Goal: Task Accomplishment & Management: Use online tool/utility

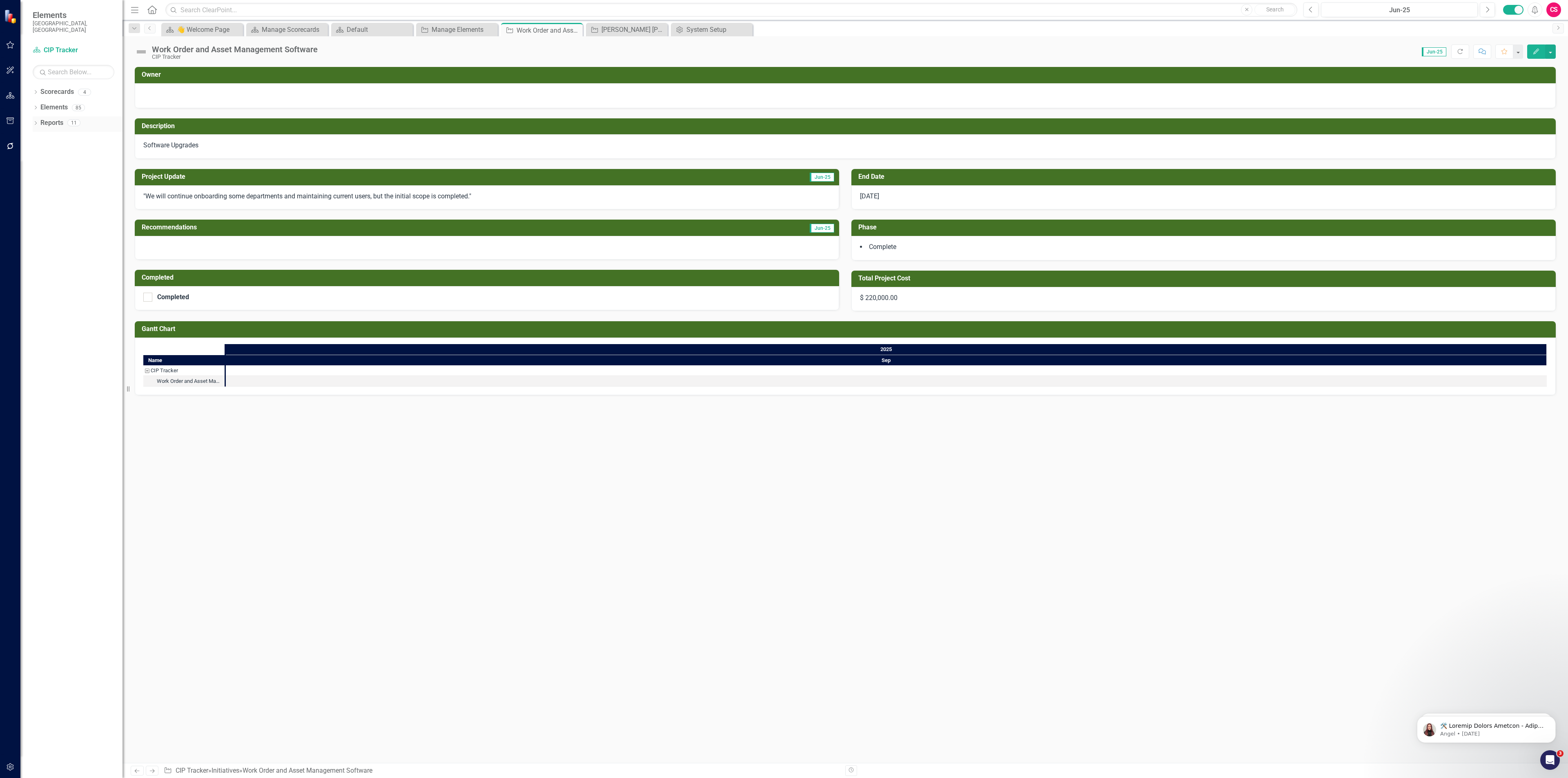
click at [57, 119] on link "Reports" at bounding box center [52, 123] width 23 height 9
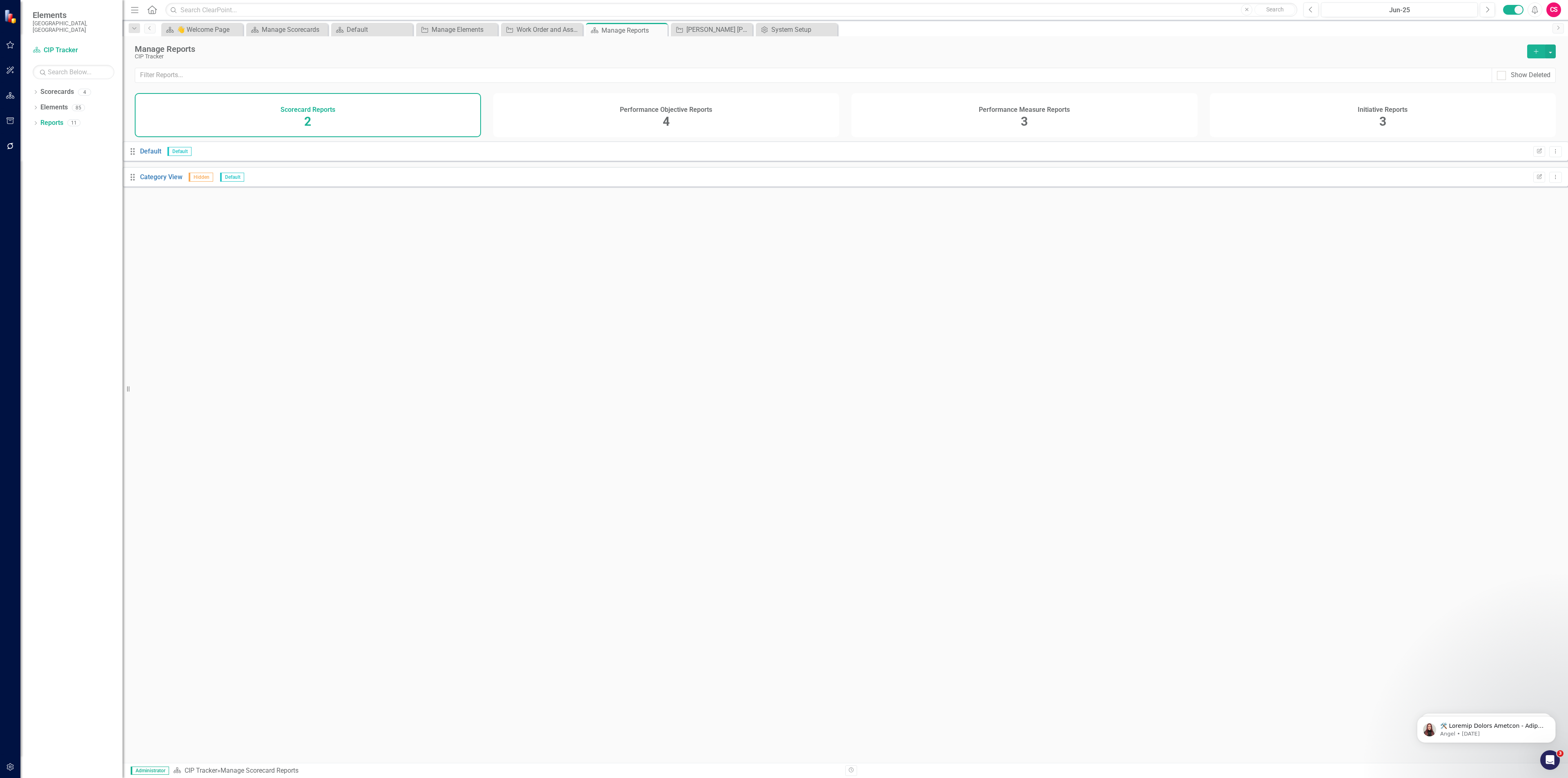
click at [1266, 126] on div "Initiative Reports 3" at bounding box center [1383, 116] width 346 height 44
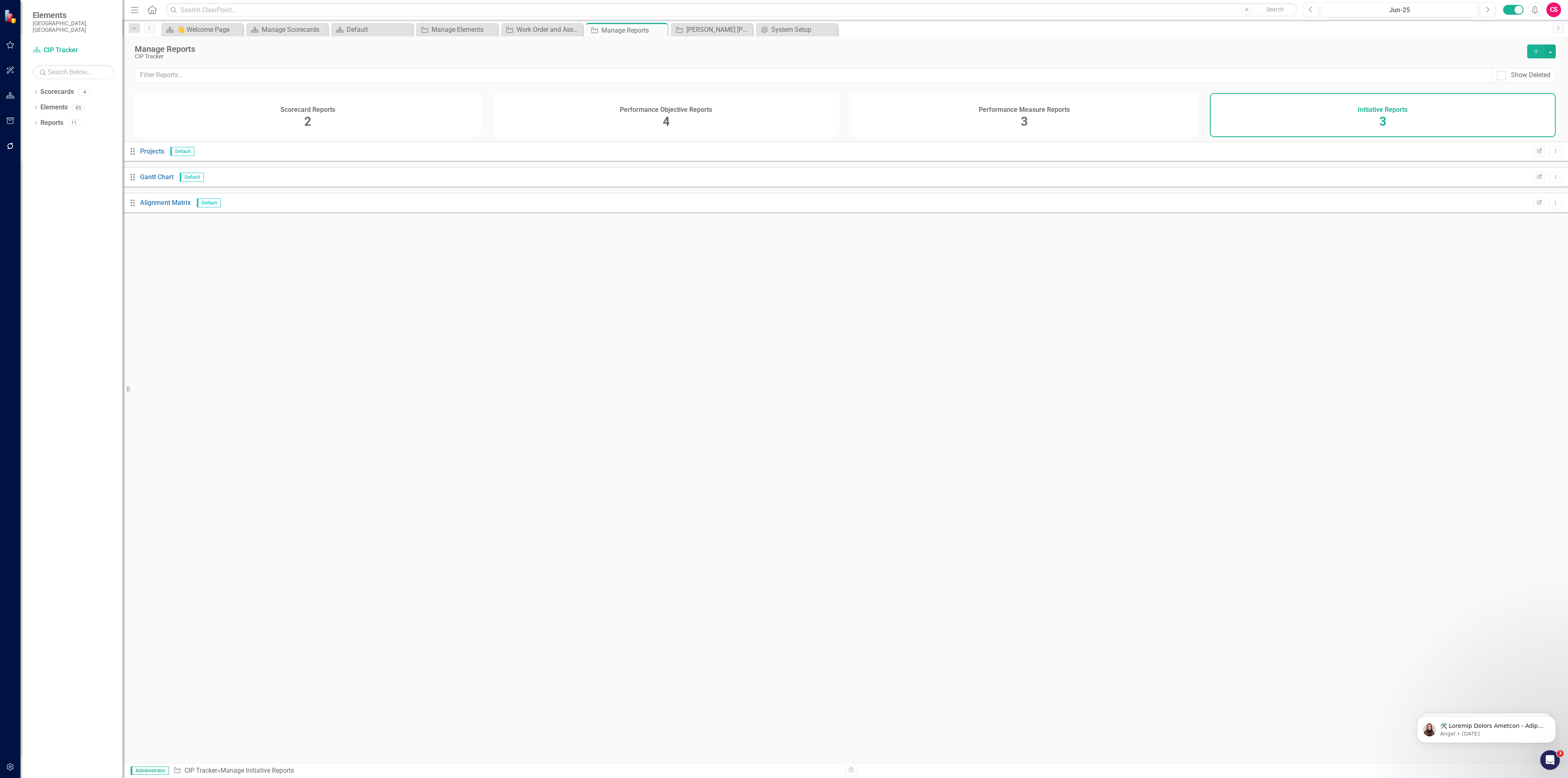
click at [1533, 49] on icon "Add" at bounding box center [1536, 51] width 8 height 5
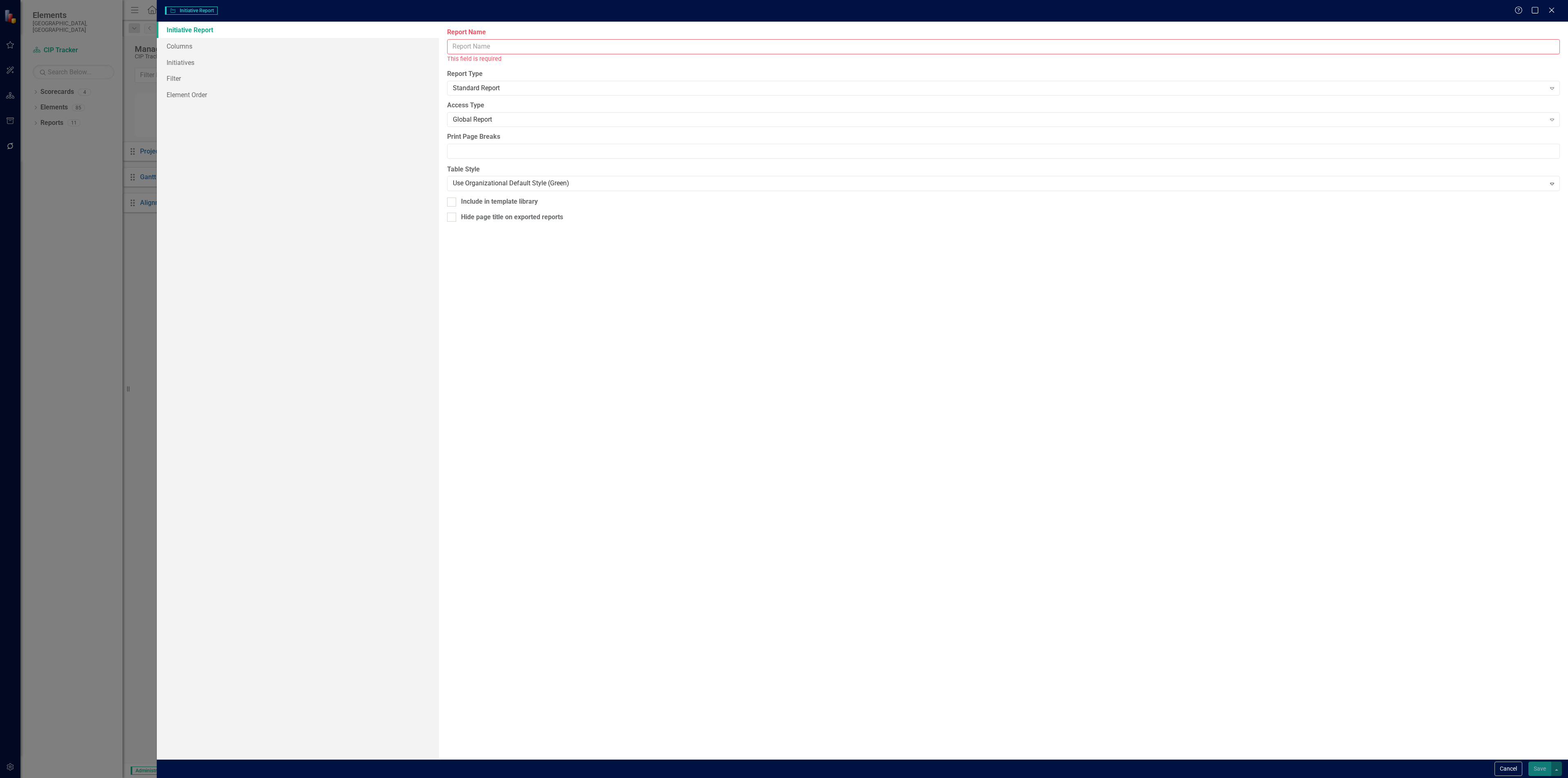
click at [509, 47] on input "Report Name" at bounding box center [1004, 47] width 1113 height 15
type input "CIP Tracker"
click at [220, 45] on link "Columns" at bounding box center [298, 46] width 282 height 16
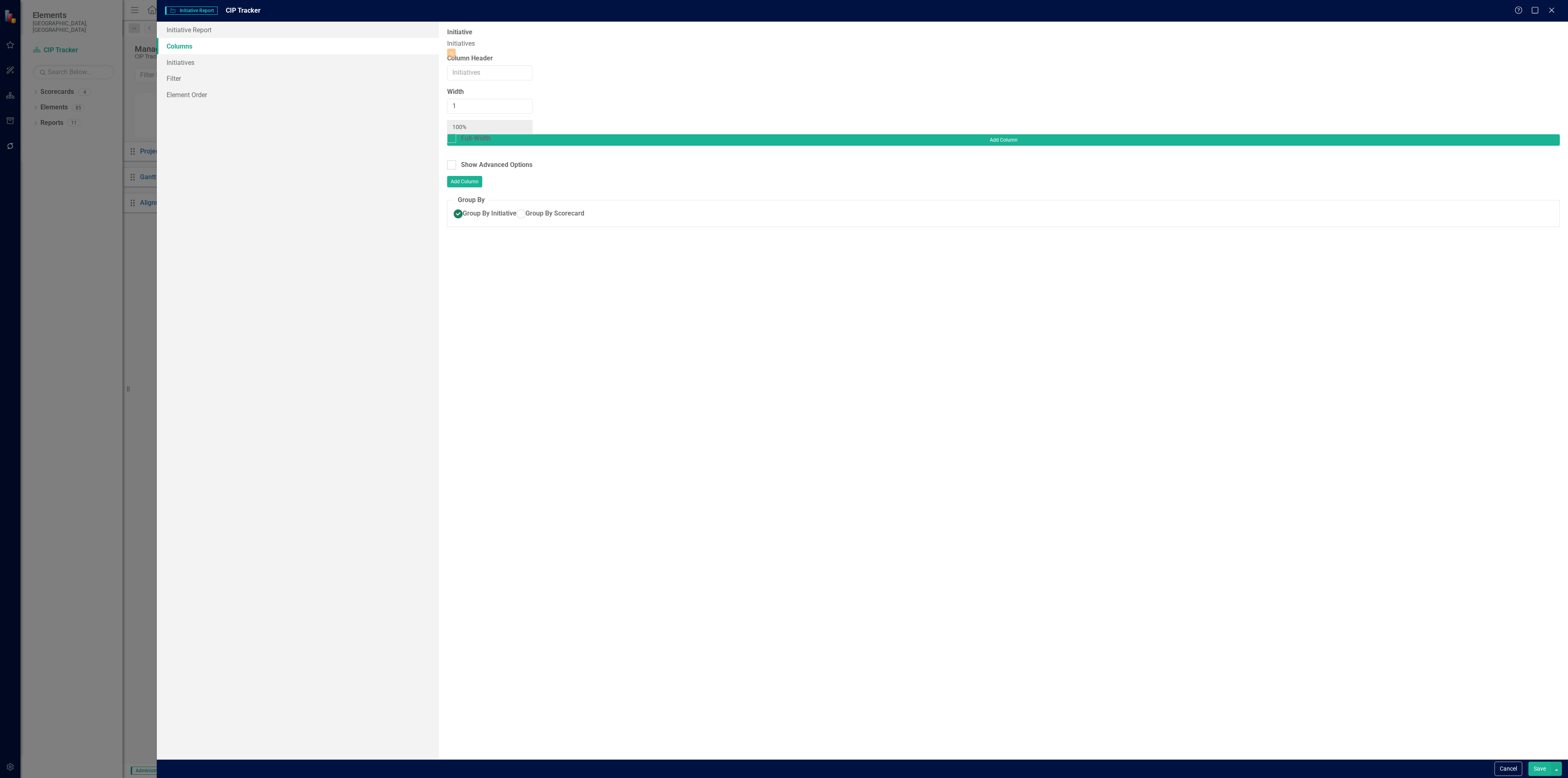
click at [1520, 135] on div "Add Column" at bounding box center [1004, 148] width 1113 height 26
click at [1518, 135] on button "Add Column" at bounding box center [1004, 140] width 1113 height 11
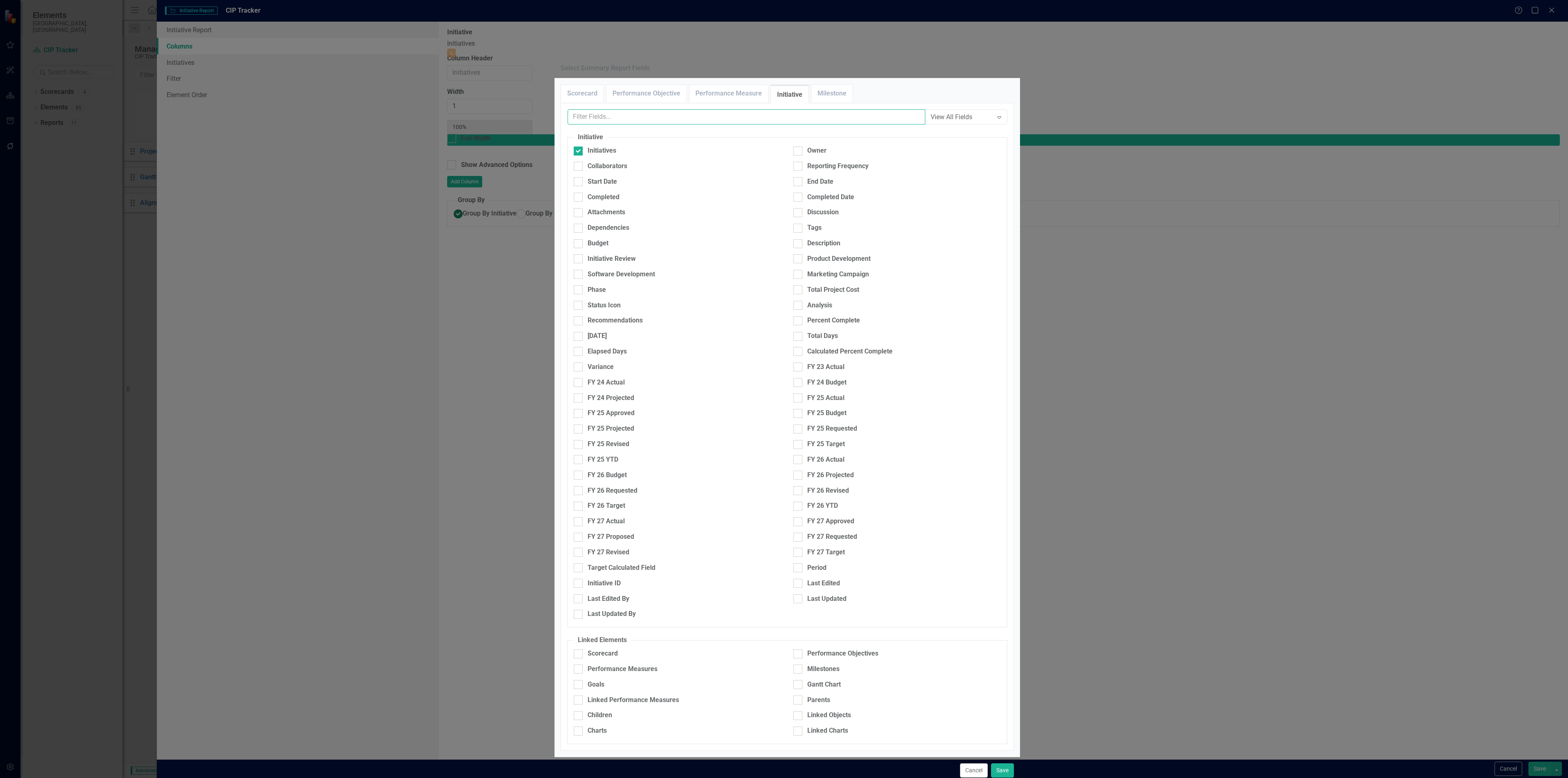
click at [789, 125] on input "text" at bounding box center [747, 117] width 358 height 15
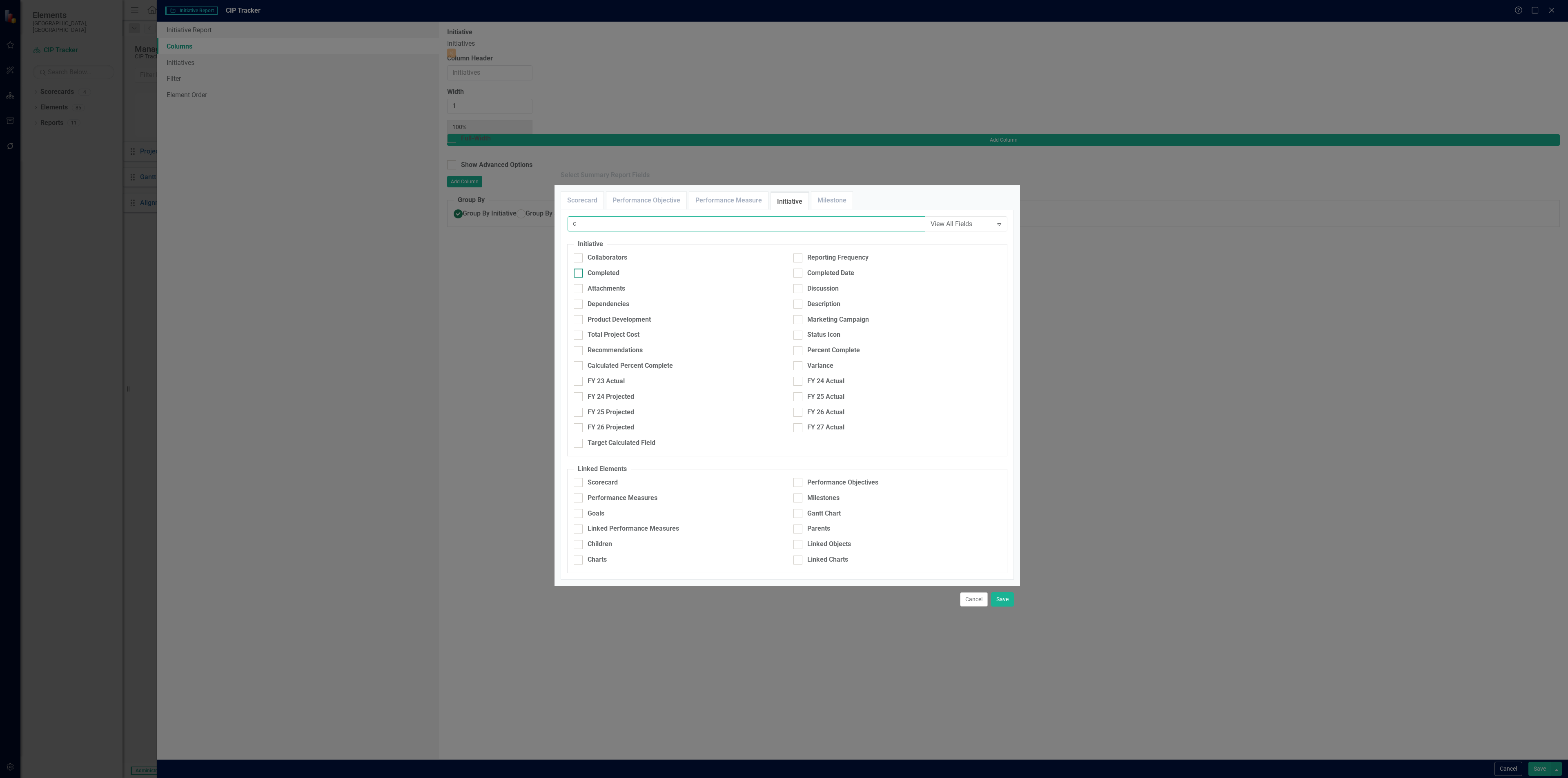
type input "c"
click at [615, 269] on div "Completed" at bounding box center [603, 273] width 32 height 9
click at [579, 269] on input "Completed" at bounding box center [576, 271] width 5 height 5
checkbox input "true"
click at [590, 216] on input "c" at bounding box center [747, 224] width 358 height 15
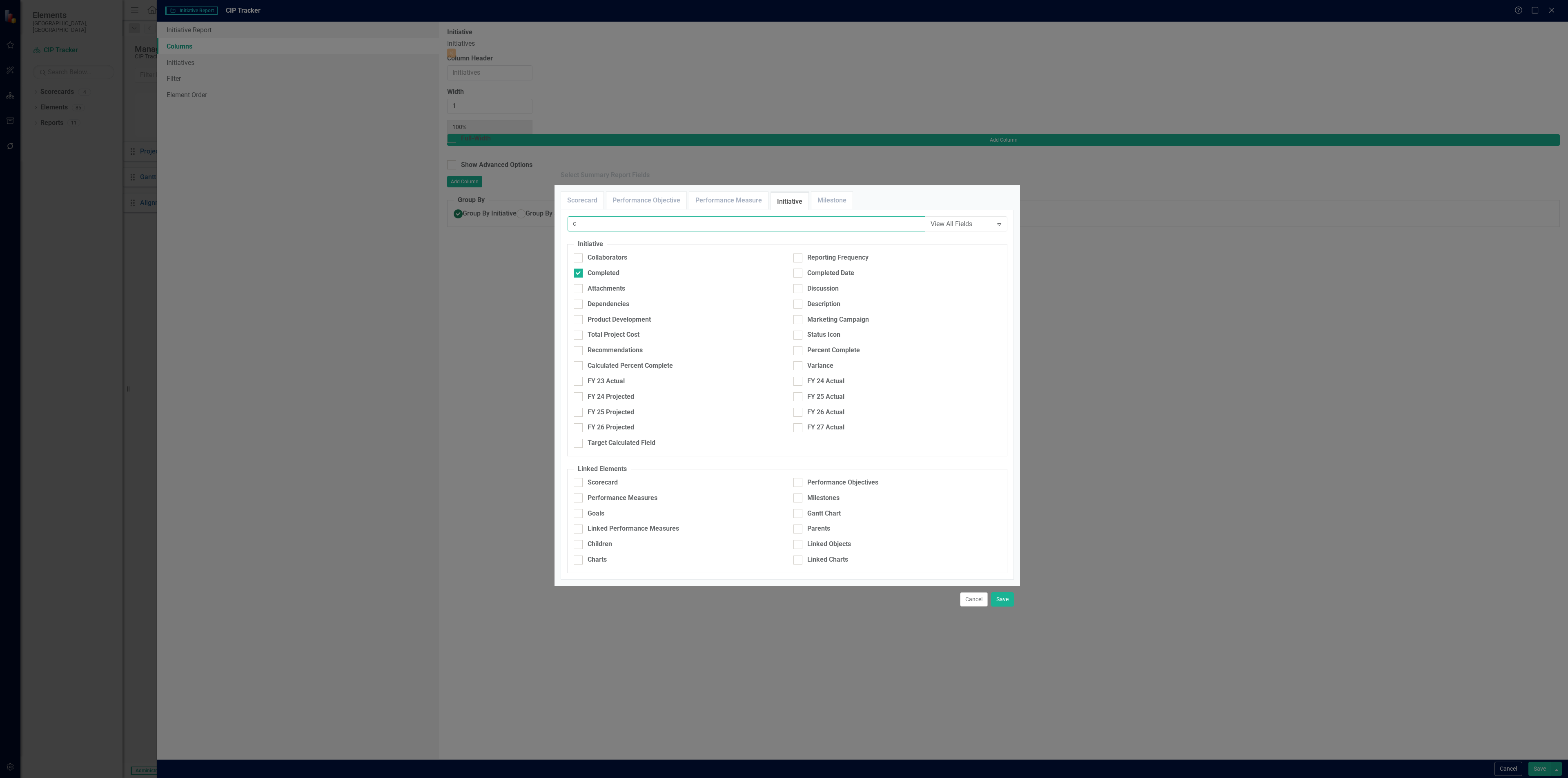
click at [590, 216] on input "c" at bounding box center [747, 224] width 358 height 15
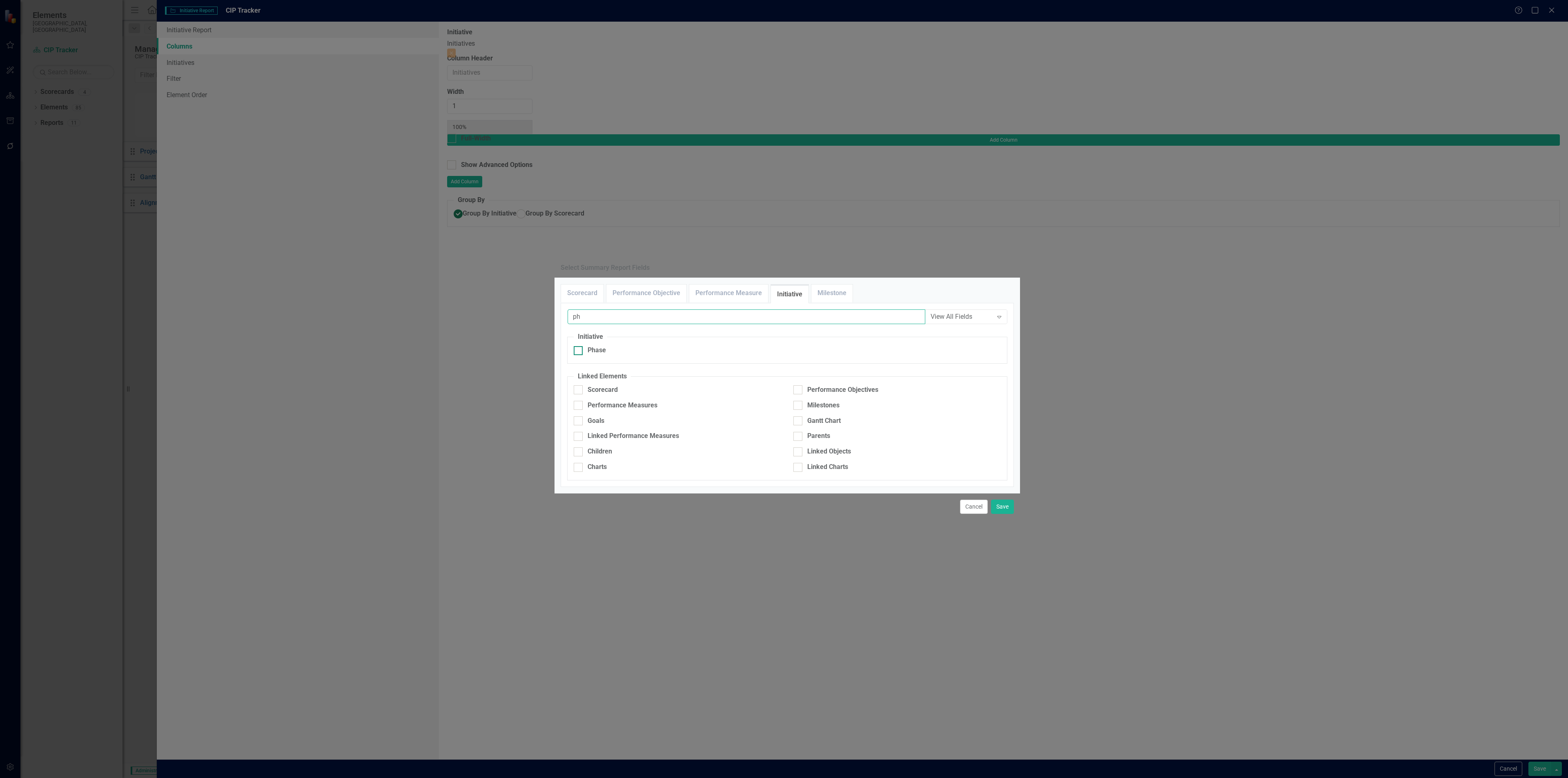
type input "ph"
click at [597, 346] on div "Phase" at bounding box center [597, 350] width 18 height 9
click at [579, 347] on input "Phase" at bounding box center [576, 349] width 5 height 5
checkbox input "true"
click at [605, 310] on input "ph" at bounding box center [747, 317] width 358 height 15
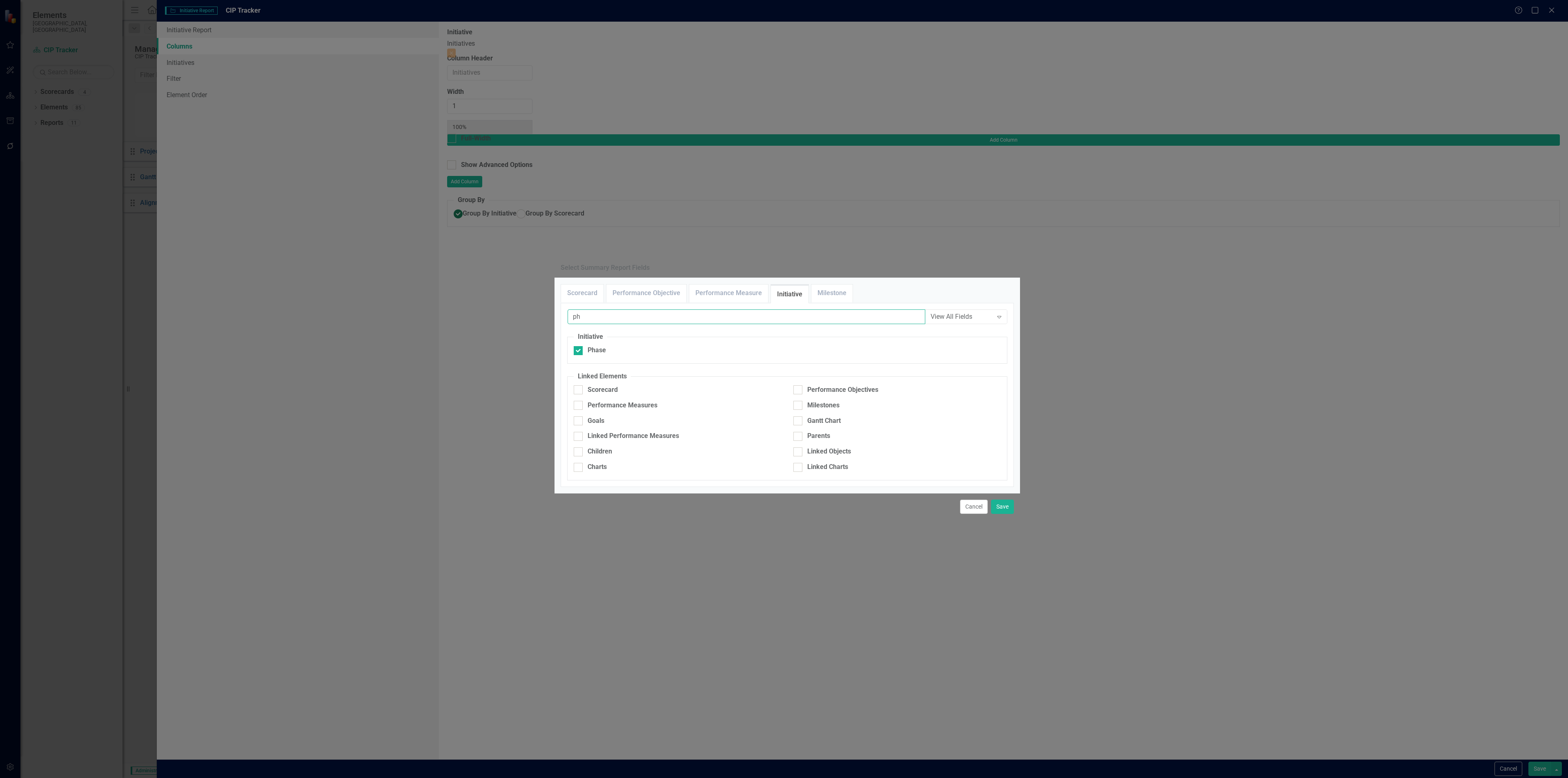
click at [605, 310] on input "ph" at bounding box center [747, 317] width 358 height 15
type input "total"
click at [595, 346] on div "Total Project Cost" at bounding box center [613, 350] width 52 height 9
click at [579, 347] on input "Total Project Cost" at bounding box center [576, 349] width 5 height 5
checkbox input "true"
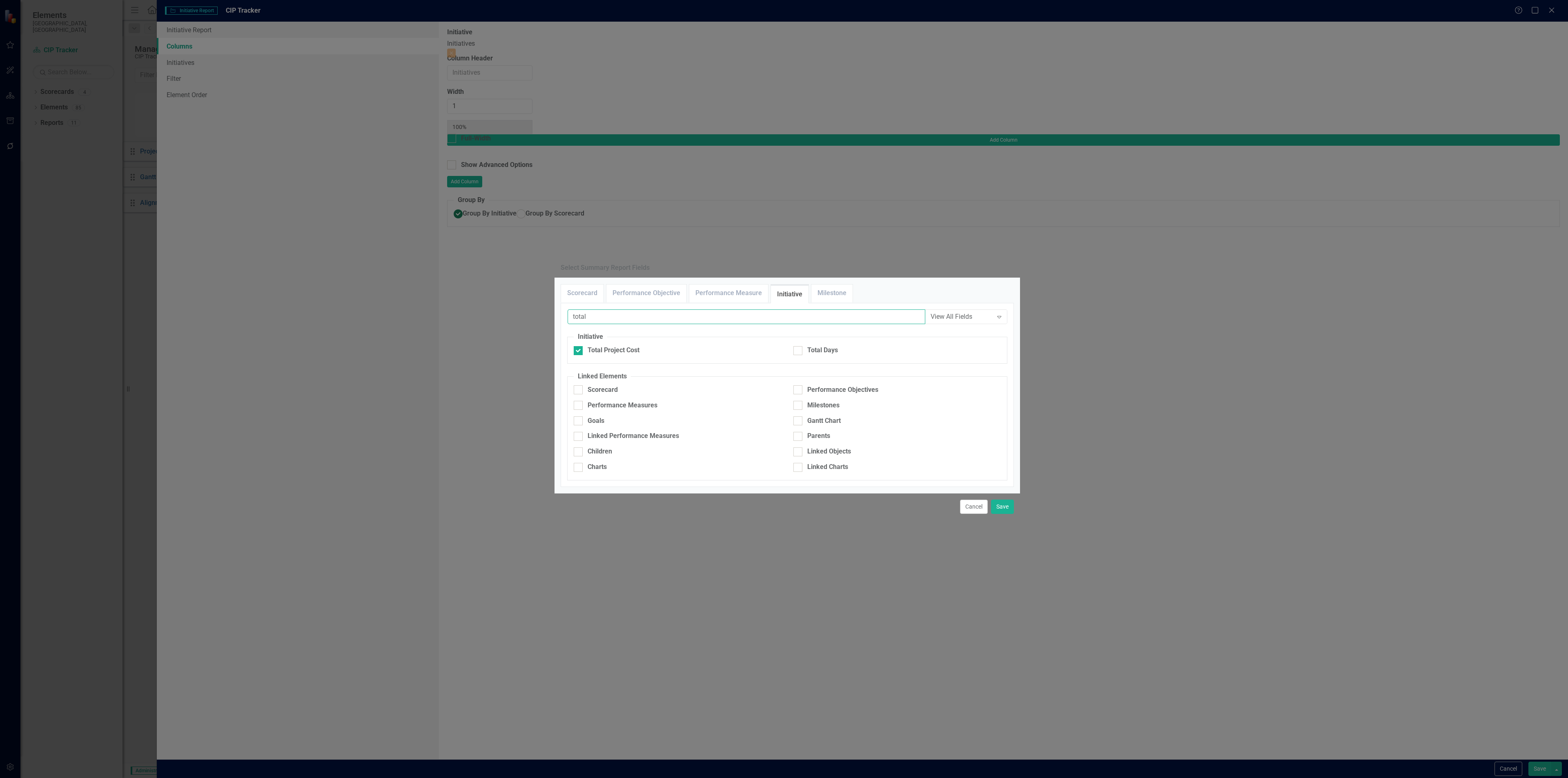
click at [609, 310] on input "total" at bounding box center [747, 317] width 358 height 15
type input "own"
click at [598, 346] on div "Owner" at bounding box center [597, 350] width 19 height 9
click at [579, 347] on input "Owner" at bounding box center [576, 349] width 5 height 5
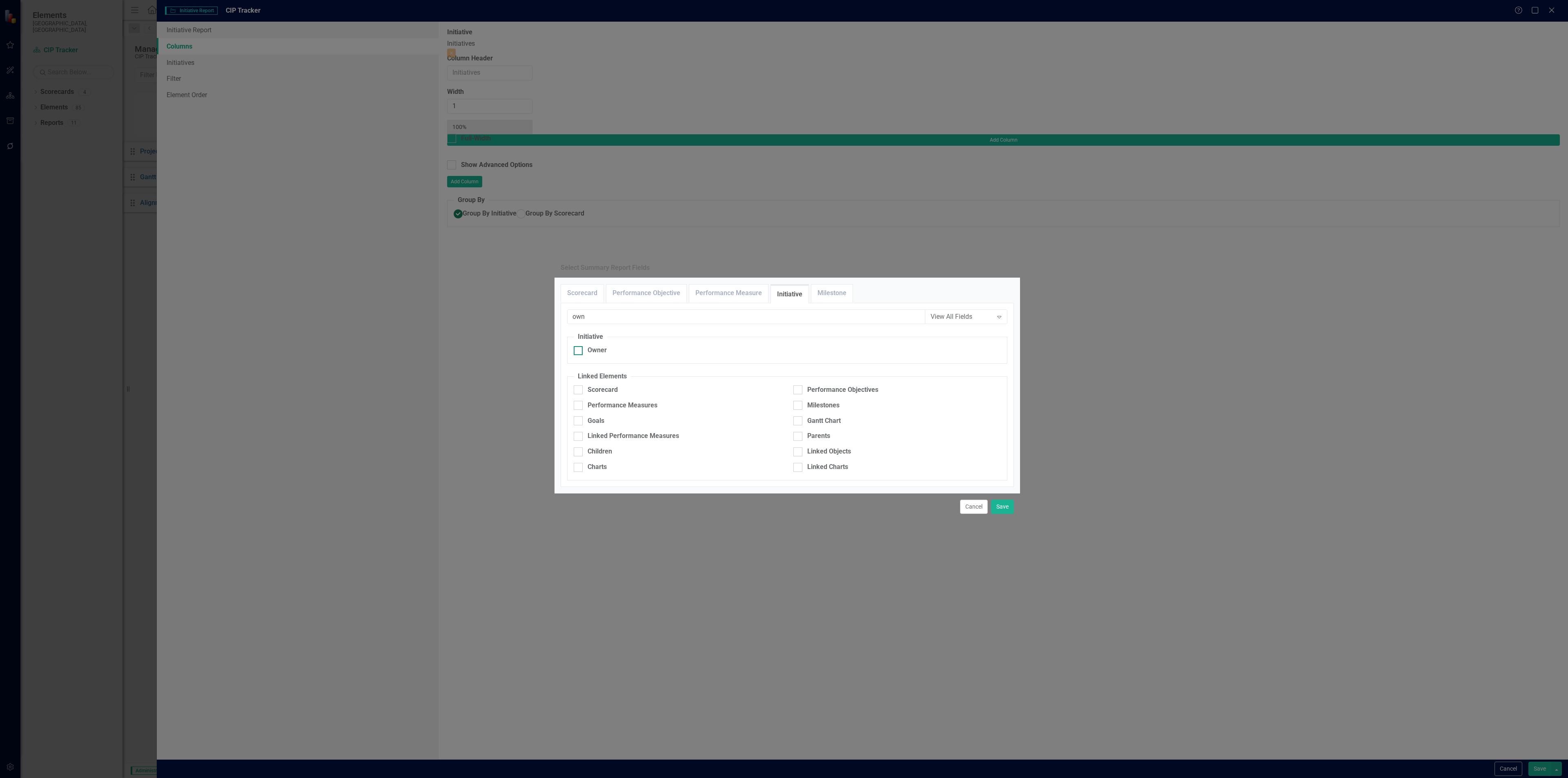
checkbox input "true"
click at [607, 310] on input "own" at bounding box center [747, 317] width 358 height 15
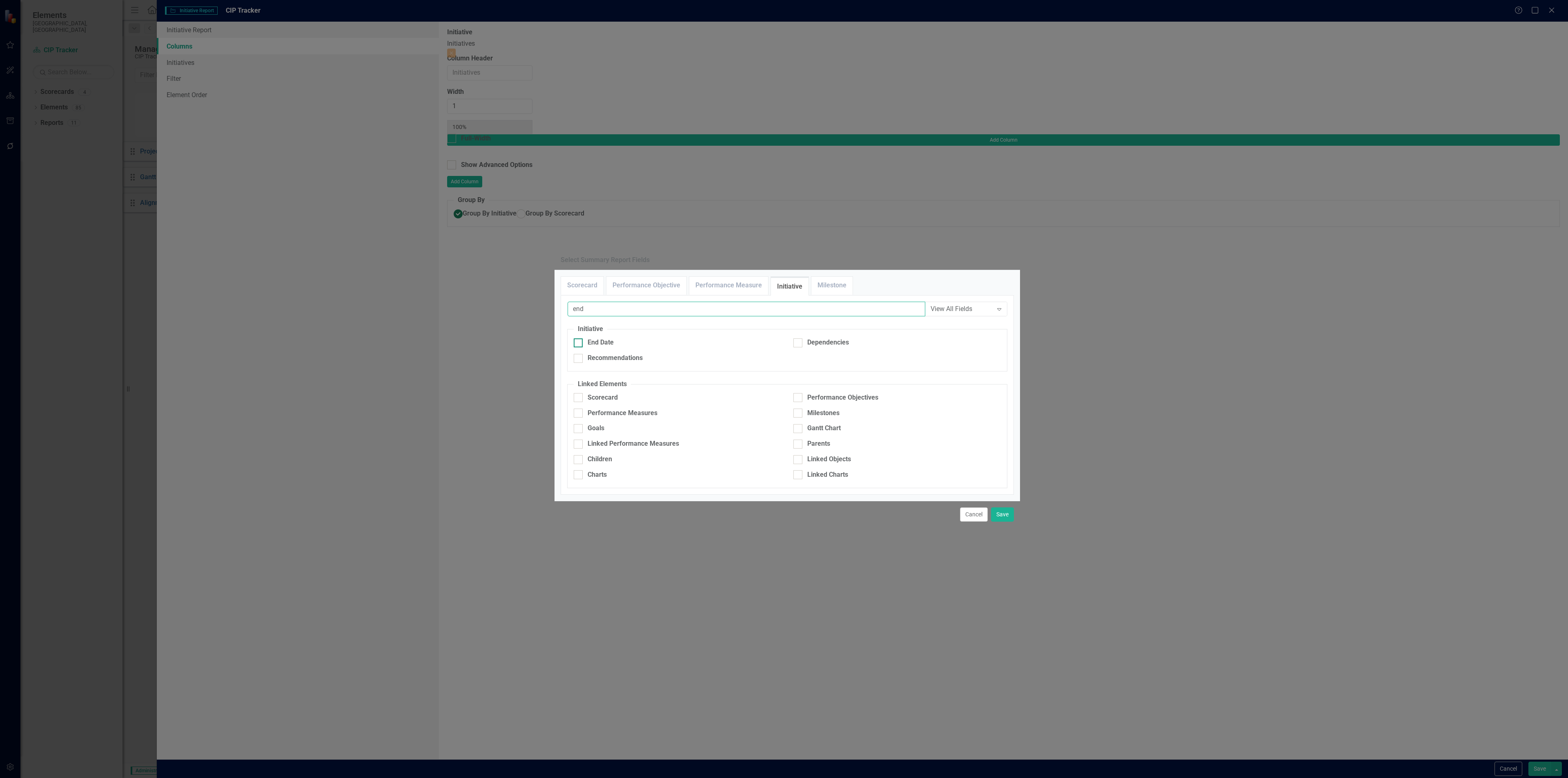
type input "end"
click at [607, 338] on div "End Date" at bounding box center [600, 343] width 26 height 9
click at [579, 339] on input "End Date" at bounding box center [576, 341] width 5 height 5
checkbox input "true"
click at [608, 302] on input "end" at bounding box center [747, 310] width 358 height 15
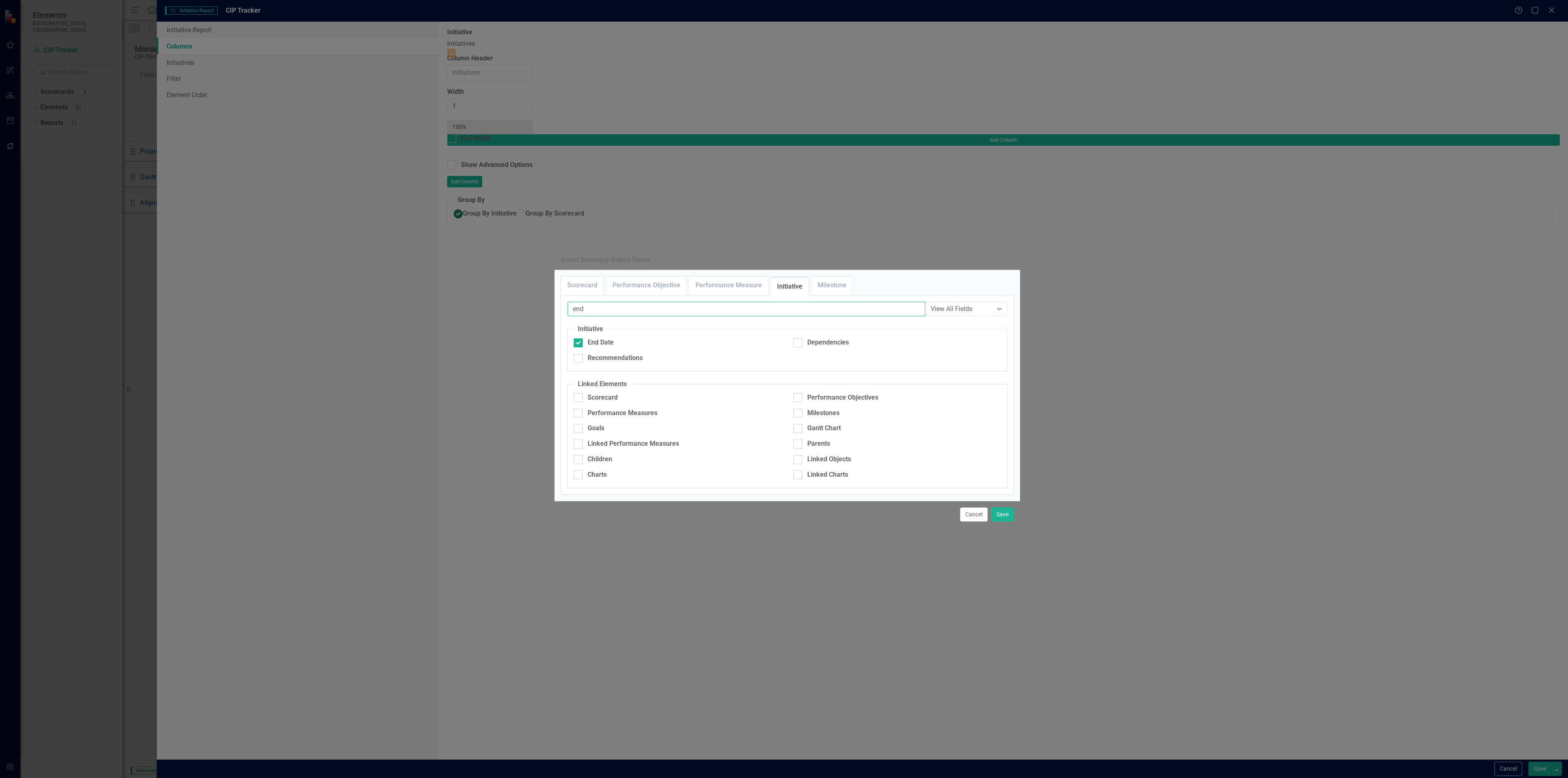
click at [608, 302] on input "end" at bounding box center [747, 310] width 358 height 15
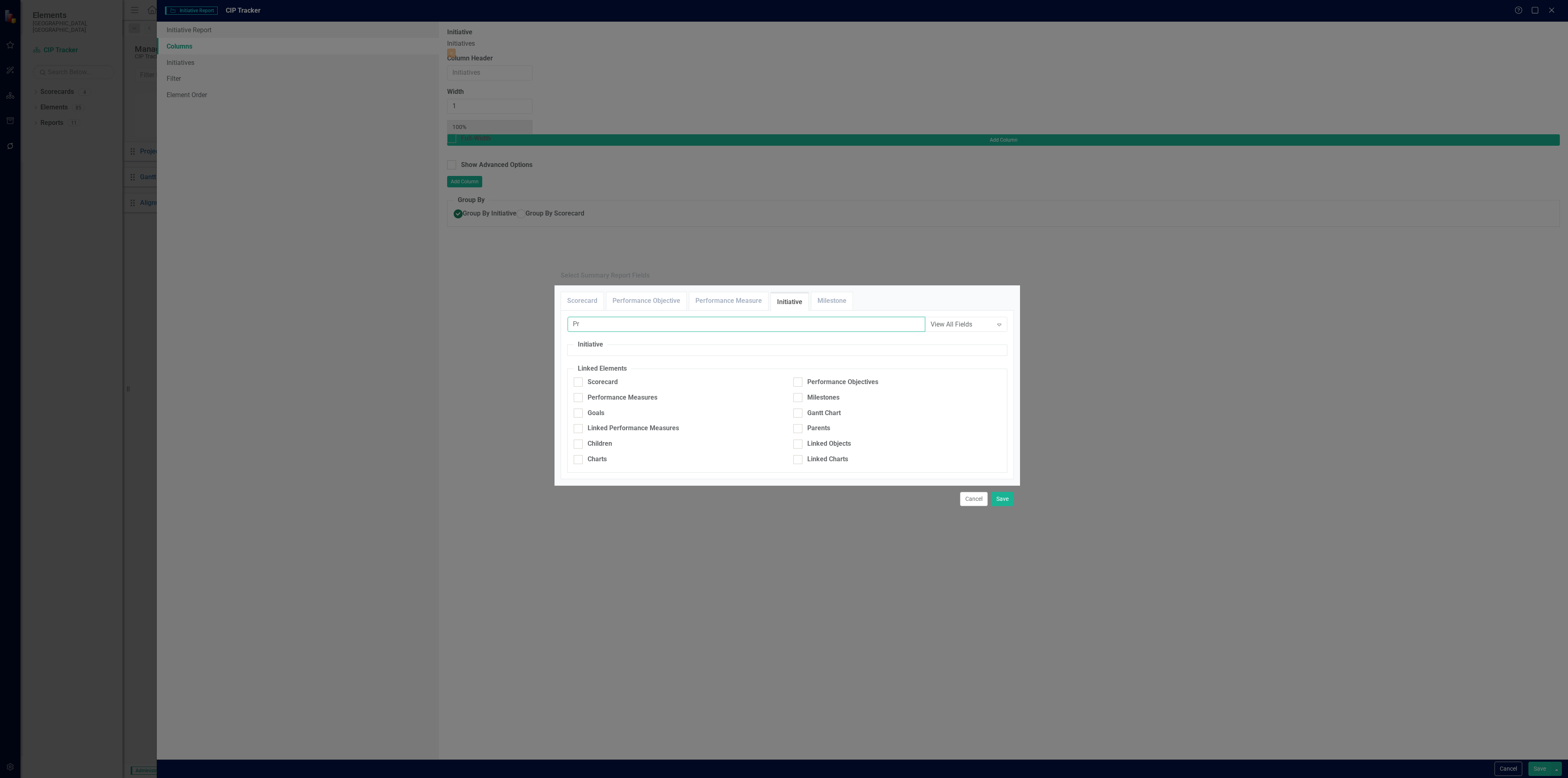
type input "P"
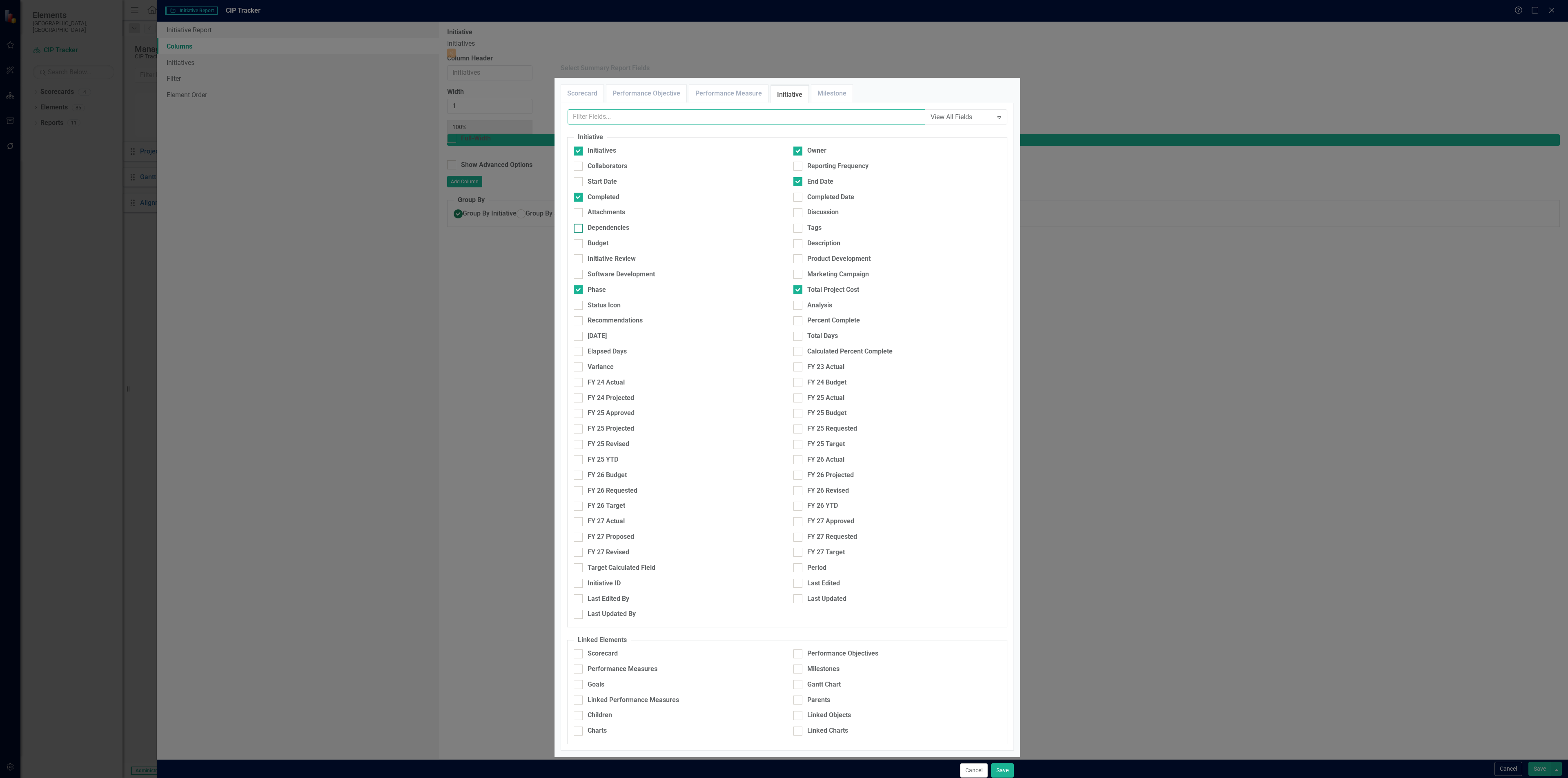
scroll to position [69, 0]
click at [994, 763] on button "Save" at bounding box center [1003, 770] width 23 height 15
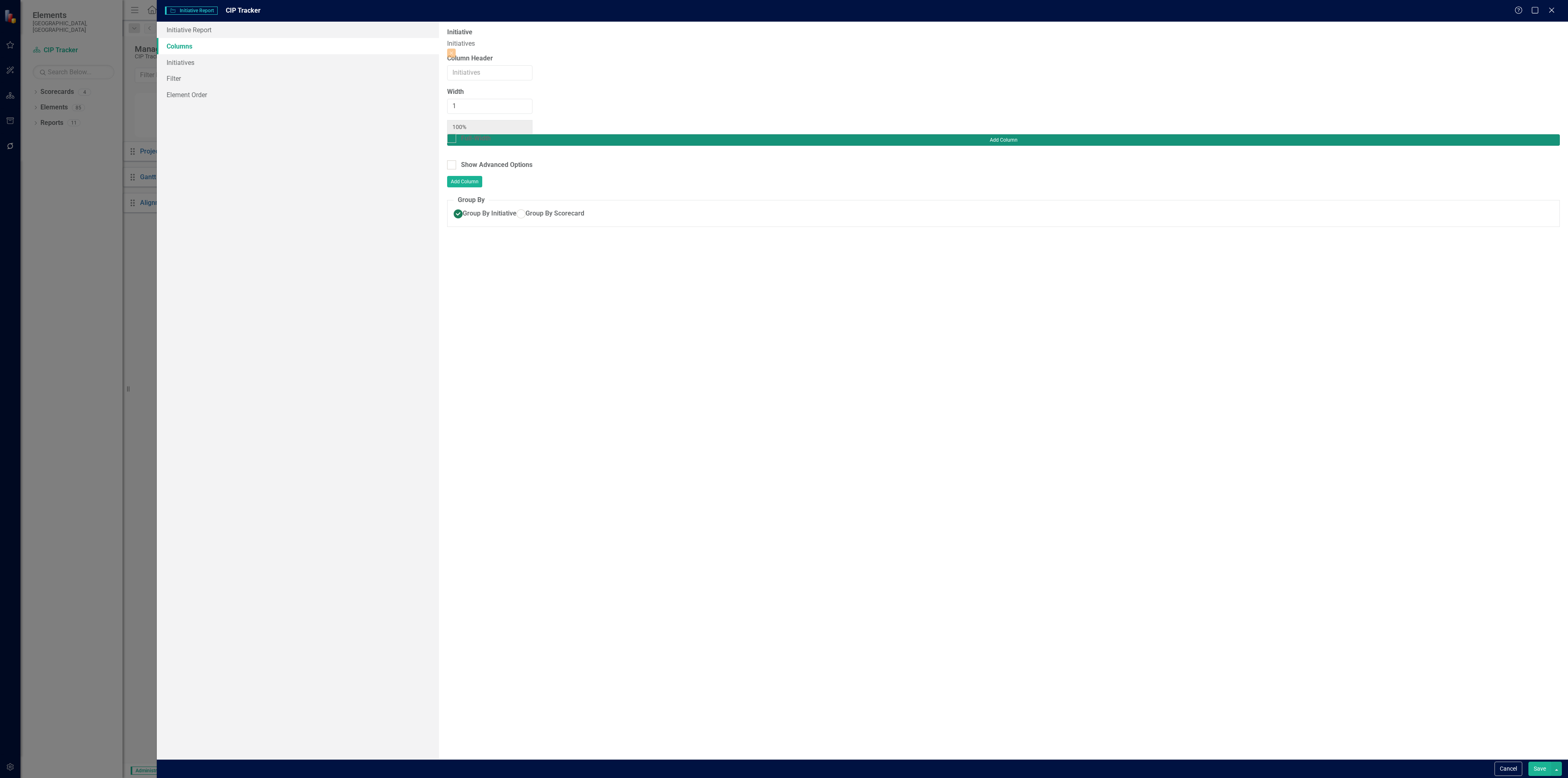
type input "17%"
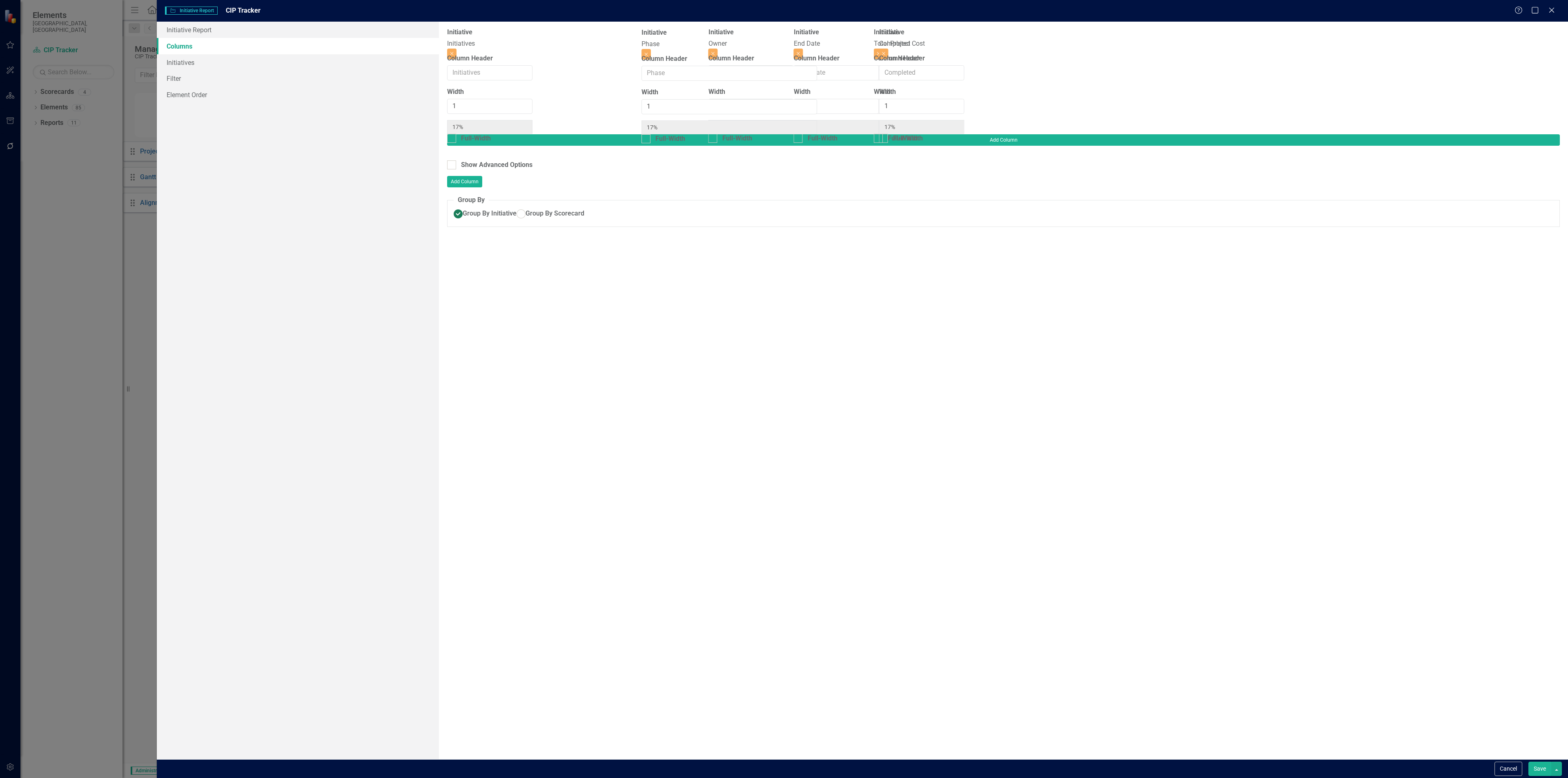
drag, startPoint x: 1217, startPoint y: 47, endPoint x: 708, endPoint y: 47, distance: 509.0
click at [708, 47] on div "Initiative Initiatives Close Column Header Width 1 17% Full-Width Initiative Ow…" at bounding box center [703, 80] width 512 height 106
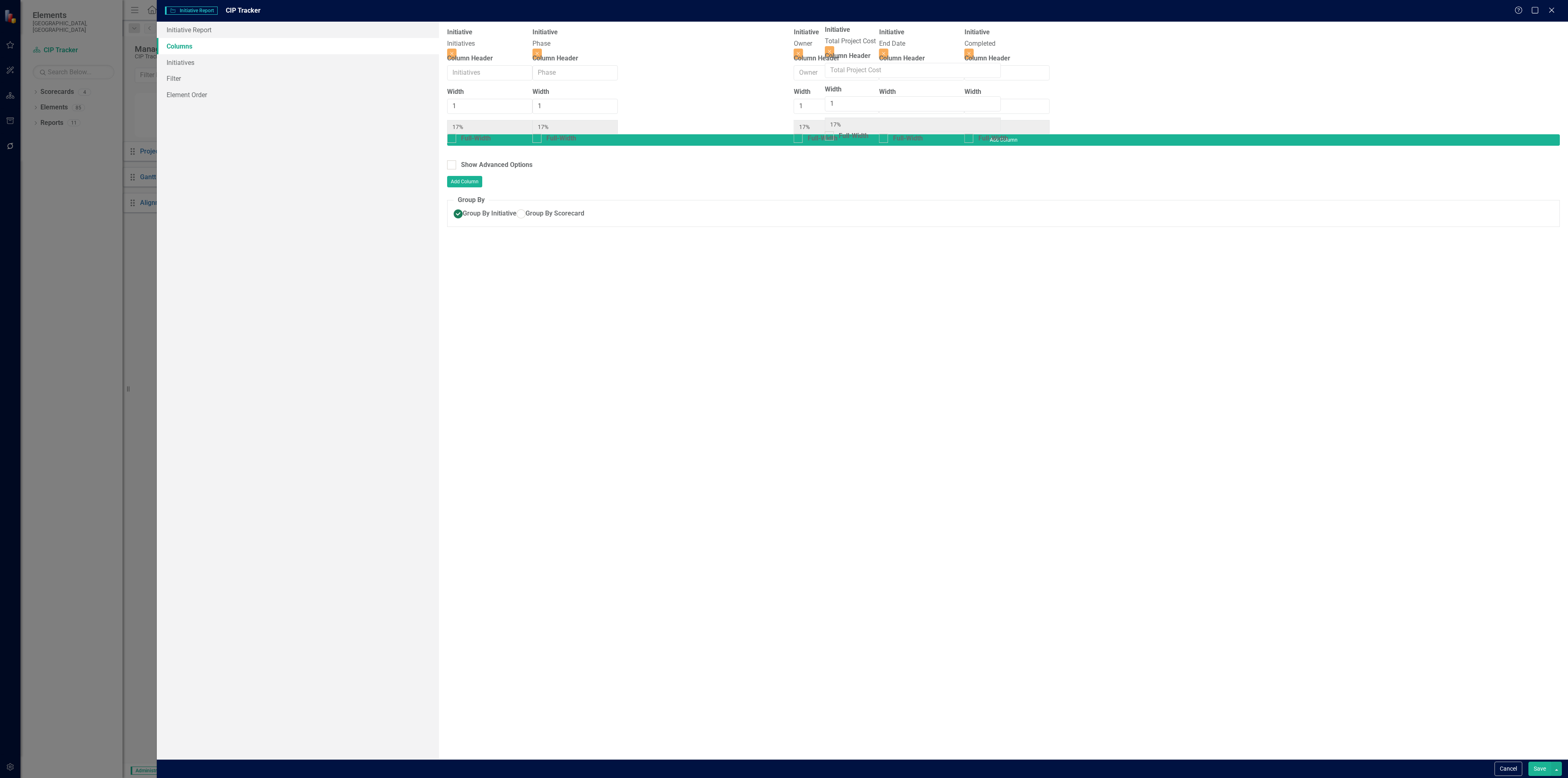
drag, startPoint x: 1382, startPoint y: 47, endPoint x: 880, endPoint y: 41, distance: 502.0
click at [880, 41] on div "Initiative Initiatives Close Column Header Width 1 17% Full-Width Initiative Ph…" at bounding box center [703, 80] width 512 height 106
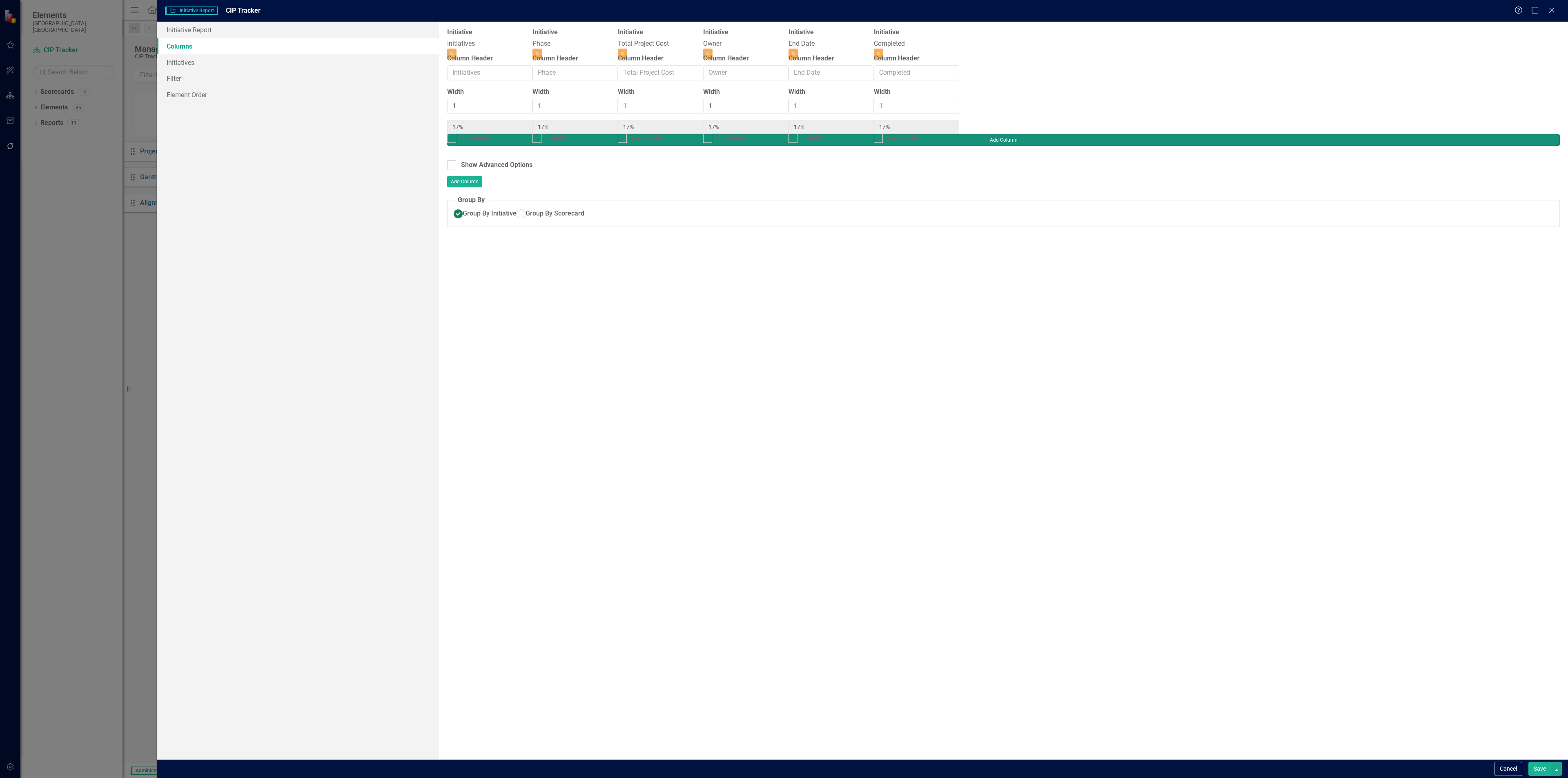
click at [1527, 135] on button "Add Column" at bounding box center [1004, 140] width 1113 height 11
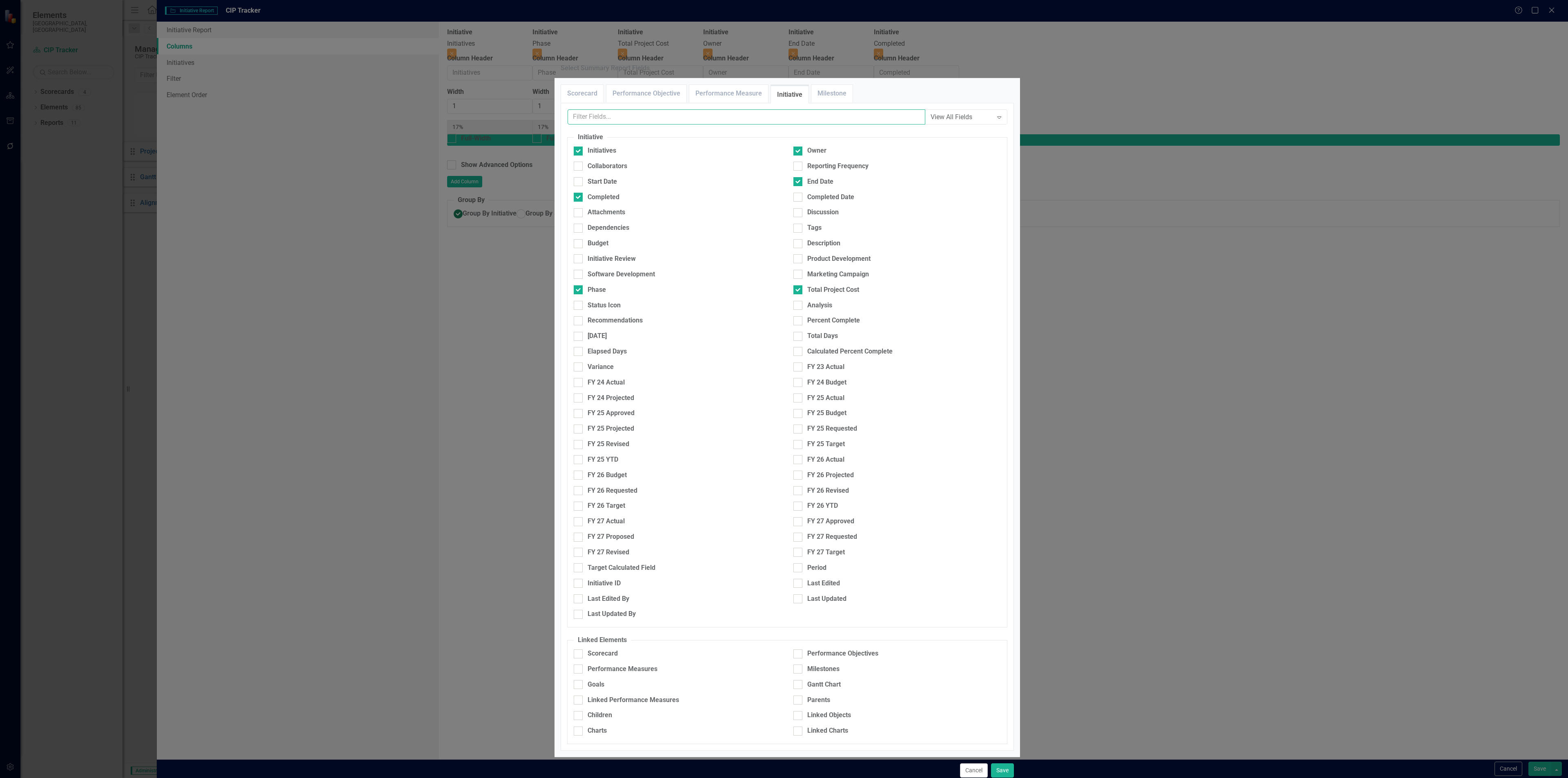
click at [796, 125] on input "text" at bounding box center [747, 117] width 358 height 15
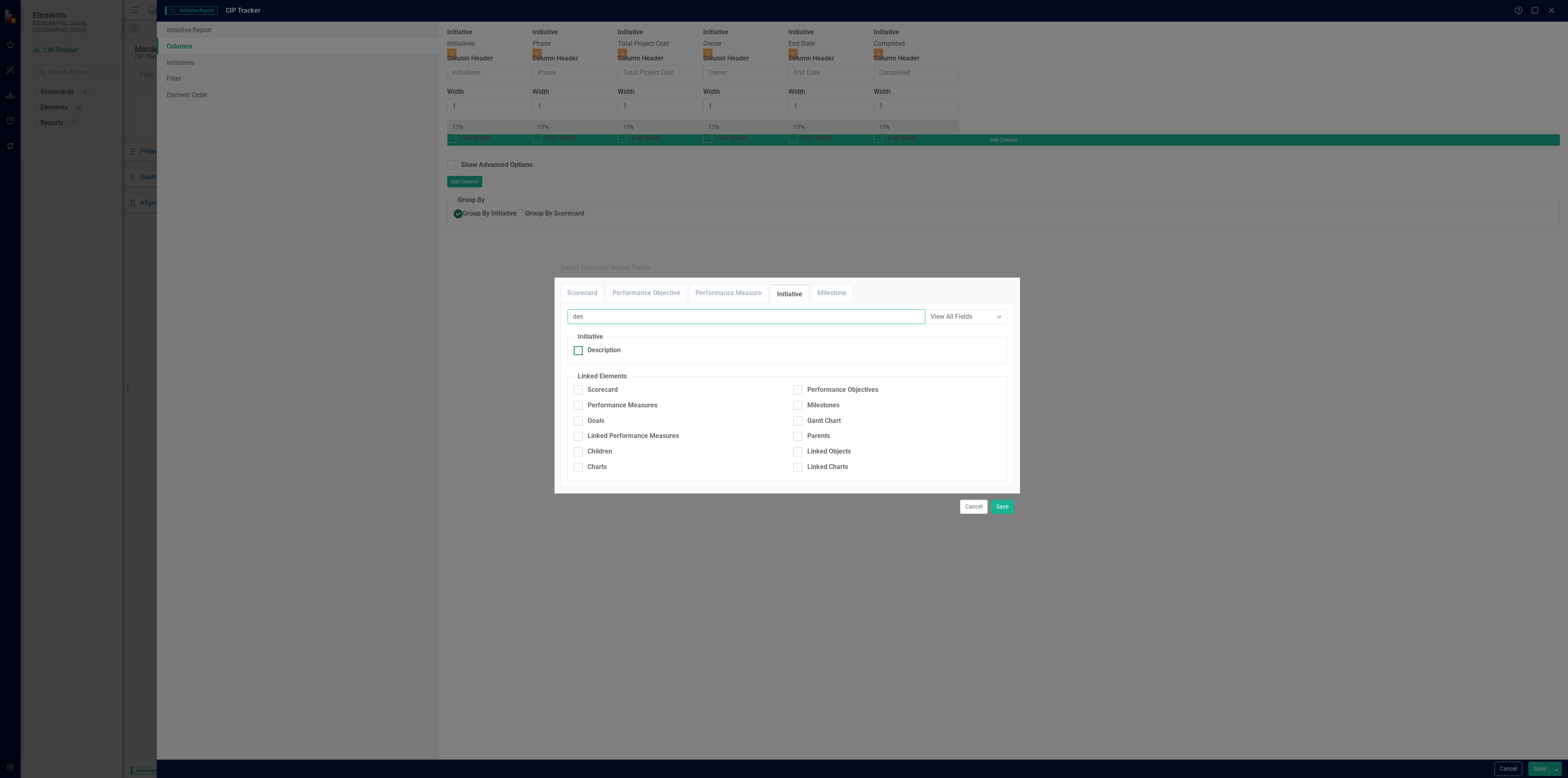
type input "des"
click at [612, 346] on div "Description" at bounding box center [603, 350] width 33 height 9
click at [579, 347] on input "Description" at bounding box center [576, 349] width 5 height 5
checkbox input "true"
click at [998, 514] on button "Save" at bounding box center [1003, 506] width 23 height 15
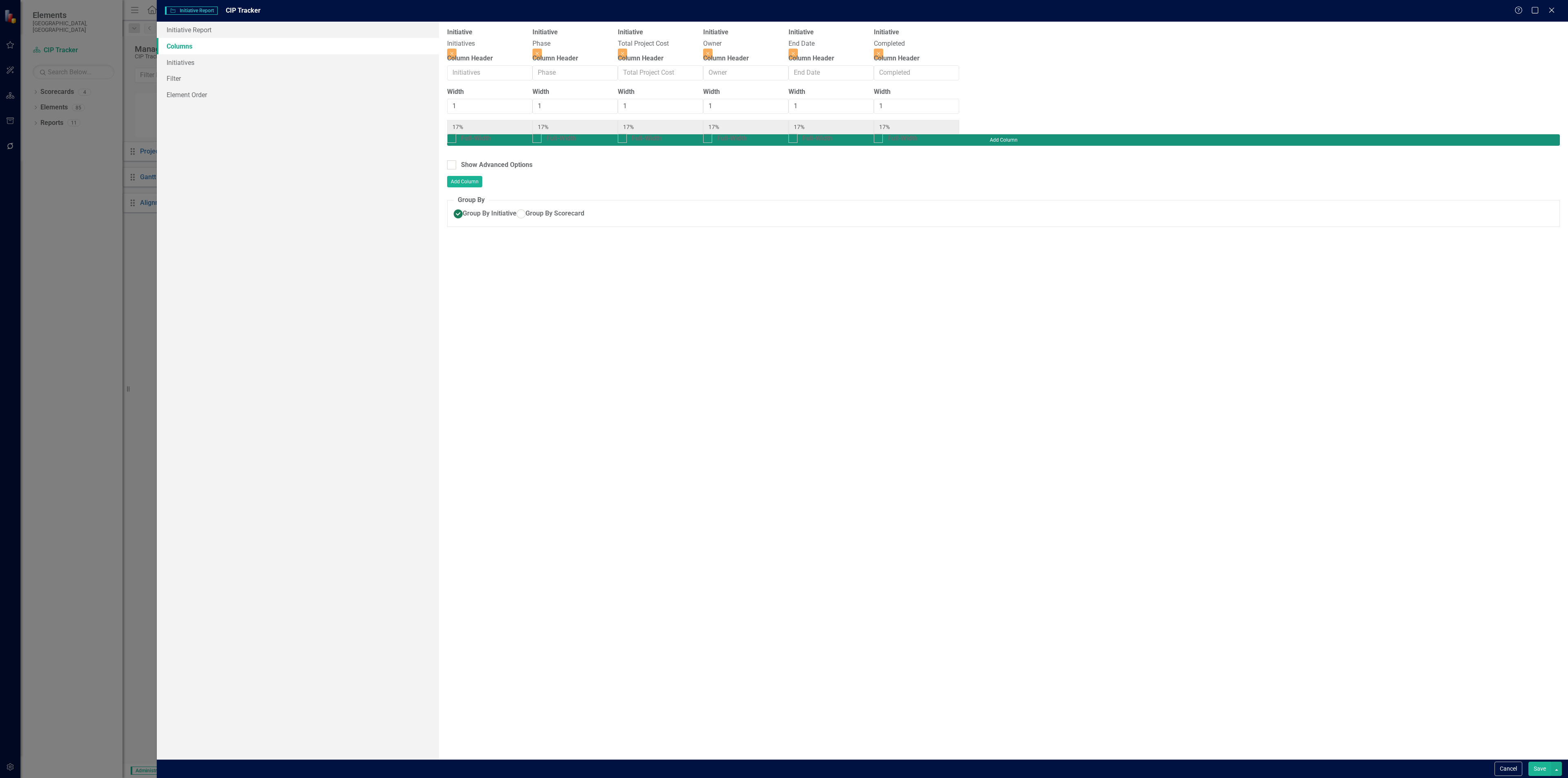
type input "14%"
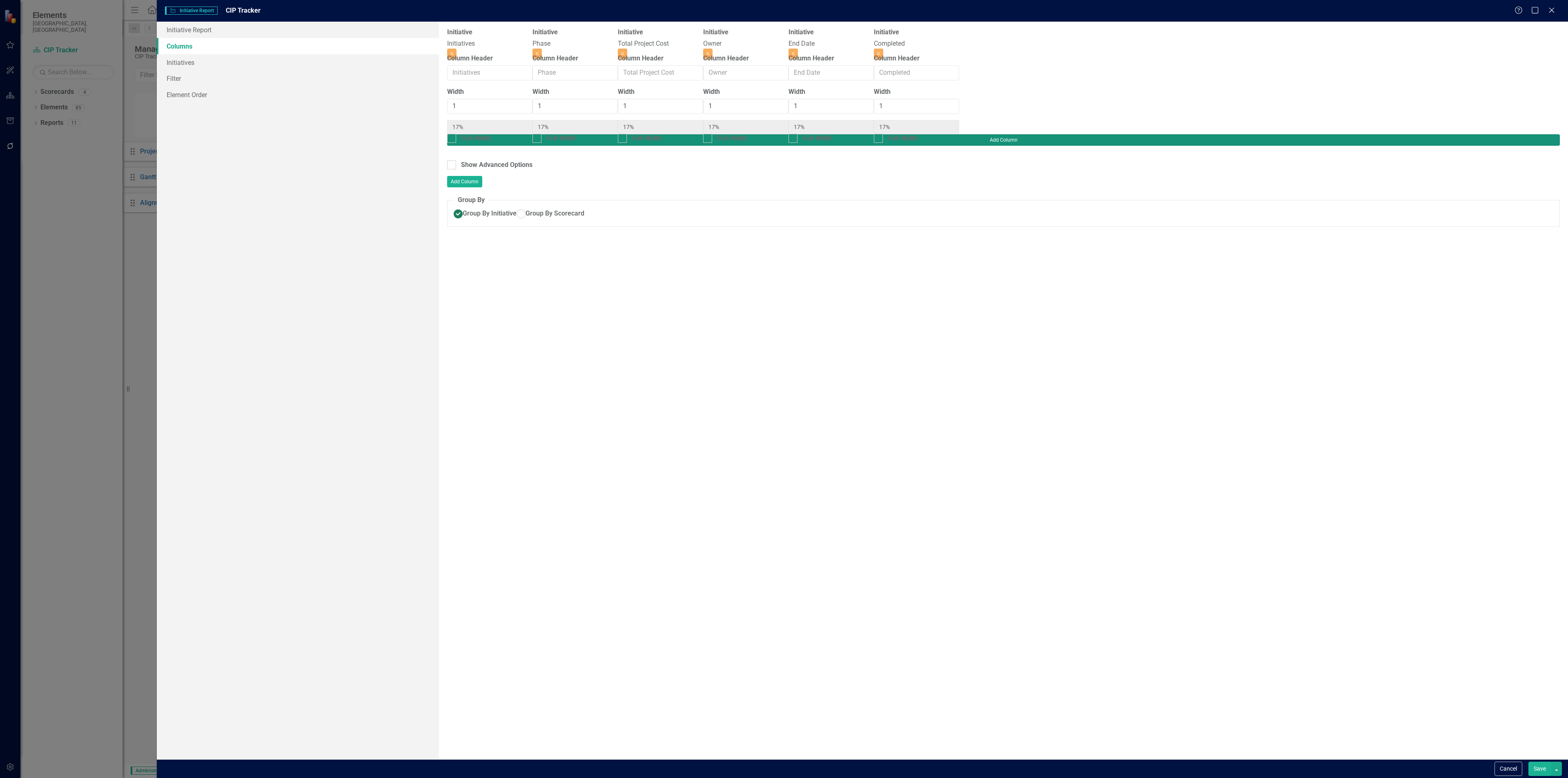
type input "14%"
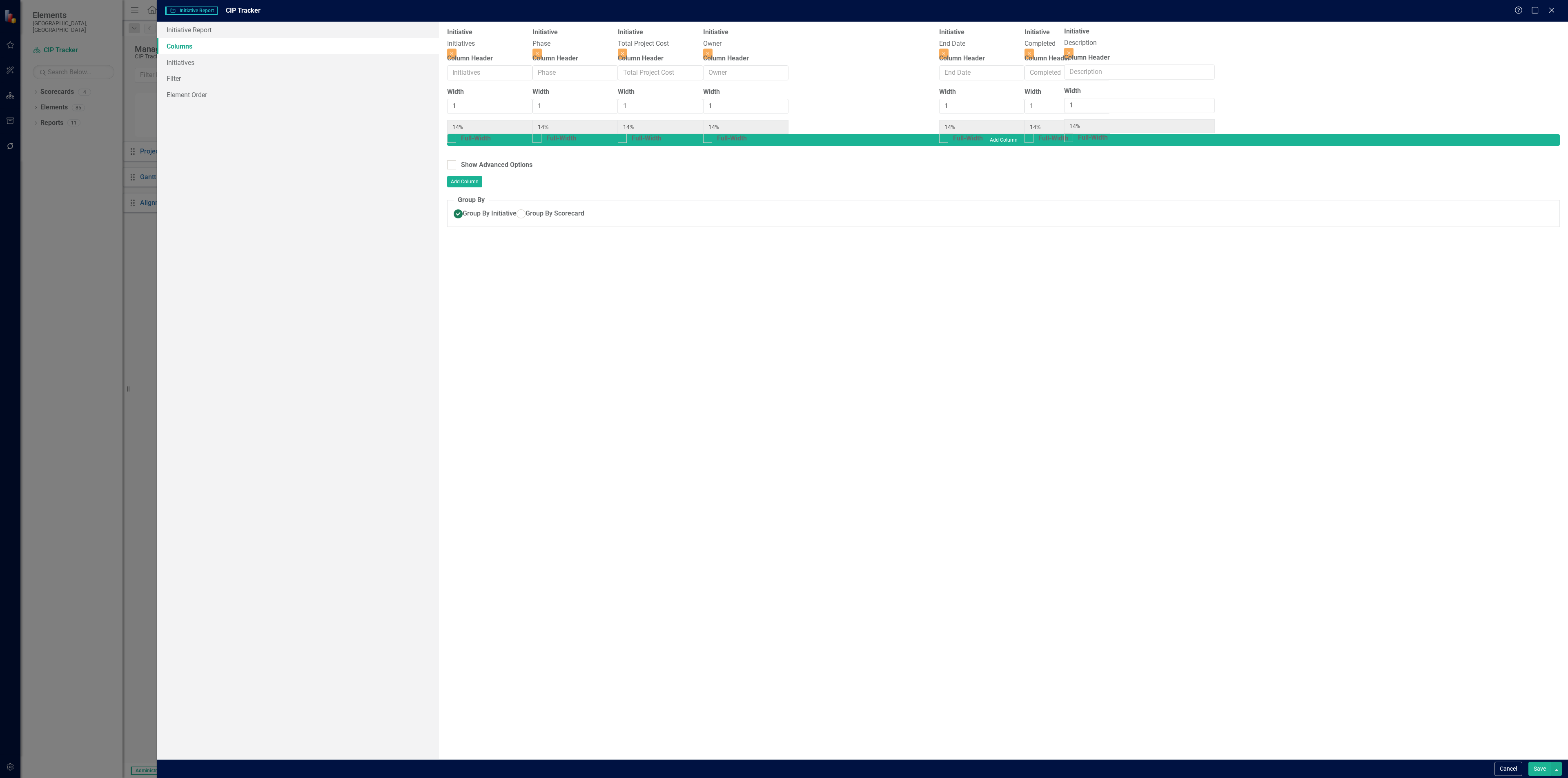
drag, startPoint x: 1408, startPoint y: 43, endPoint x: 1120, endPoint y: 41, distance: 288.0
click at [1045, 41] on div "Initiative Initiatives Close Column Header Width 1 14% Full-Width Initiative Ph…" at bounding box center [746, 80] width 597 height 106
drag, startPoint x: 1409, startPoint y: 41, endPoint x: 1264, endPoint y: 47, distance: 145.1
click at [1045, 47] on div "Initiative Initiatives Close Column Header Width 1 14% Full-Width Initiative Ph…" at bounding box center [746, 80] width 597 height 106
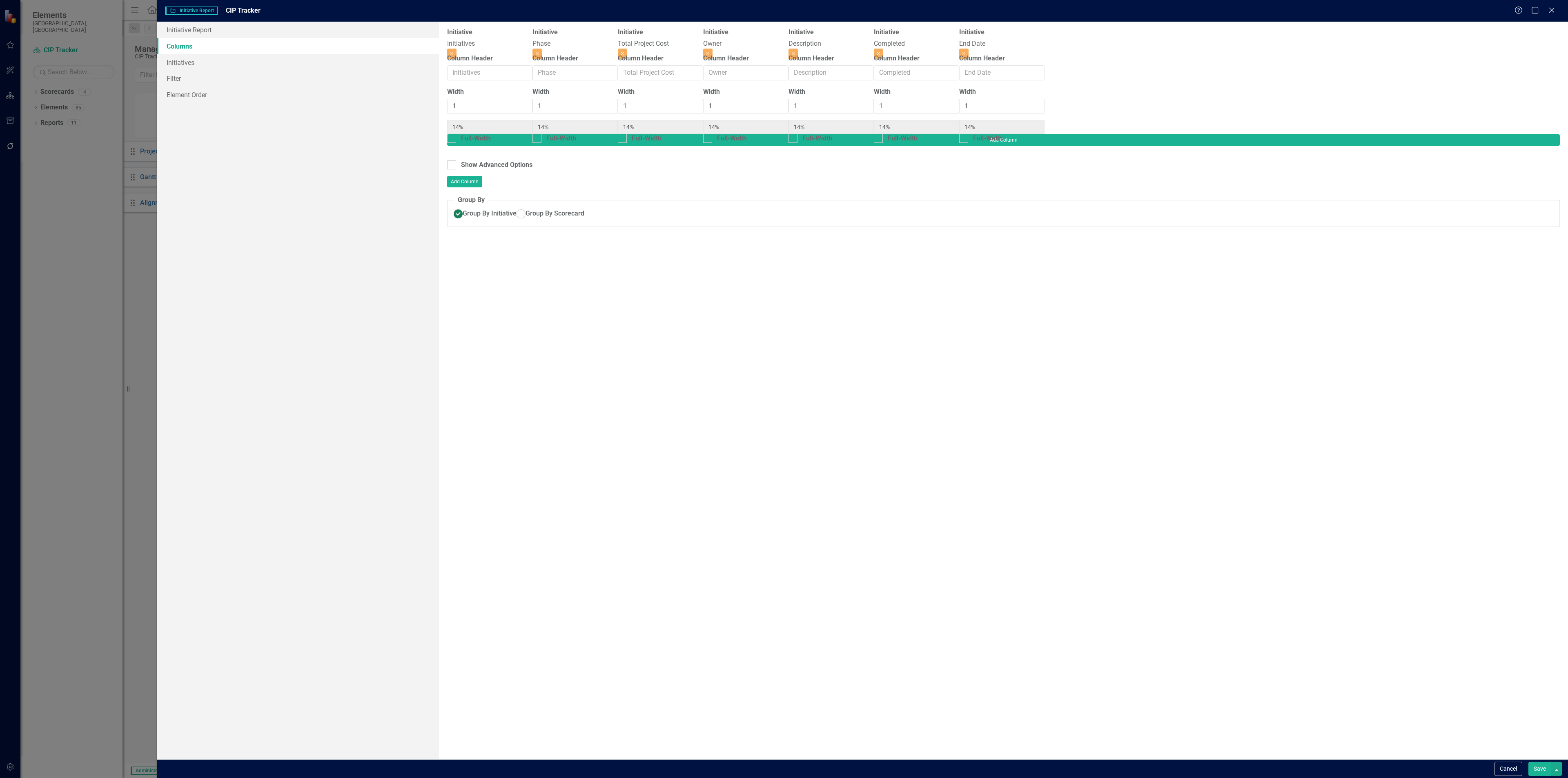
click at [1534, 764] on button "Save" at bounding box center [1540, 769] width 23 height 15
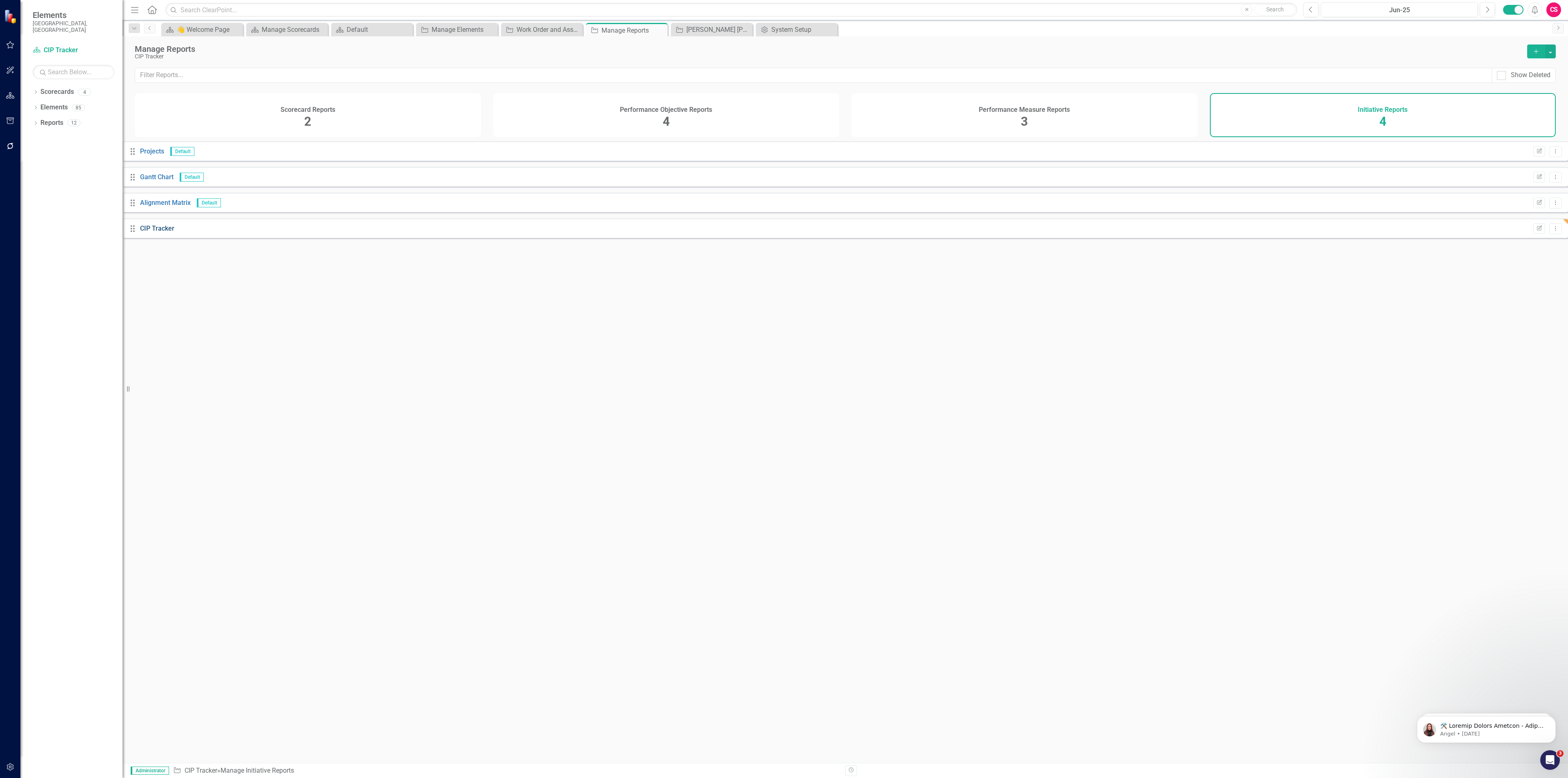
click at [166, 233] on link "CIP Tracker" at bounding box center [157, 229] width 34 height 8
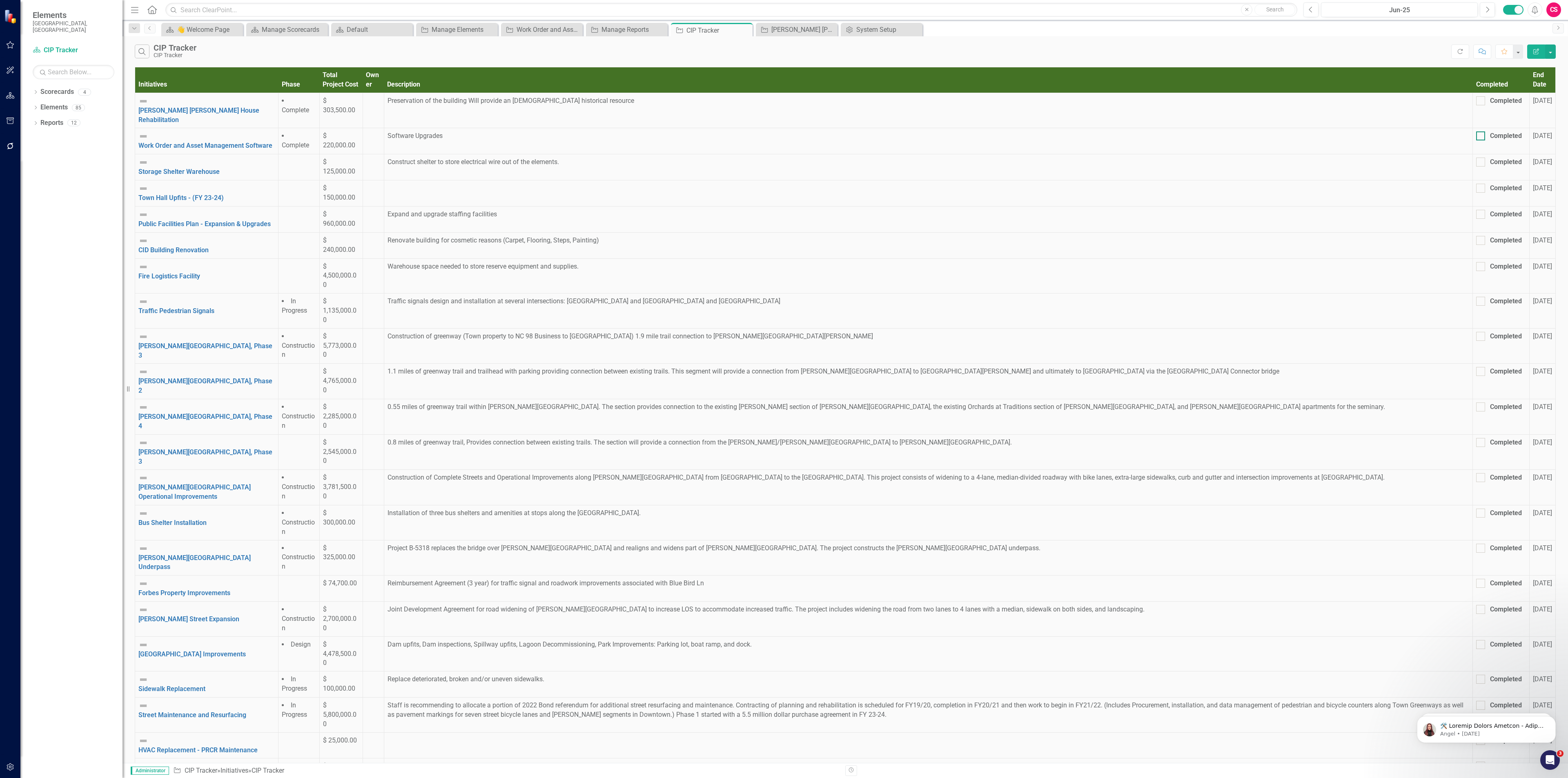
click at [1476, 132] on div "Completed" at bounding box center [1499, 136] width 46 height 9
click at [1476, 132] on input "Completed" at bounding box center [1479, 134] width 5 height 5
checkbox input "true"
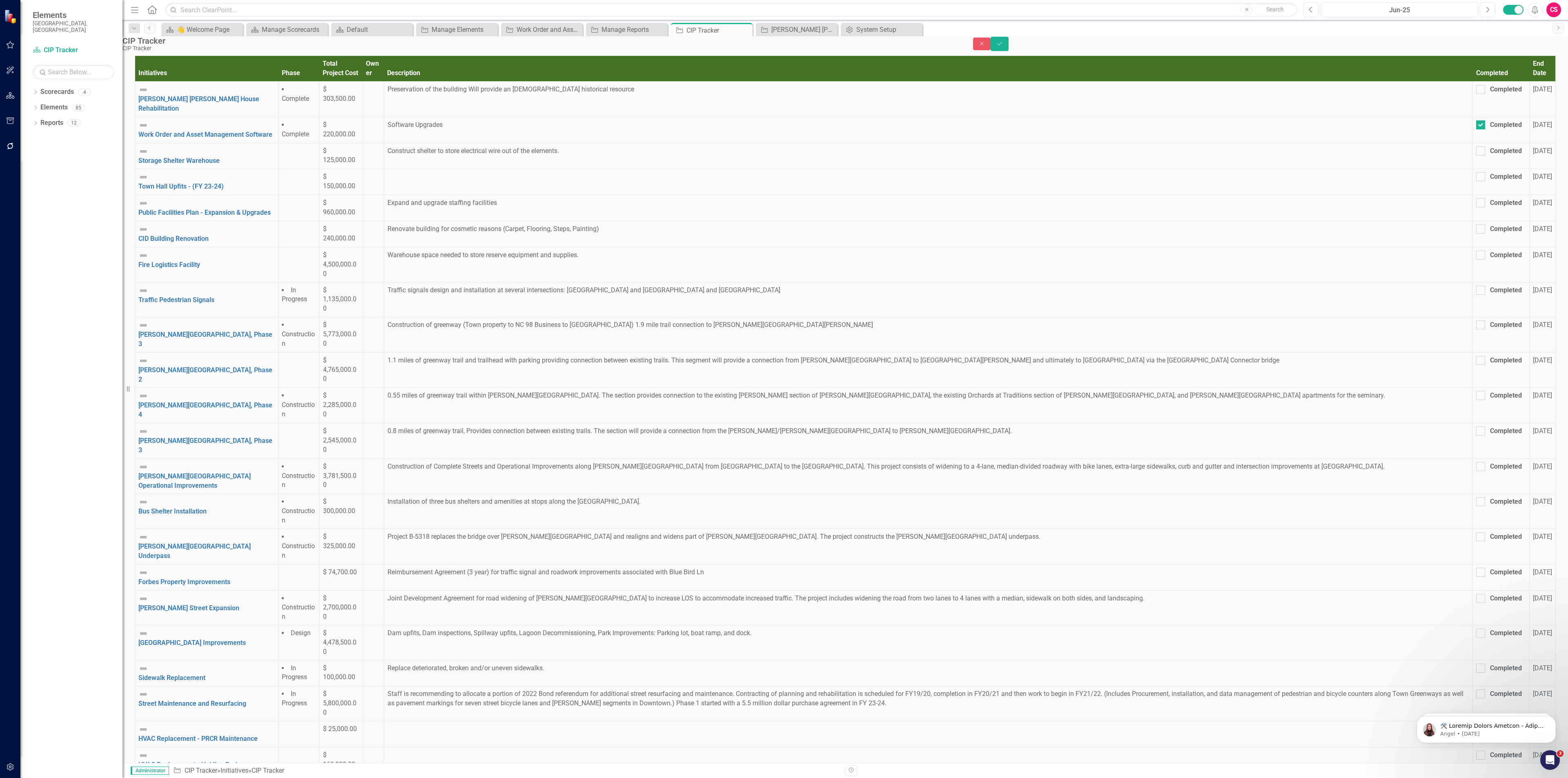
scroll to position [88, 0]
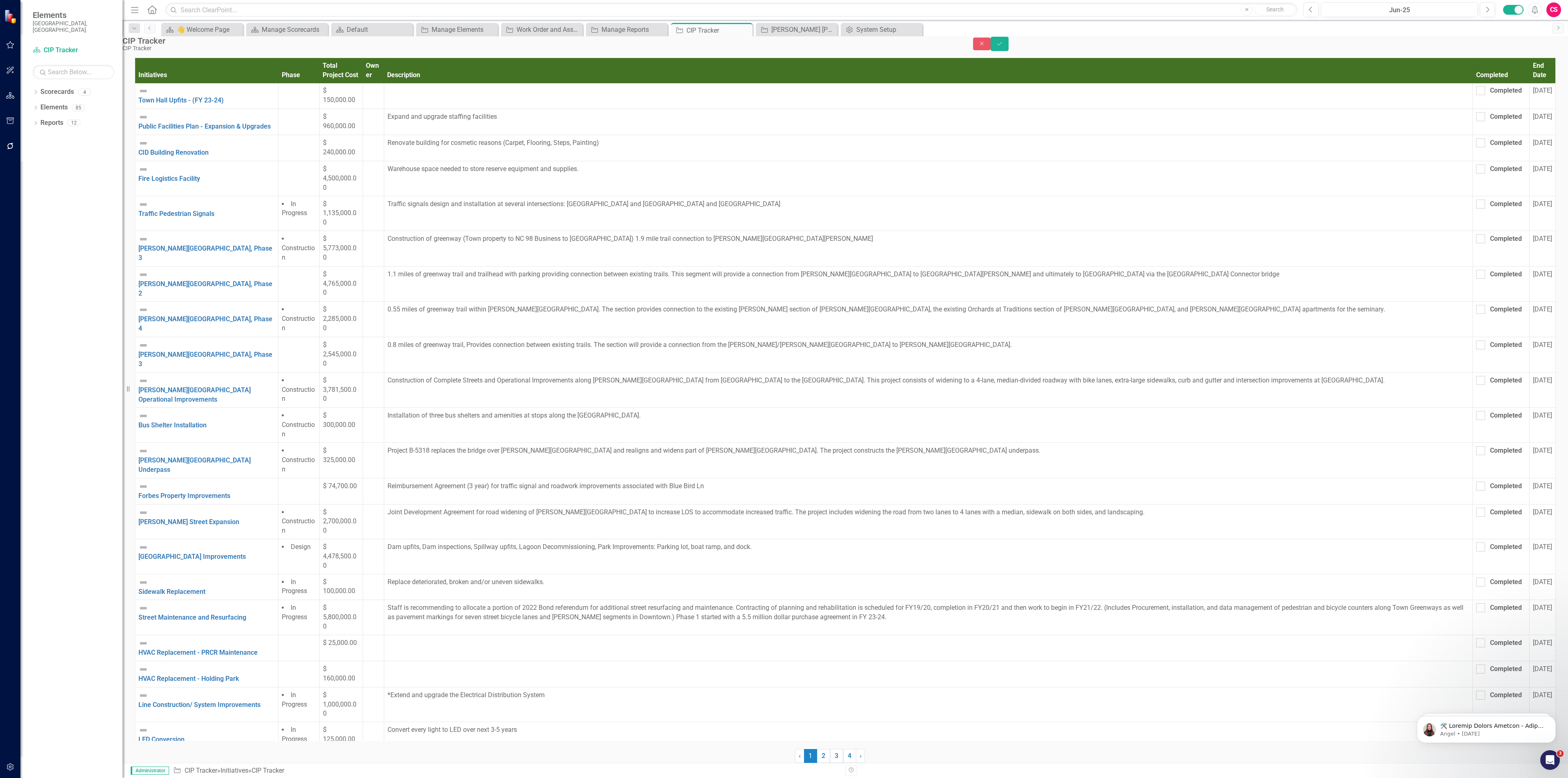
scroll to position [81, 0]
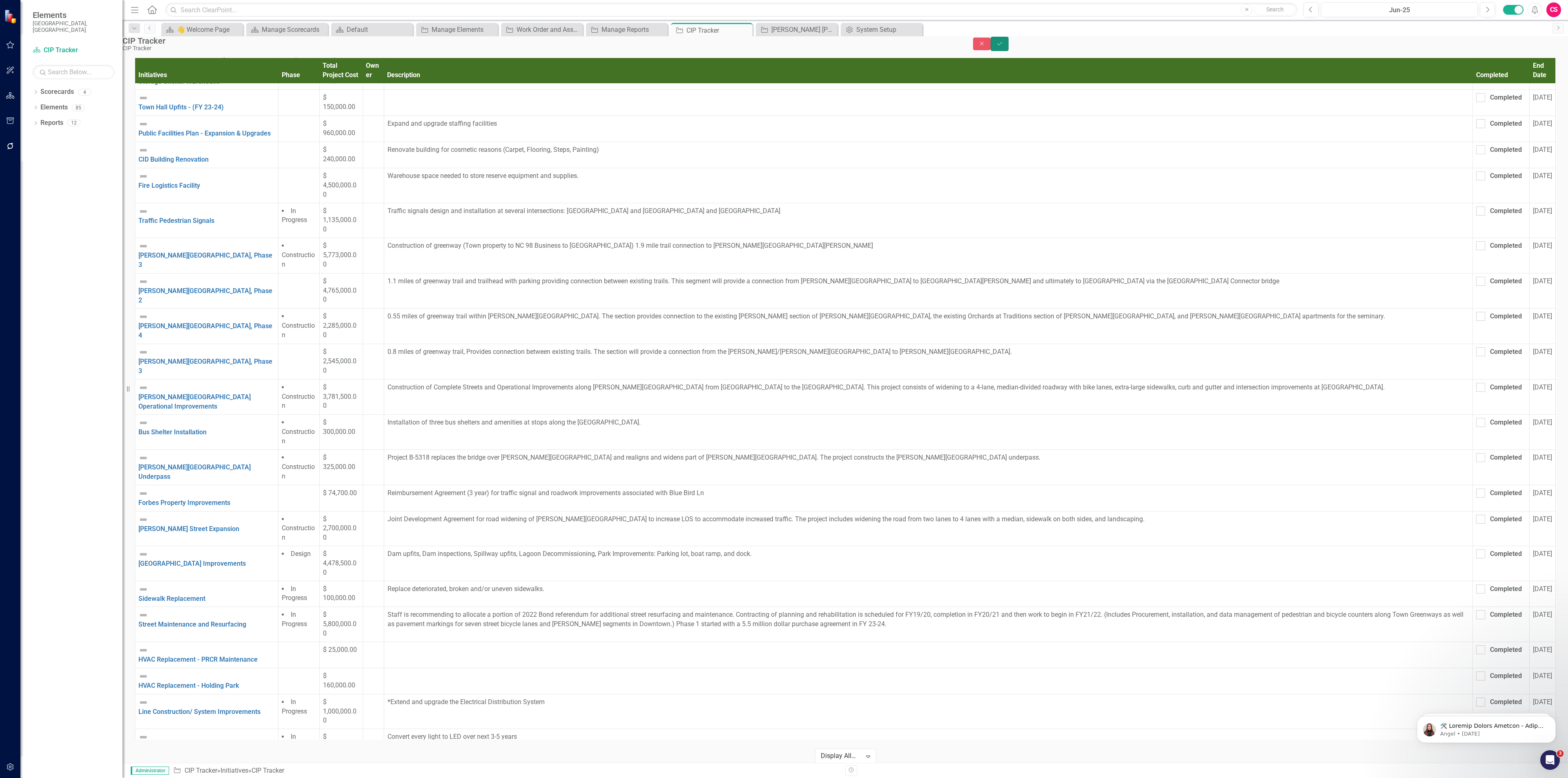
click at [1009, 44] on button "Save" at bounding box center [999, 44] width 18 height 15
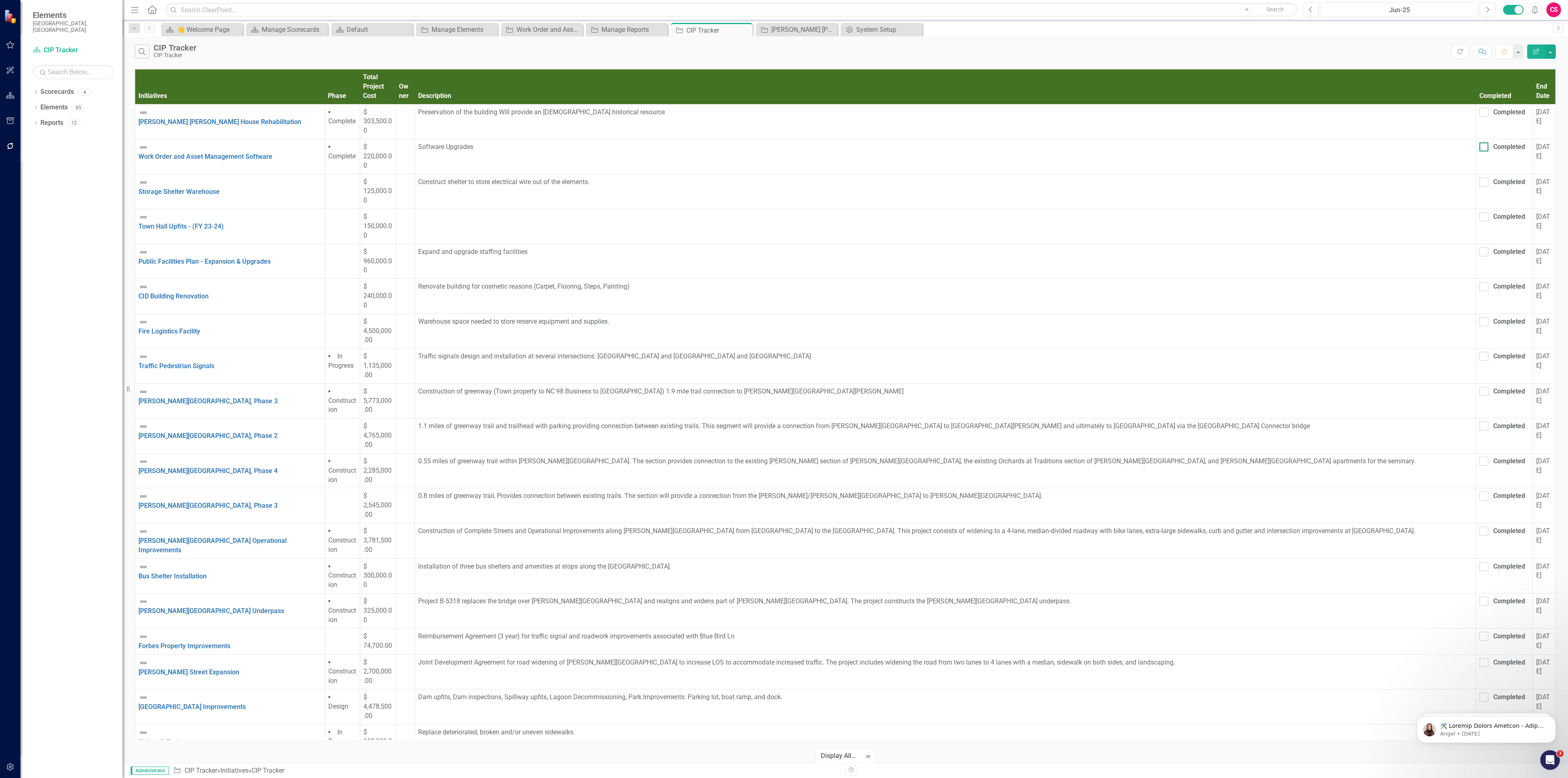
click at [1479, 142] on div "Completed" at bounding box center [1502, 147] width 46 height 9
click at [1479, 142] on input "Completed" at bounding box center [1482, 145] width 5 height 5
checkbox input "true"
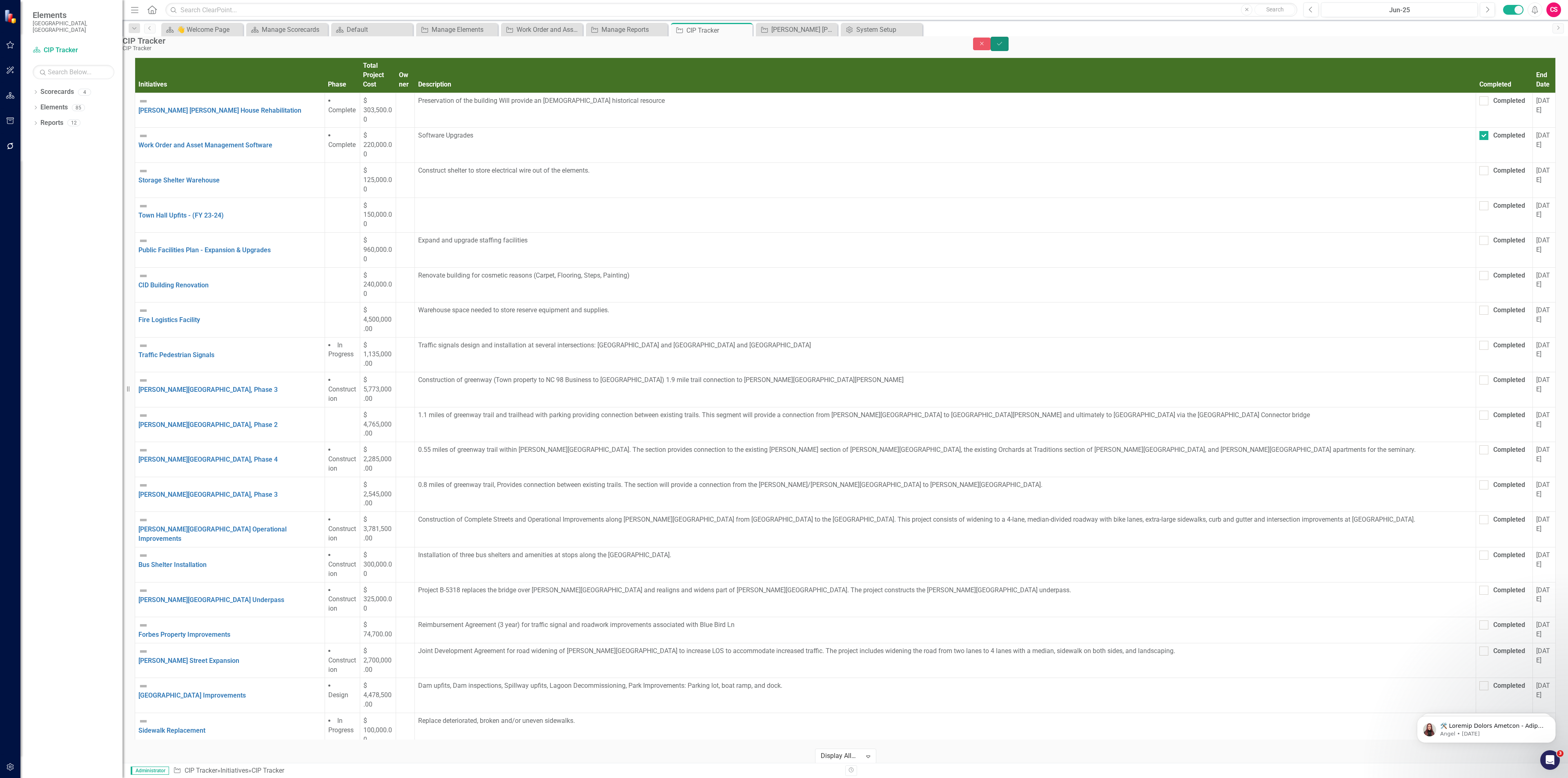
click at [1004, 47] on icon "Save" at bounding box center [1000, 43] width 8 height 5
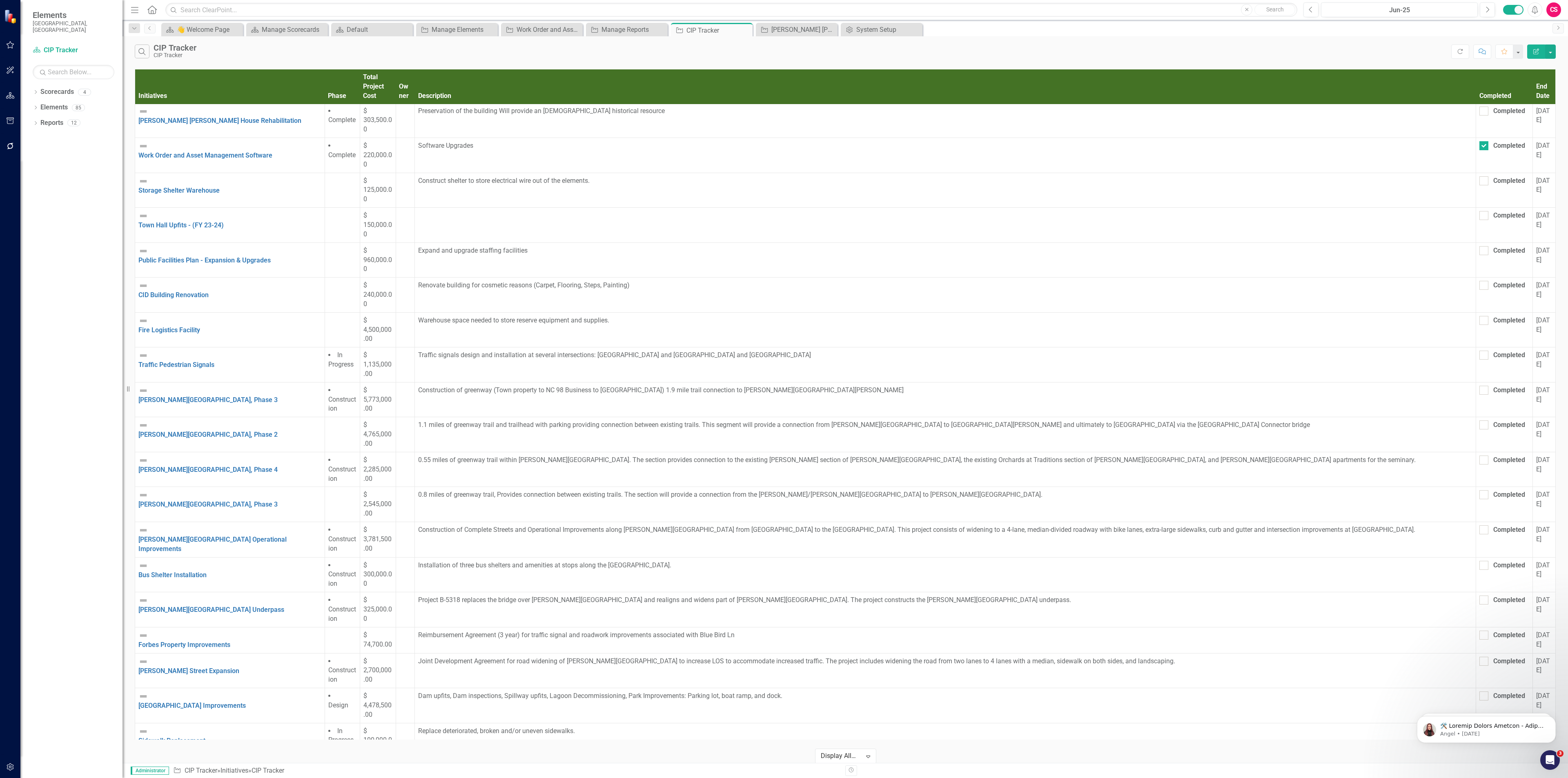
scroll to position [2, 0]
click at [1479, 420] on div at bounding box center [1484, 425] width 9 height 9
click at [1479, 420] on input "Completed" at bounding box center [1482, 422] width 5 height 5
checkbox input "true"
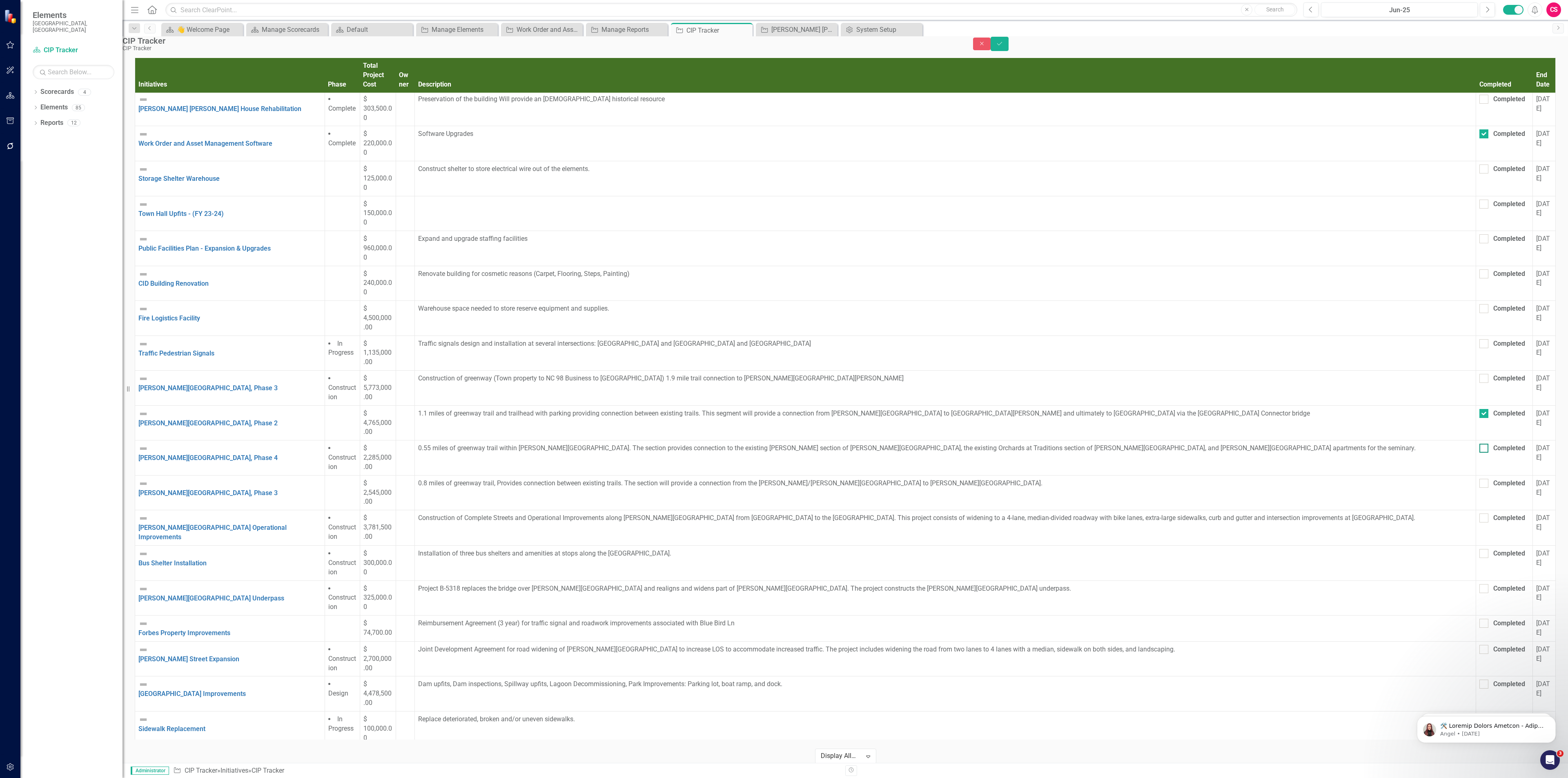
click at [1479, 444] on div at bounding box center [1484, 448] width 9 height 9
click at [1479, 444] on input "Completed" at bounding box center [1482, 446] width 5 height 5
checkbox input "true"
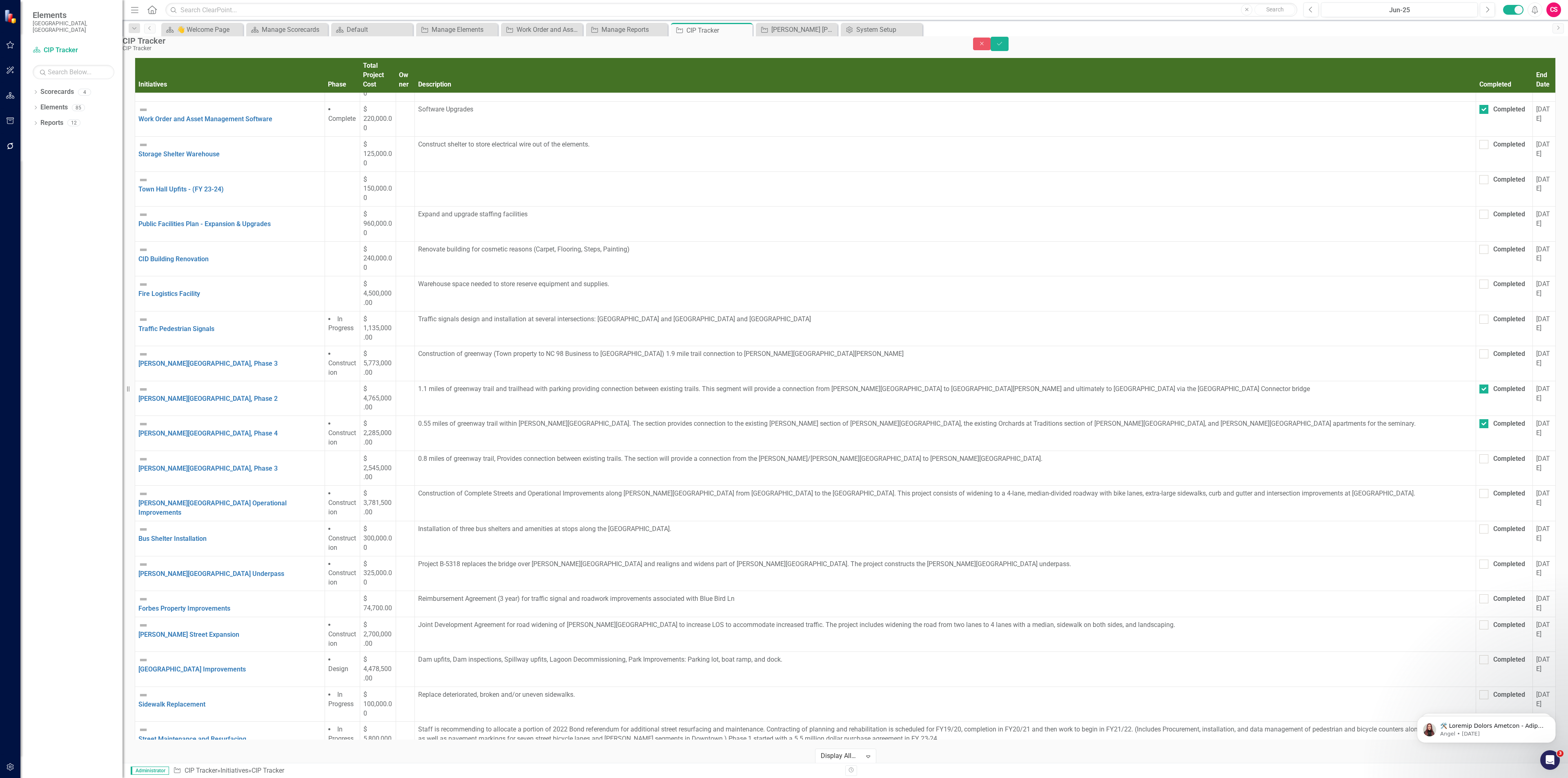
scroll to position [28, 0]
click at [1479, 594] on input "Completed" at bounding box center [1482, 596] width 5 height 5
checkbox input "true"
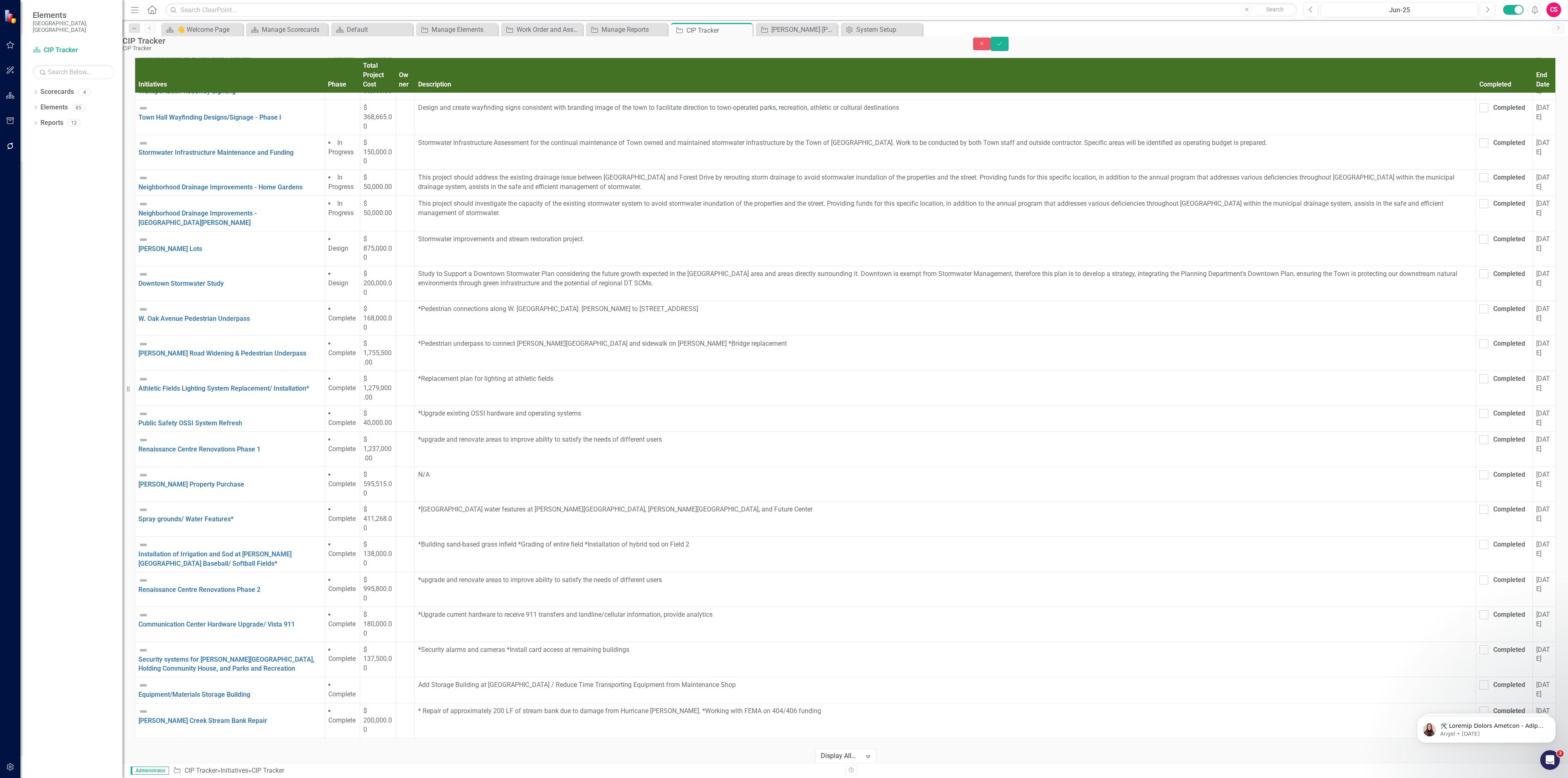
scroll to position [937, 0]
click at [1479, 304] on div at bounding box center [1484, 308] width 9 height 9
click at [1479, 304] on input "Completed" at bounding box center [1482, 306] width 5 height 5
checkbox input "true"
click at [1479, 338] on div at bounding box center [1484, 343] width 9 height 9
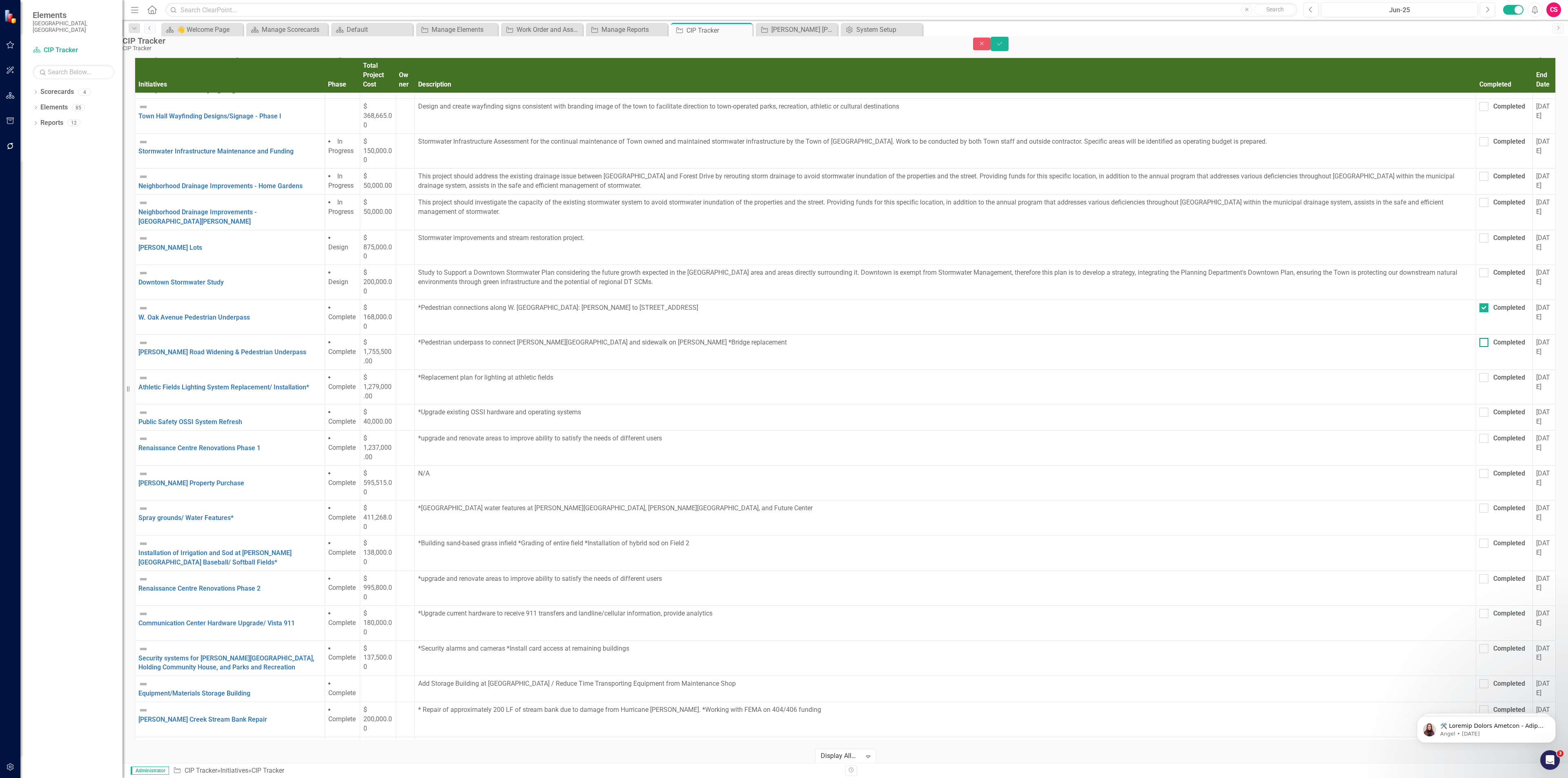
click at [1479, 338] on input "Completed" at bounding box center [1482, 340] width 5 height 5
checkbox input "true"
click at [1479, 373] on div at bounding box center [1484, 378] width 9 height 9
click at [1479, 373] on input "Completed" at bounding box center [1482, 376] width 5 height 5
checkbox input "true"
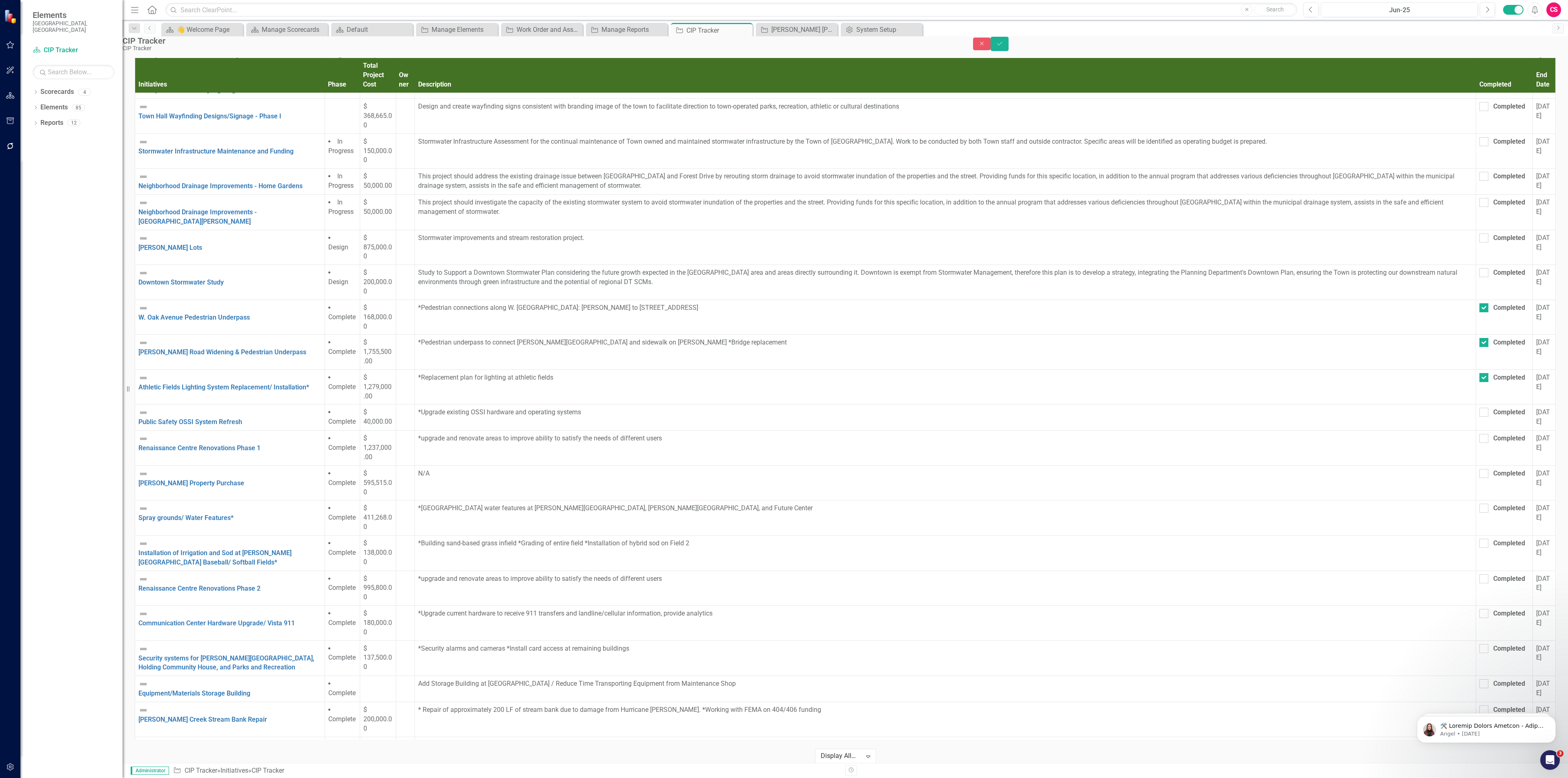
click at [1476, 405] on td "Completed" at bounding box center [1505, 418] width 57 height 26
click at [1479, 408] on div at bounding box center [1484, 412] width 9 height 9
click at [1479, 408] on input "Completed" at bounding box center [1482, 410] width 5 height 5
checkbox input "true"
click at [1479, 434] on div at bounding box center [1484, 438] width 9 height 9
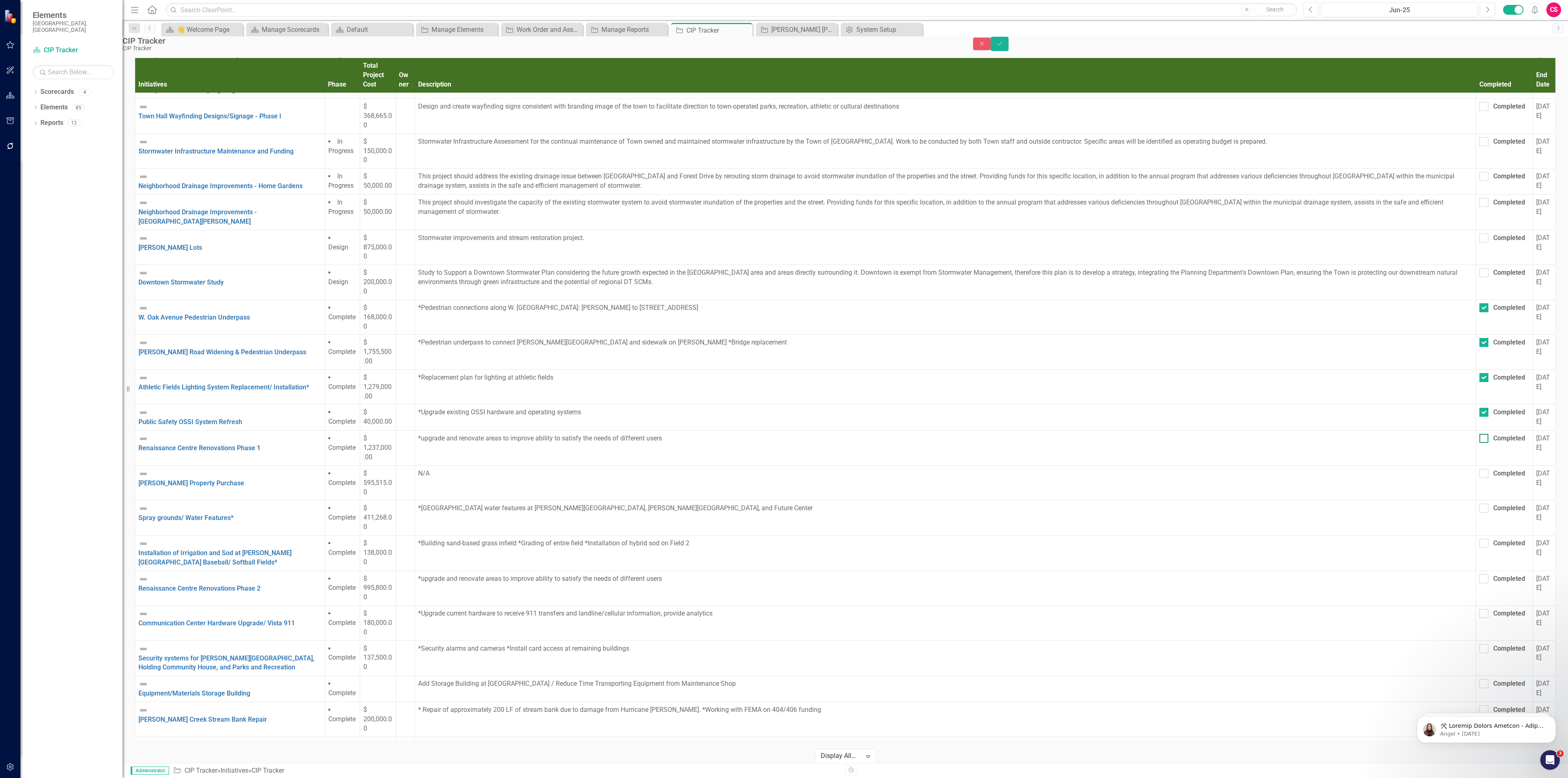
click at [1479, 434] on input "Completed" at bounding box center [1482, 436] width 5 height 5
checkbox input "true"
click at [1479, 469] on div "Completed" at bounding box center [1504, 474] width 50 height 9
click at [1479, 469] on div at bounding box center [1484, 474] width 9 height 9
click at [1479, 469] on input "Completed" at bounding box center [1482, 471] width 5 height 5
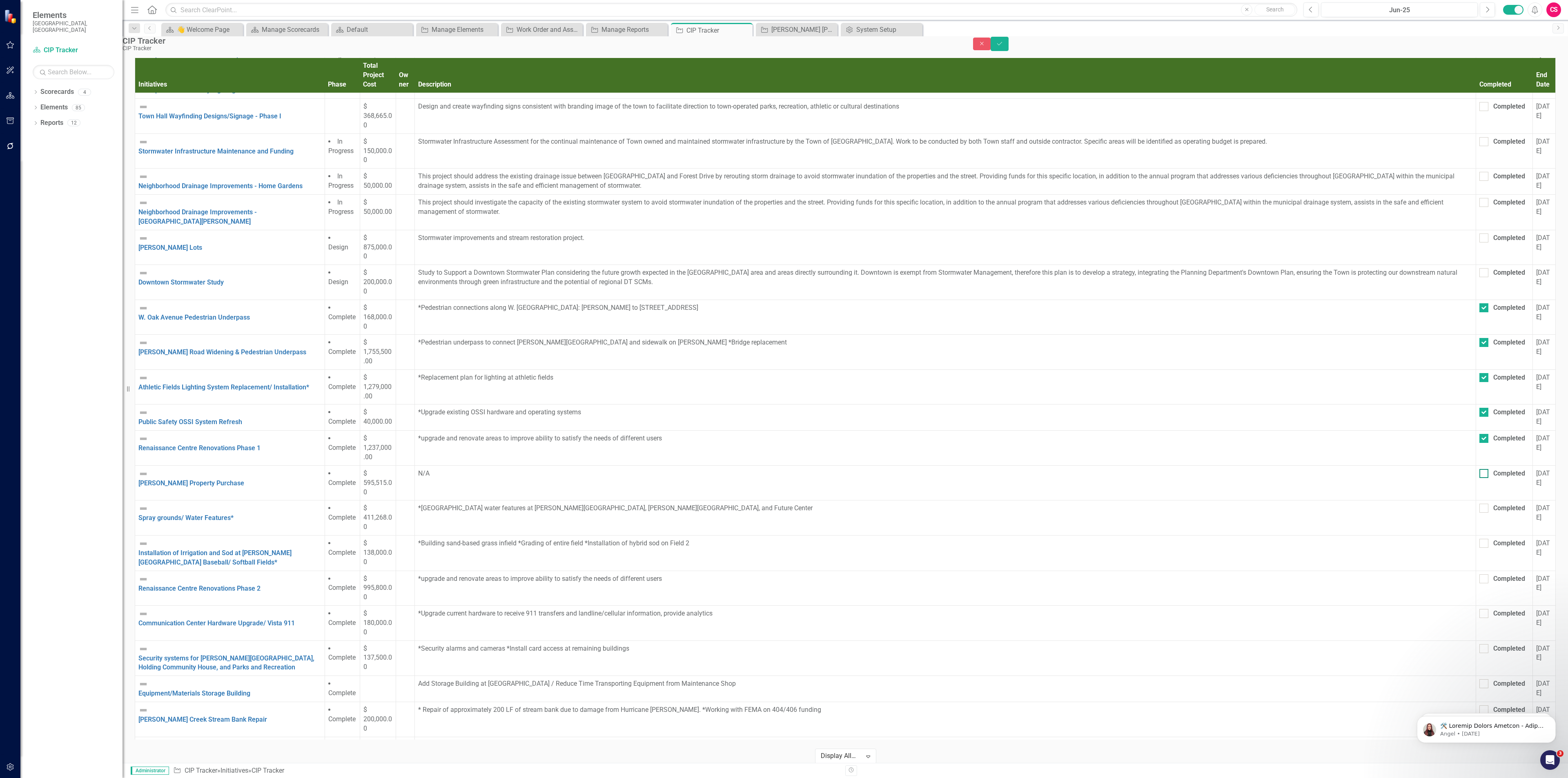
checkbox input "true"
click at [1479, 504] on input "Completed" at bounding box center [1482, 506] width 5 height 5
checkbox input "true"
drag, startPoint x: 1150, startPoint y: 413, endPoint x: 1153, endPoint y: 425, distance: 12.4
click at [1479, 539] on input "Completed" at bounding box center [1482, 542] width 5 height 5
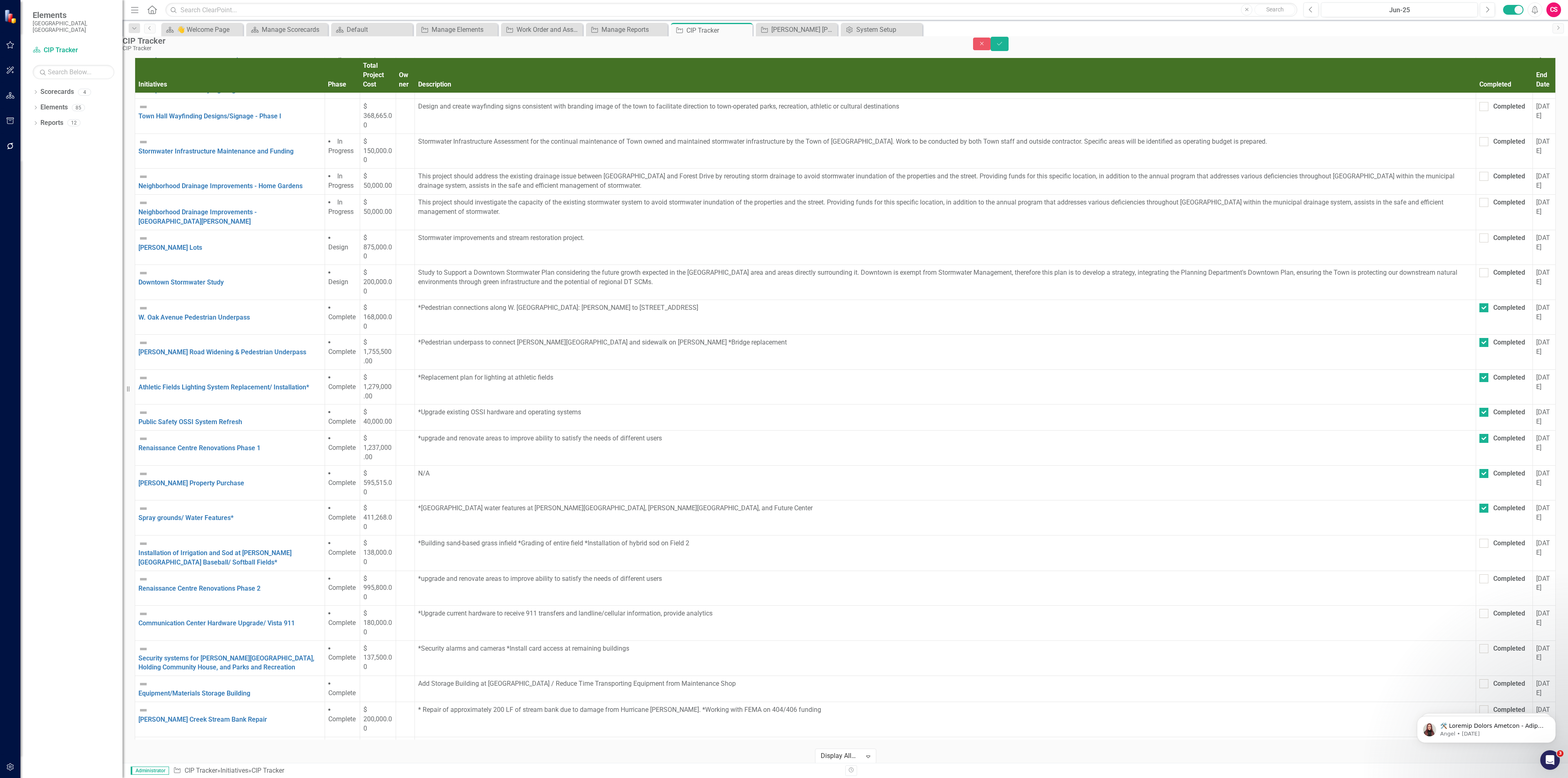
checkbox input "true"
click at [1479, 575] on div at bounding box center [1484, 579] width 9 height 9
click at [1479, 575] on input "Completed" at bounding box center [1482, 577] width 5 height 5
checkbox input "true"
click at [1479, 609] on input "Completed" at bounding box center [1482, 611] width 5 height 5
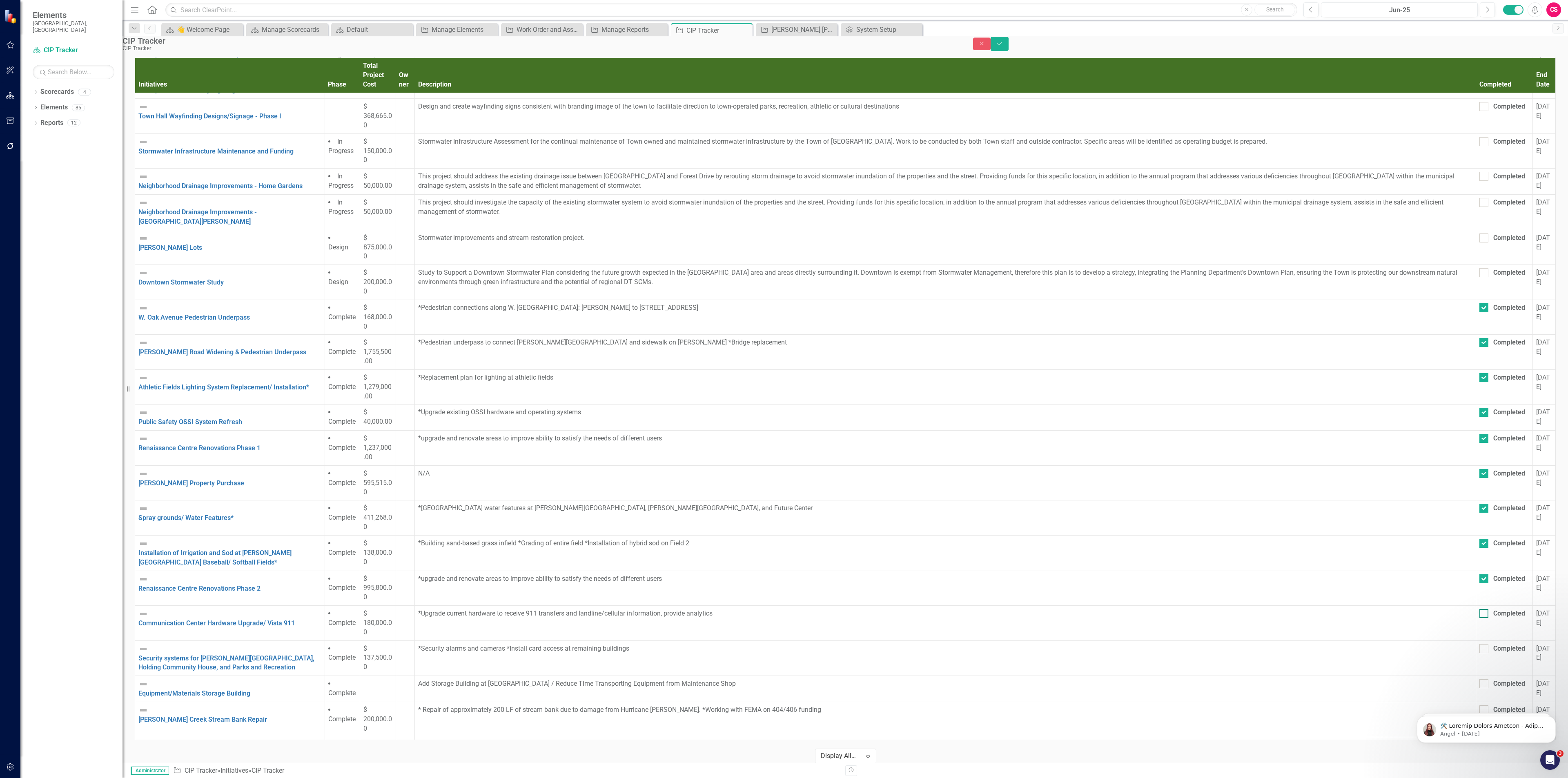
checkbox input "true"
click at [1479, 644] on input "Completed" at bounding box center [1482, 646] width 5 height 5
checkbox input "true"
click at [1479, 679] on input "Completed" at bounding box center [1482, 682] width 5 height 5
checkbox input "true"
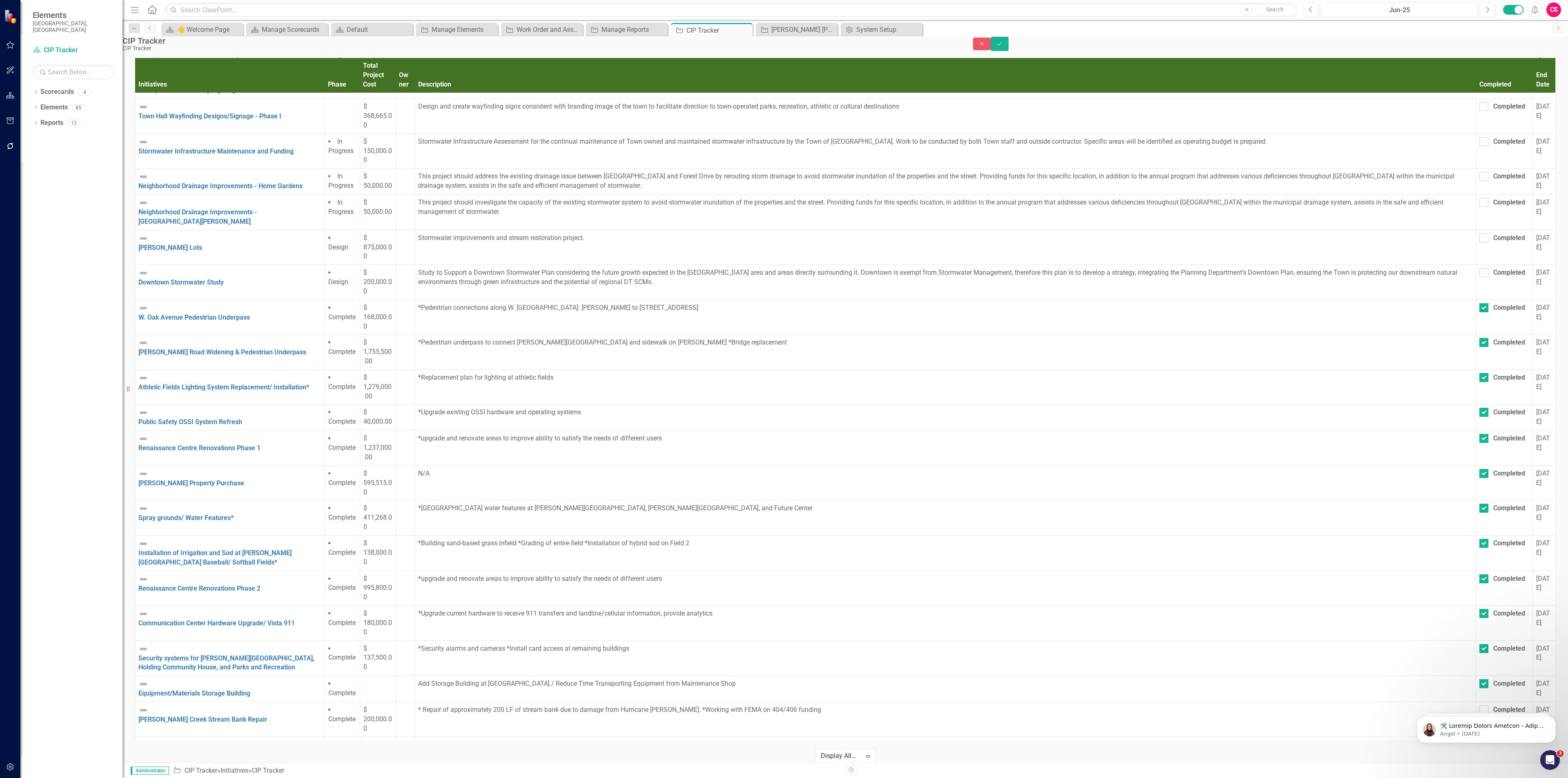
click at [1479, 705] on div at bounding box center [1484, 710] width 9 height 9
click at [1479, 705] on input "Completed" at bounding box center [1482, 708] width 5 height 5
checkbox input "true"
click at [1479, 741] on input "Completed" at bounding box center [1482, 743] width 5 height 5
checkbox input "true"
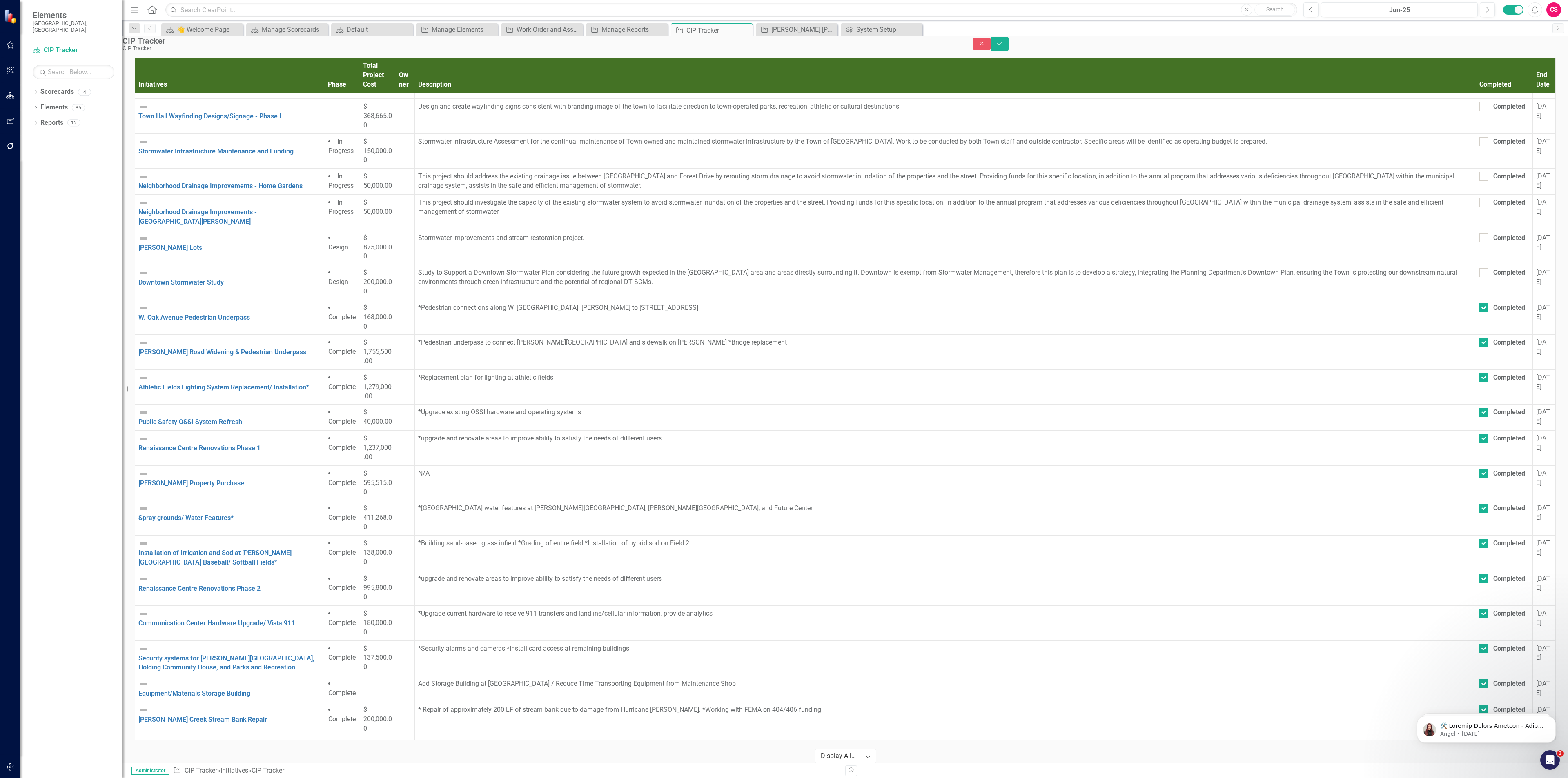
click at [1476, 763] on td "Completed" at bounding box center [1505, 781] width 57 height 35
click at [1479, 767] on div at bounding box center [1484, 772] width 9 height 9
click at [1479, 767] on input "Completed" at bounding box center [1482, 770] width 5 height 5
checkbox input "true"
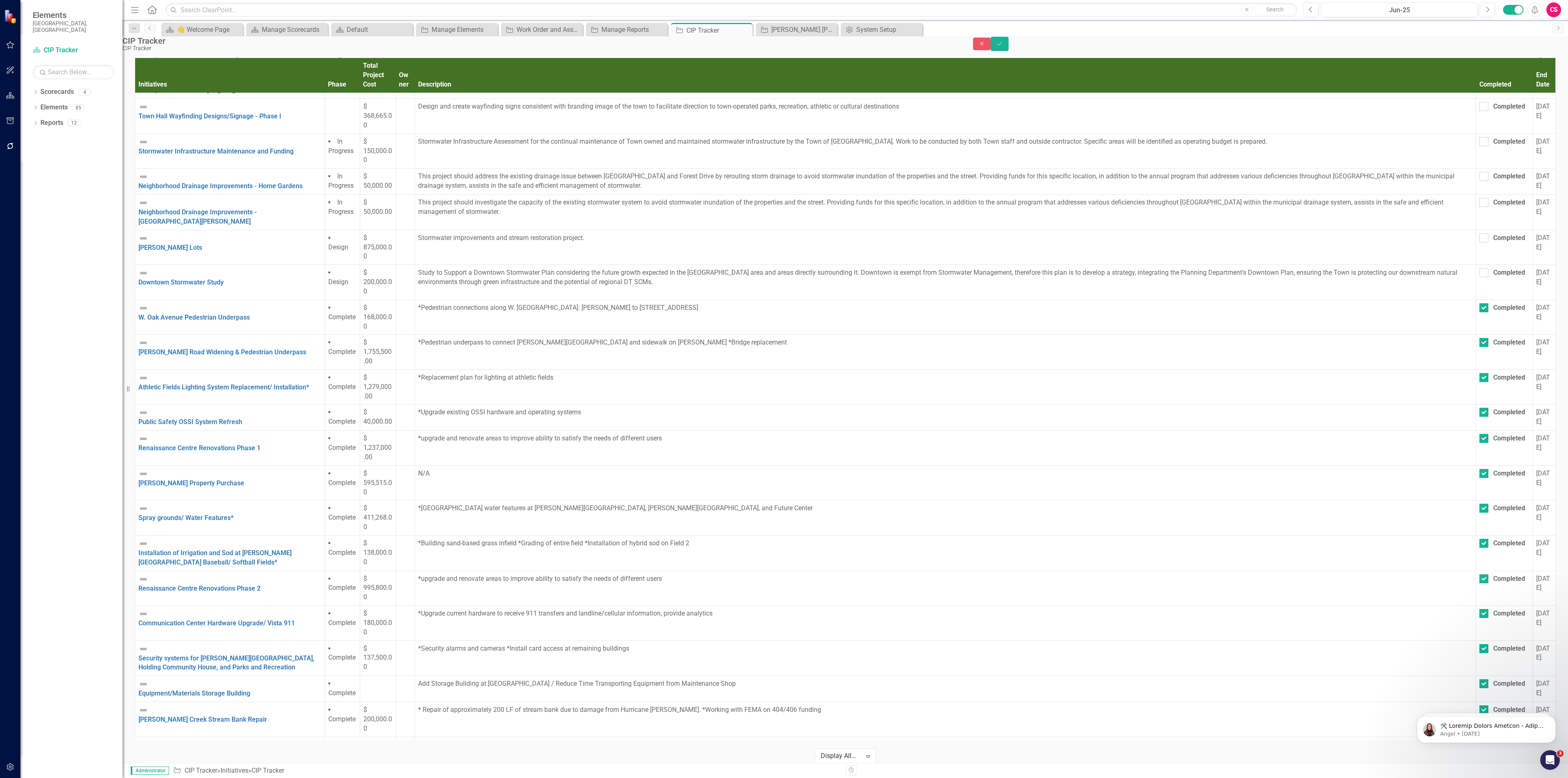
checkbox input "true"
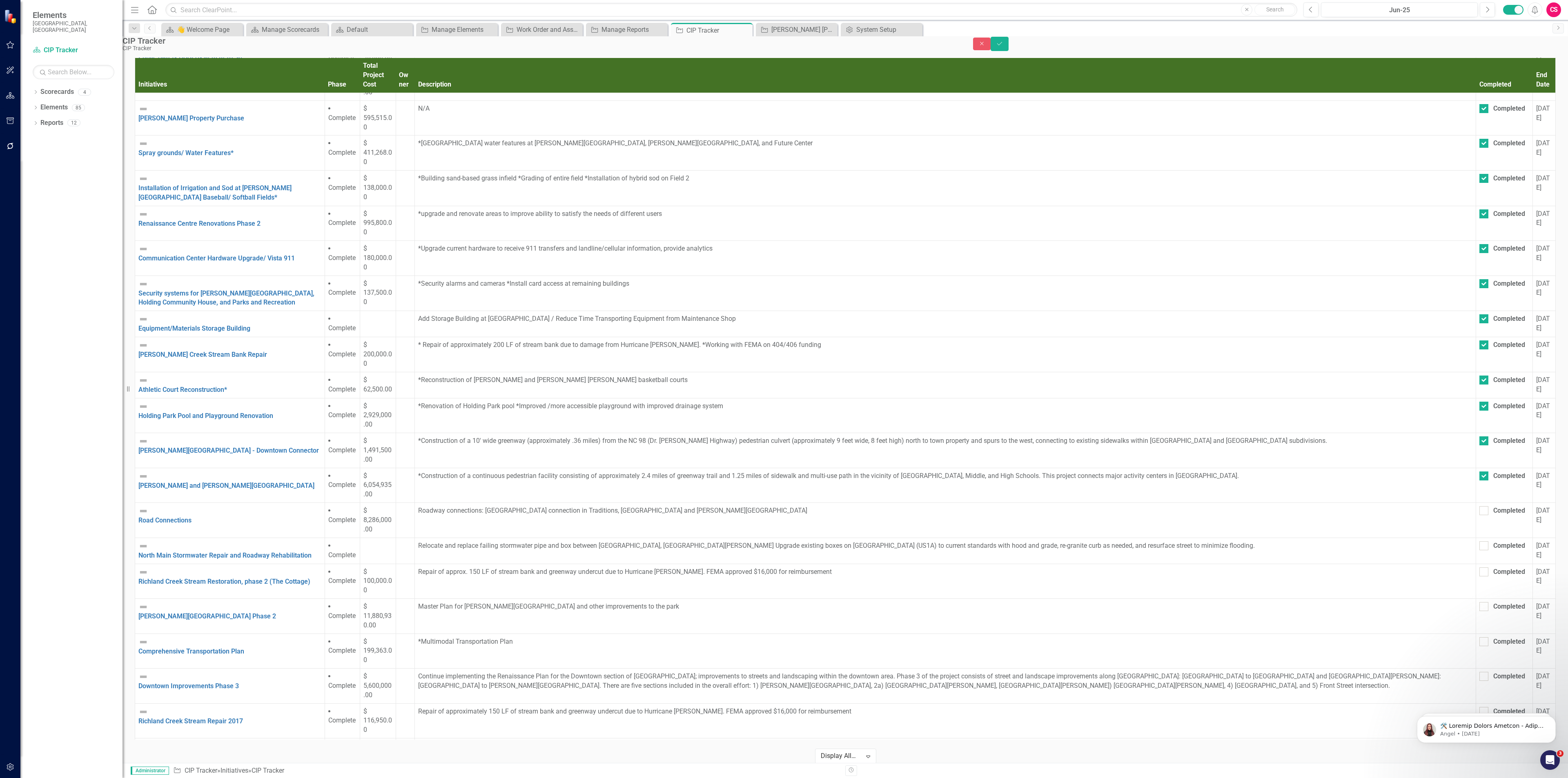
scroll to position [1304, 0]
click at [1479, 505] on input "Completed" at bounding box center [1482, 507] width 5 height 5
checkbox input "true"
click at [1476, 536] on td "Completed" at bounding box center [1505, 549] width 57 height 26
click at [1479, 540] on input "Completed" at bounding box center [1482, 542] width 5 height 5
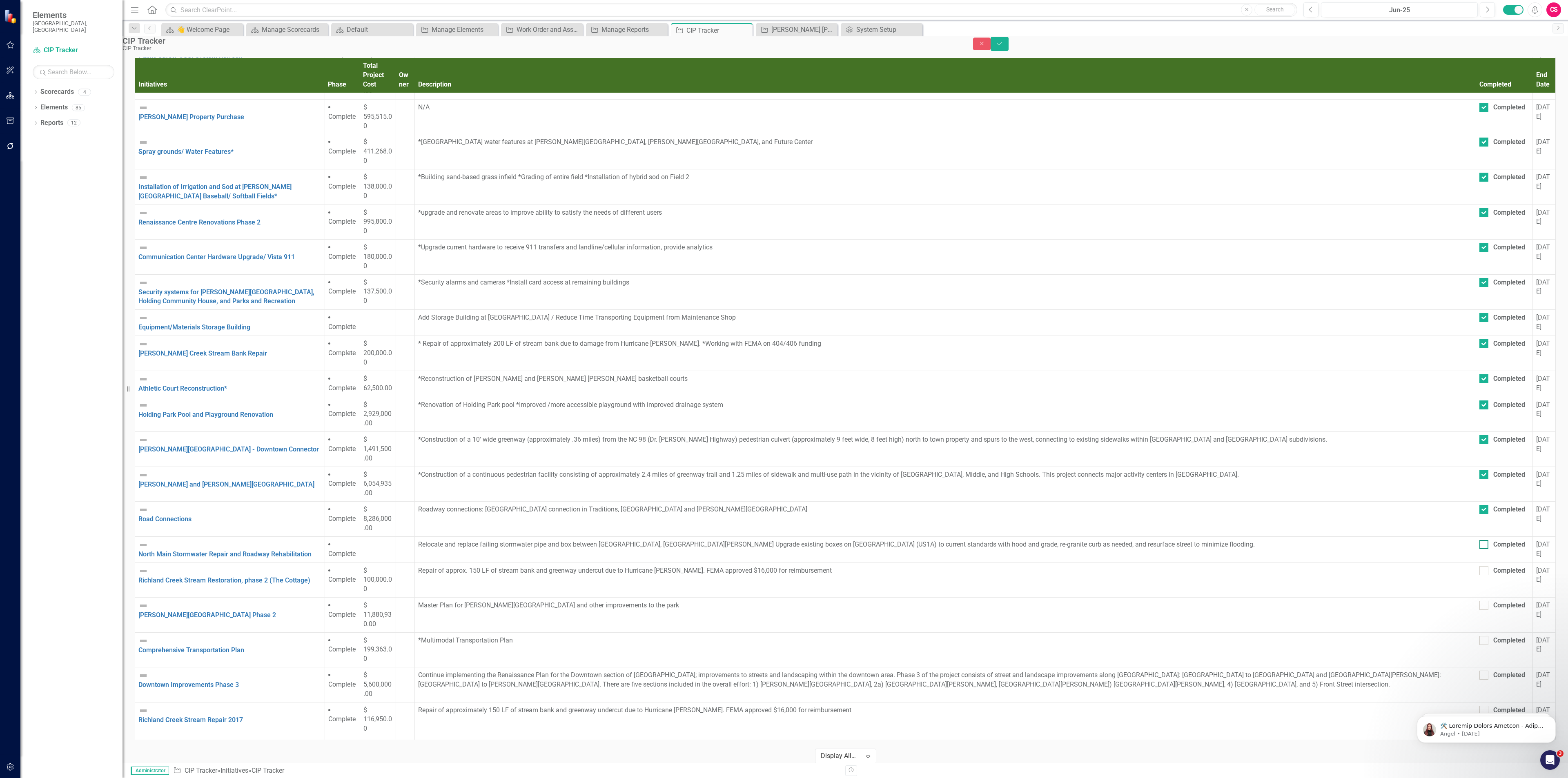
checkbox input "true"
click at [1479, 566] on div at bounding box center [1484, 571] width 9 height 9
click at [1479, 566] on input "Completed" at bounding box center [1482, 568] width 5 height 5
checkbox input "true"
click at [1479, 601] on div at bounding box center [1484, 606] width 9 height 9
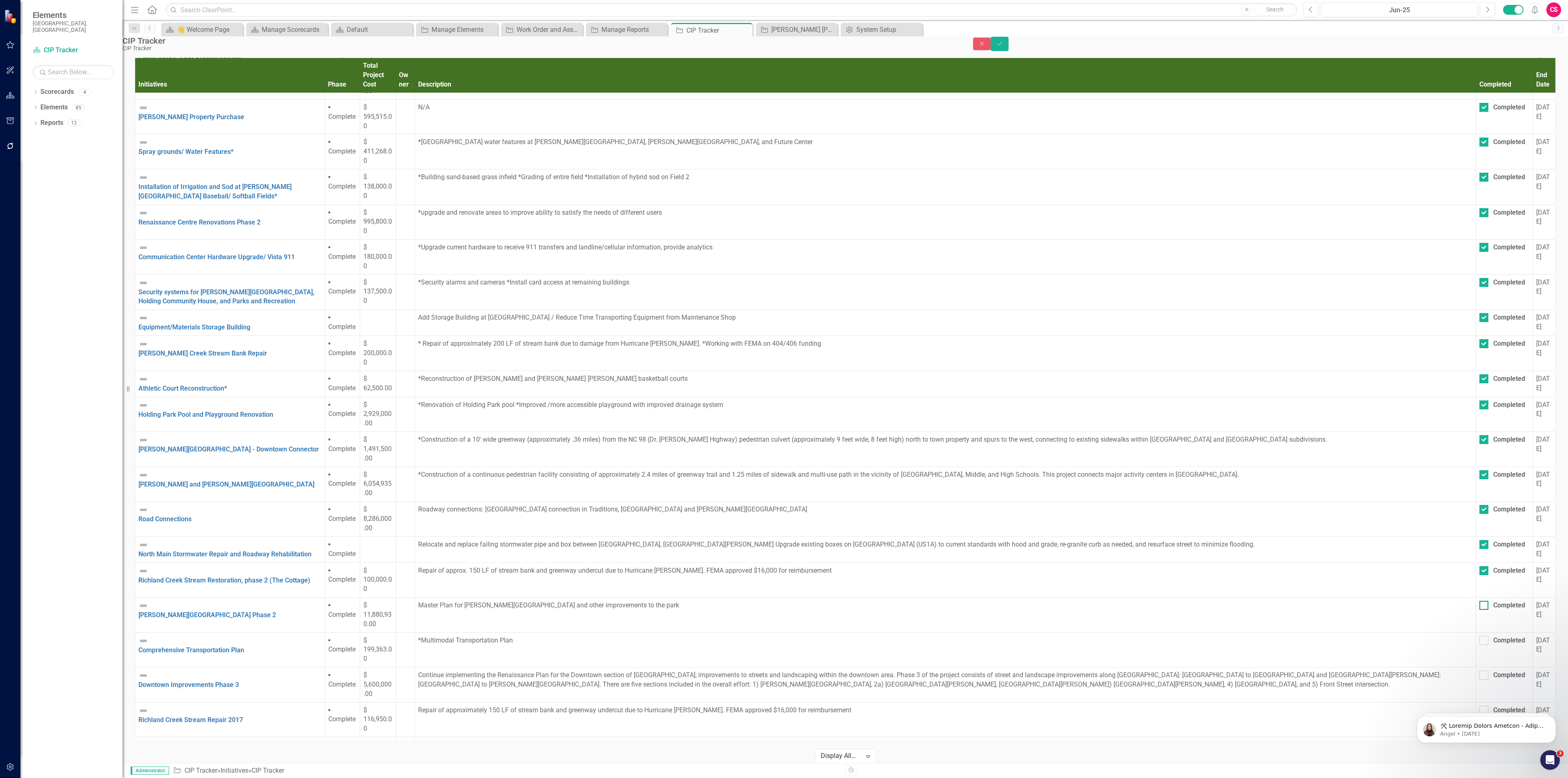
click at [1479, 601] on input "Completed" at bounding box center [1482, 604] width 5 height 5
checkbox input "true"
click at [1479, 636] on input "Completed" at bounding box center [1482, 639] width 5 height 5
checkbox input "true"
click at [1479, 671] on div at bounding box center [1484, 675] width 9 height 9
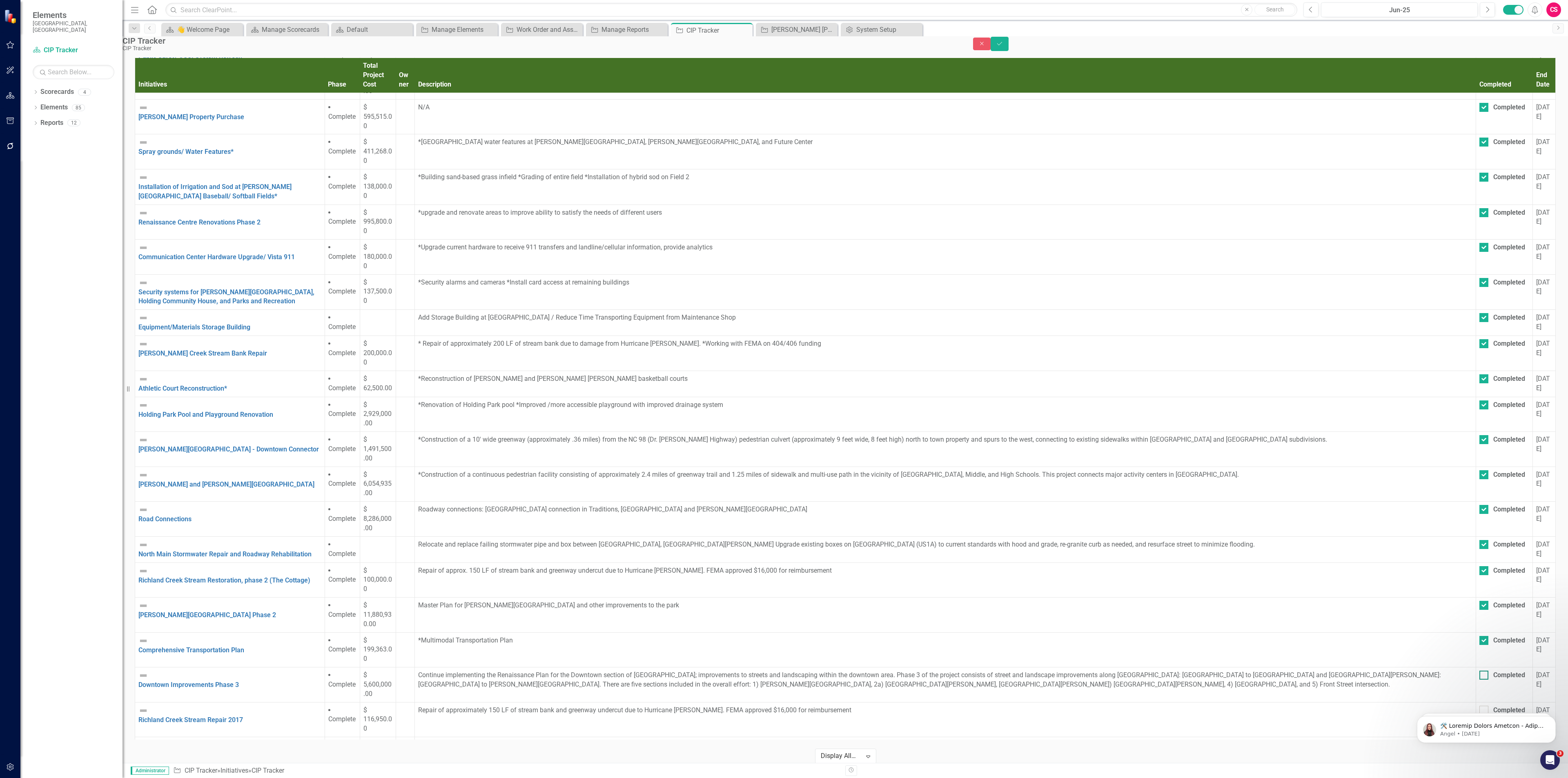
click at [1479, 671] on input "Completed" at bounding box center [1482, 673] width 5 height 5
checkbox input "true"
click at [1154, 568] on tbody "[PERSON_NAME] [PERSON_NAME] House Rehabilitation Link Map View Link Map Edit Ed…" at bounding box center [845, 217] width 1420 height 2856
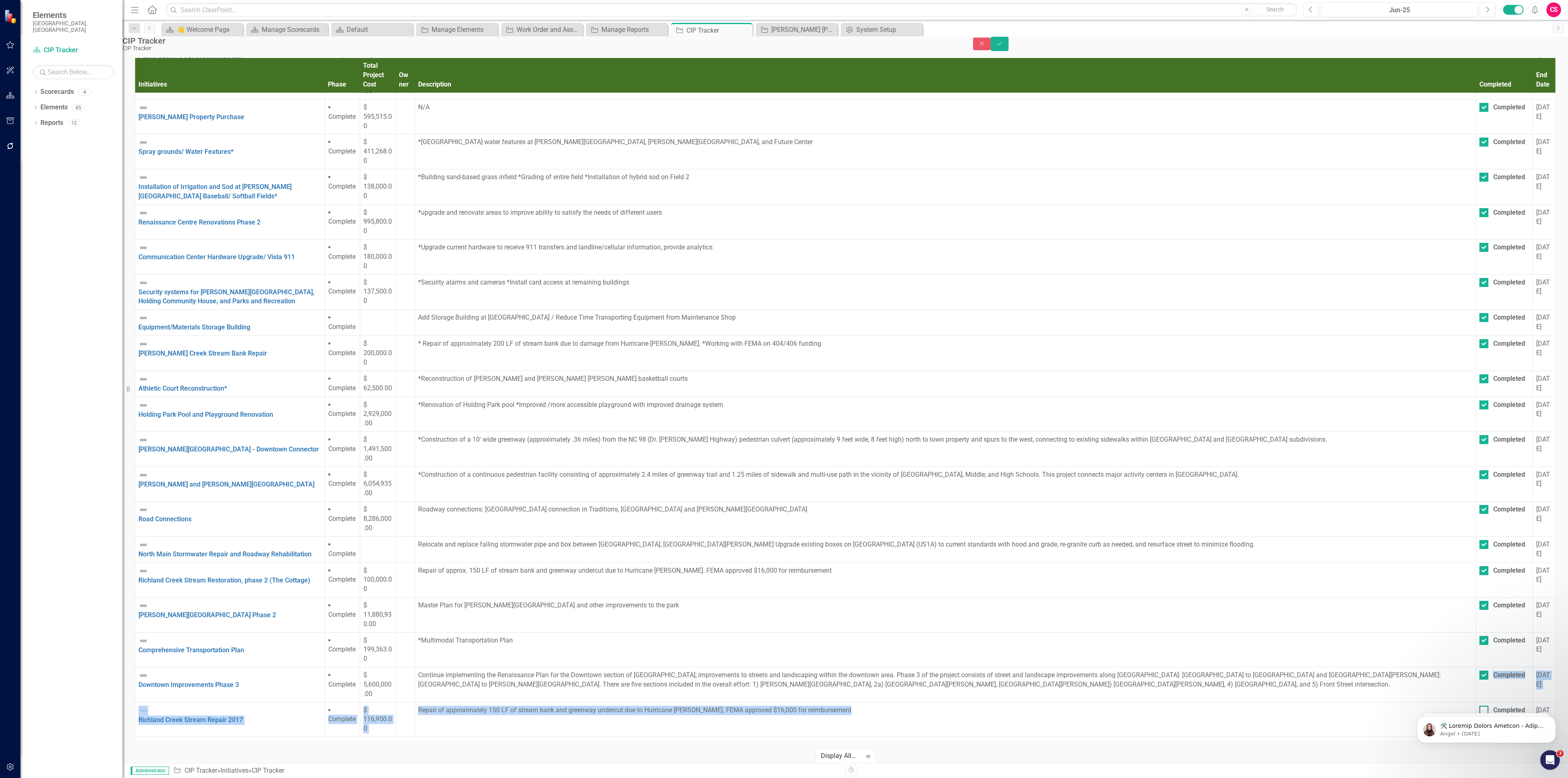
click at [1479, 706] on div at bounding box center [1484, 711] width 9 height 9
click at [1479, 706] on input "Completed" at bounding box center [1482, 708] width 5 height 5
checkbox input "true"
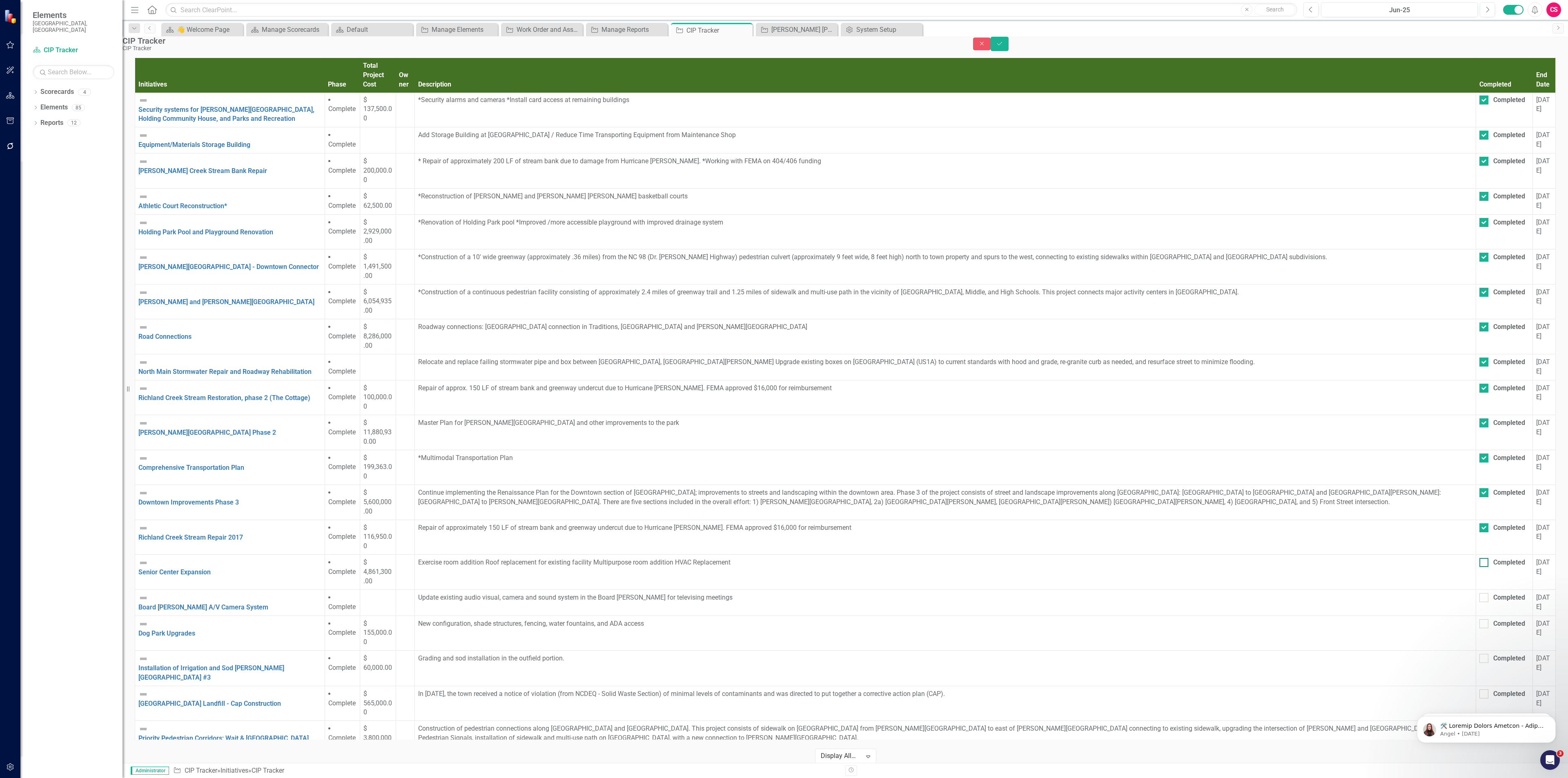
click at [1479, 558] on div at bounding box center [1484, 563] width 9 height 9
click at [1479, 558] on input "Completed" at bounding box center [1482, 561] width 5 height 5
checkbox input "true"
click at [1479, 592] on div at bounding box center [1484, 597] width 9 height 9
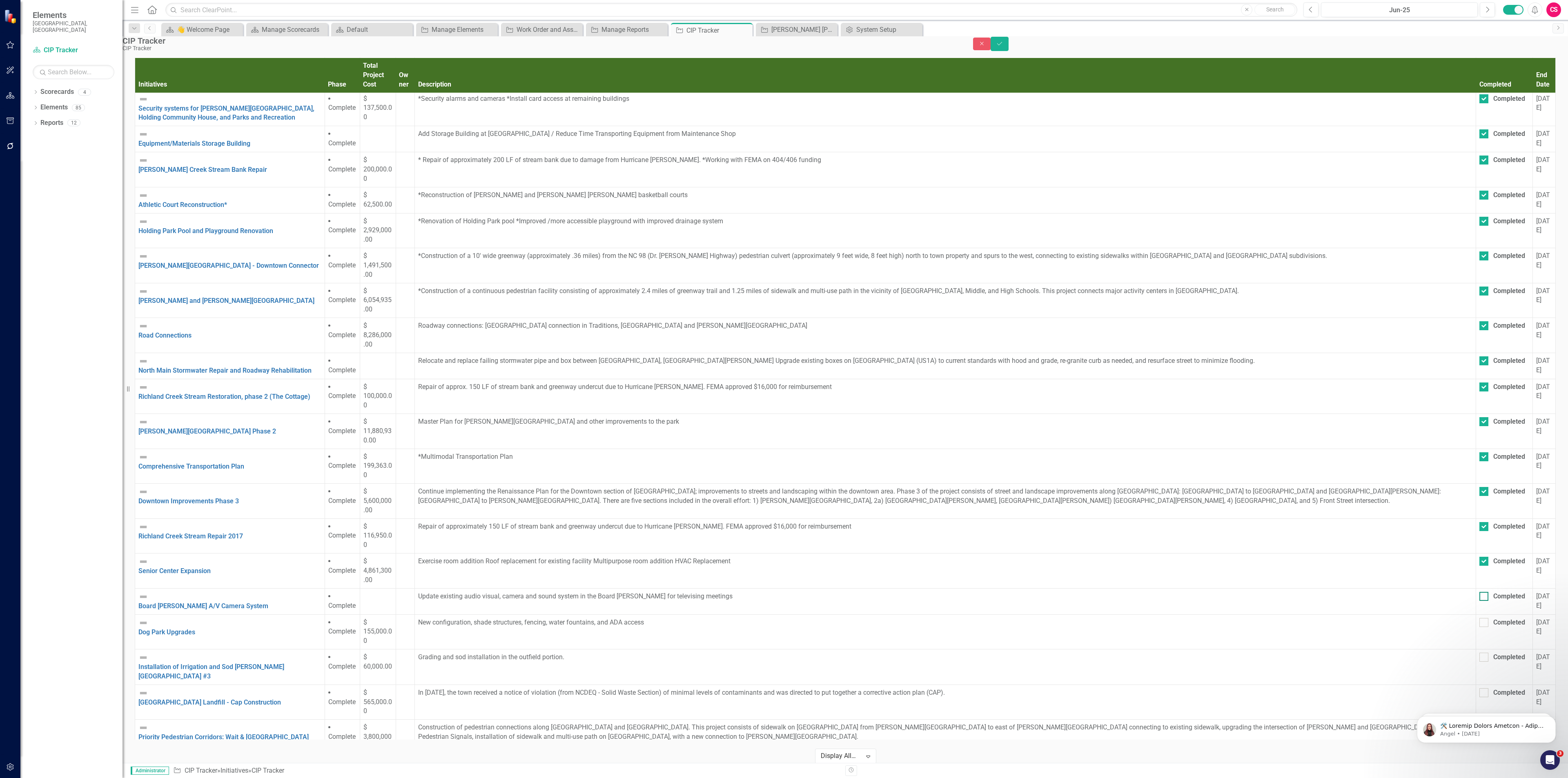
click at [1479, 592] on input "Completed" at bounding box center [1482, 594] width 5 height 5
checkbox input "true"
click at [1476, 614] on td "Completed" at bounding box center [1505, 632] width 57 height 35
click at [1479, 618] on div at bounding box center [1484, 623] width 9 height 9
click at [1479, 618] on input "Completed" at bounding box center [1482, 620] width 5 height 5
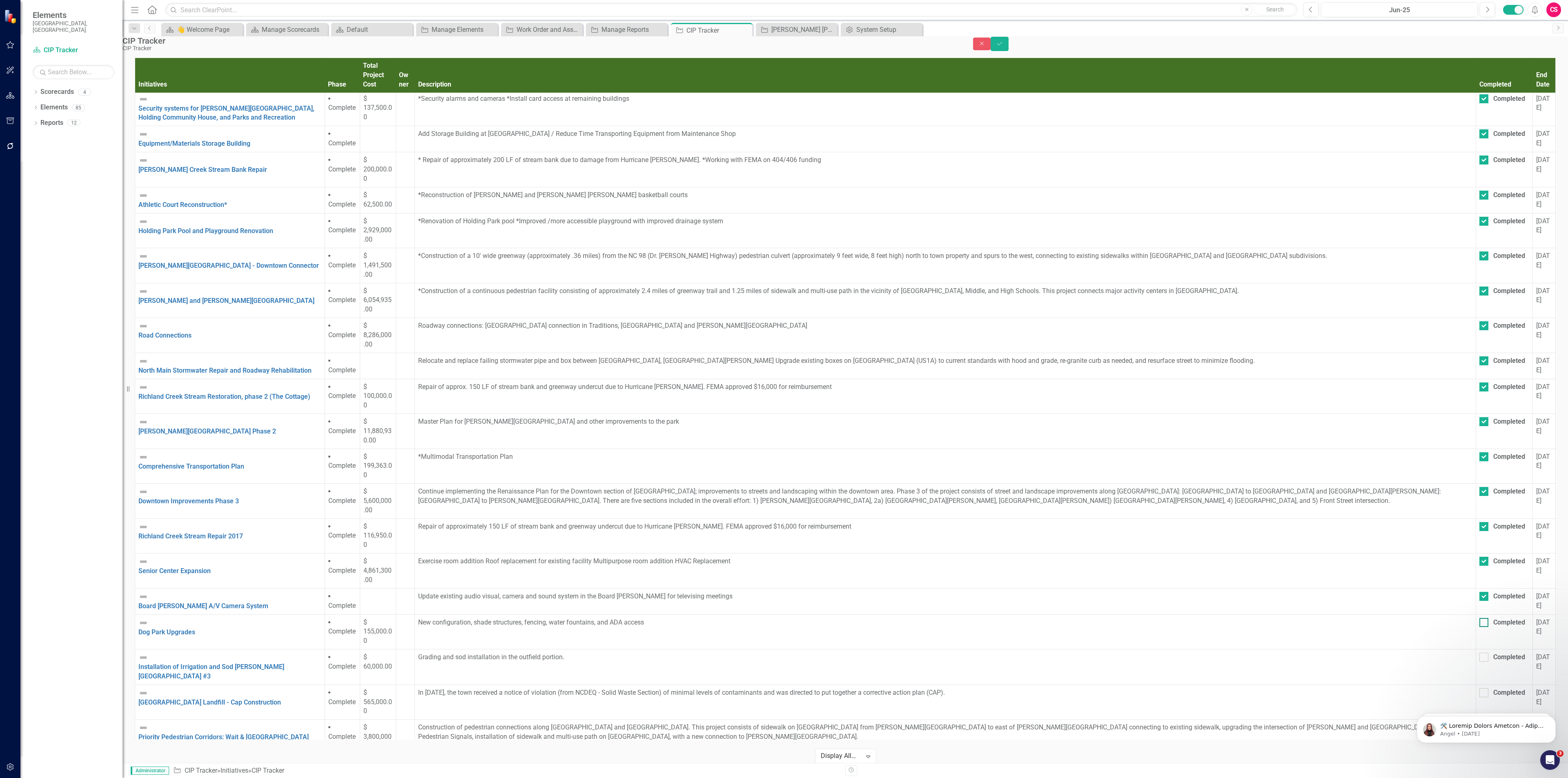
checkbox input "true"
click at [1479, 653] on div at bounding box center [1484, 658] width 9 height 9
click at [1479, 653] on input "Completed" at bounding box center [1482, 656] width 5 height 5
checkbox input "true"
click at [1479, 688] on div at bounding box center [1484, 693] width 9 height 9
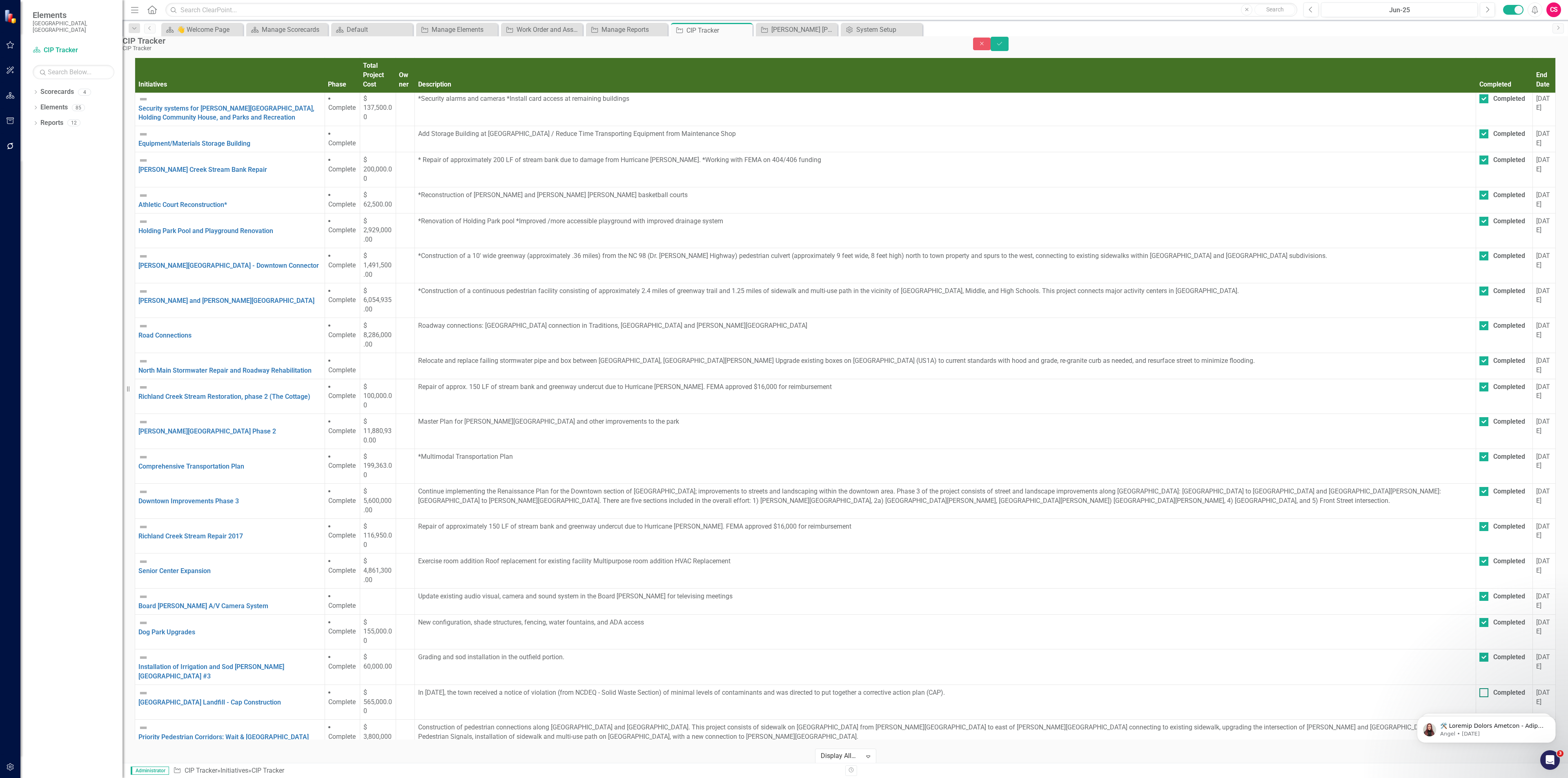
click at [1479, 688] on input "Completed" at bounding box center [1482, 691] width 5 height 5
checkbox input "true"
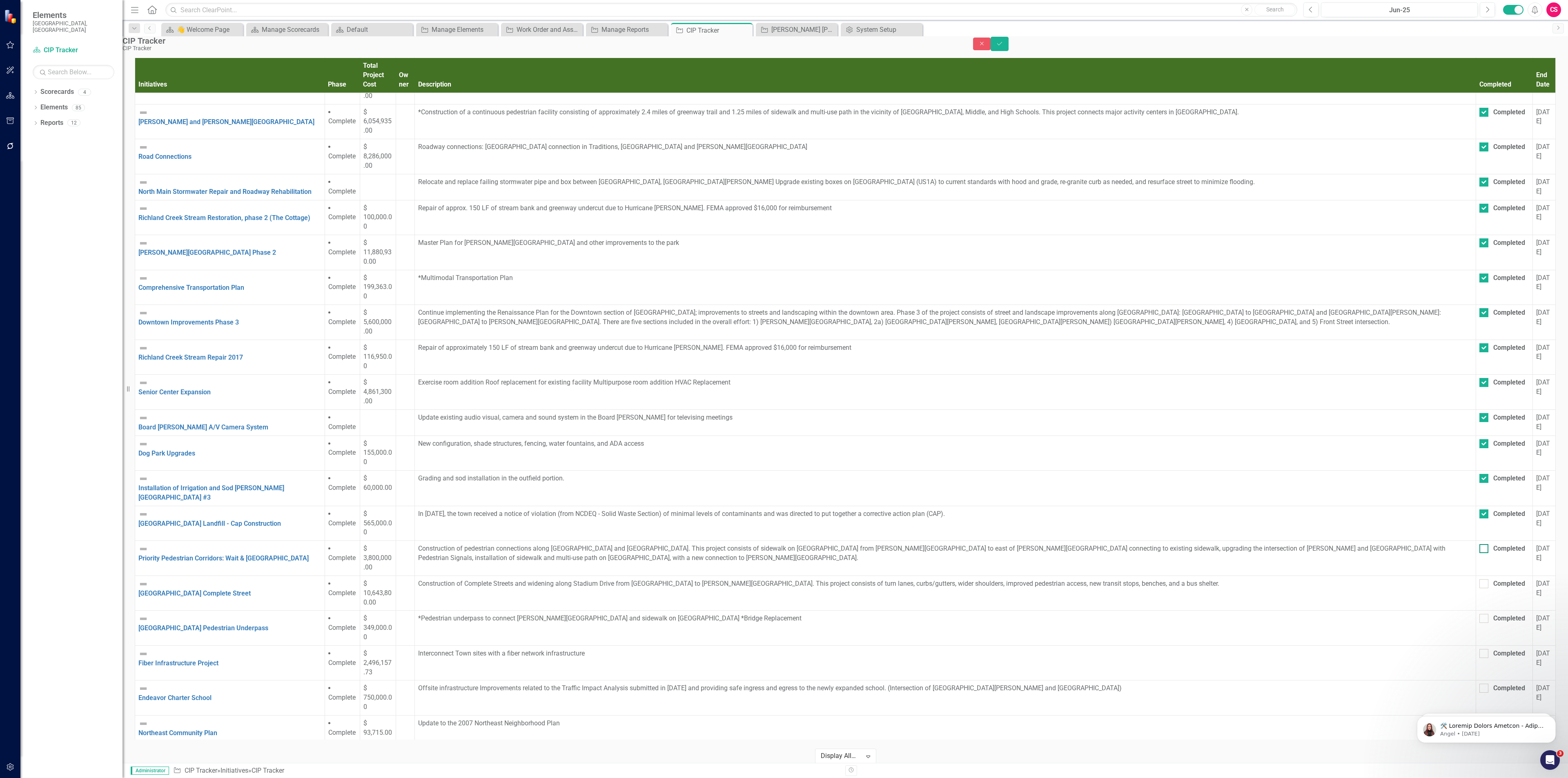
click at [1479, 545] on div at bounding box center [1484, 549] width 9 height 9
click at [1479, 545] on input "Completed" at bounding box center [1482, 547] width 5 height 5
checkbox input "true"
click at [1479, 577] on div at bounding box center [1484, 581] width 9 height 9
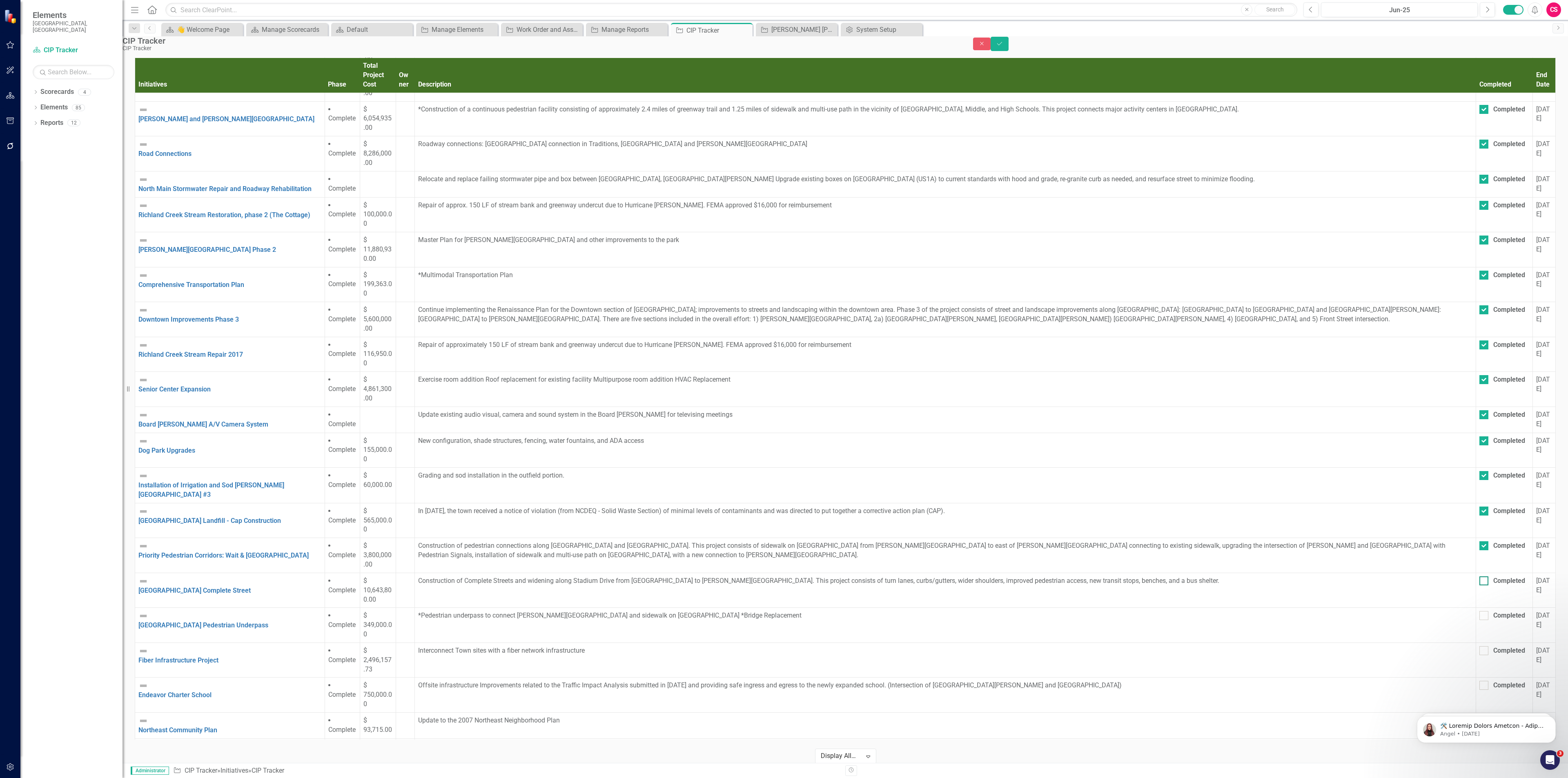
click at [1479, 577] on input "Completed" at bounding box center [1482, 579] width 5 height 5
checkbox input "true"
click at [1479, 611] on div at bounding box center [1484, 616] width 9 height 9
click at [1479, 611] on input "Completed" at bounding box center [1482, 614] width 5 height 5
checkbox input "true"
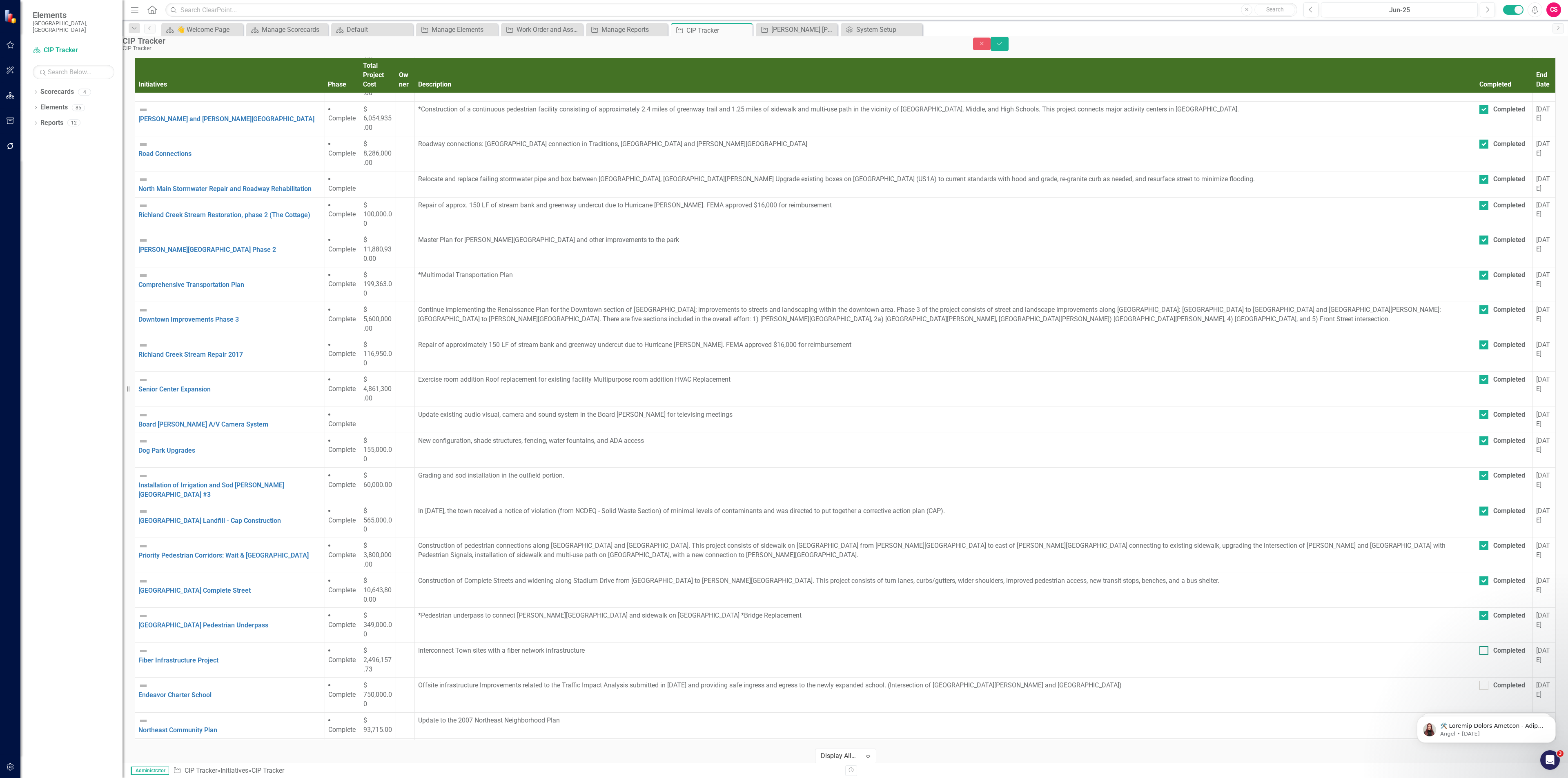
click at [1479, 646] on input "Completed" at bounding box center [1482, 649] width 5 height 5
checkbox input "true"
click at [1479, 681] on div at bounding box center [1484, 685] width 9 height 9
click at [1479, 681] on input "Completed" at bounding box center [1482, 683] width 5 height 5
checkbox input "true"
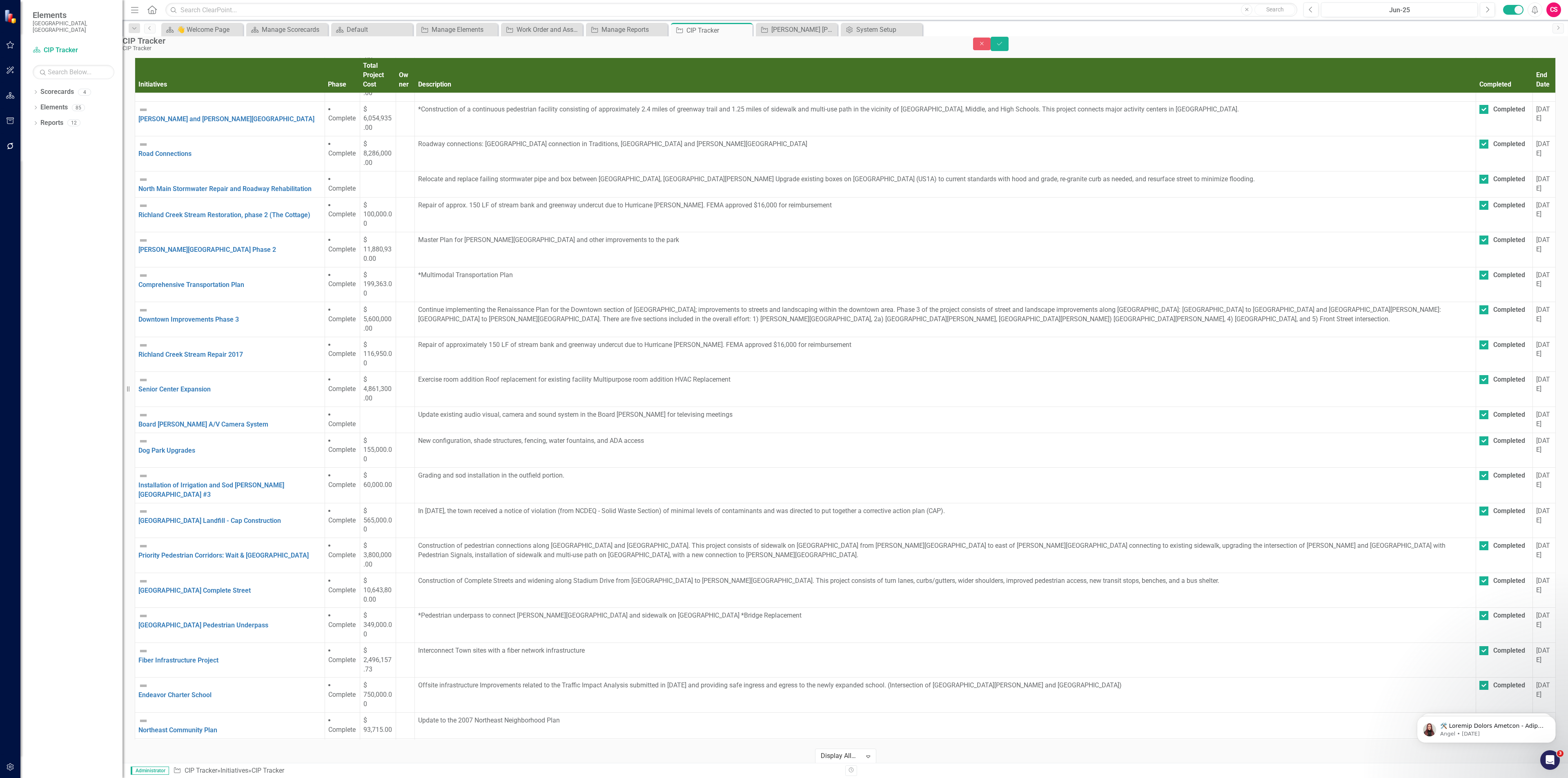
click at [1479, 716] on div at bounding box center [1484, 721] width 9 height 9
click at [1479, 716] on input "Completed" at bounding box center [1482, 718] width 5 height 5
checkbox input "true"
click at [1479, 743] on div at bounding box center [1484, 747] width 9 height 9
click at [1479, 743] on input "Completed" at bounding box center [1482, 745] width 5 height 5
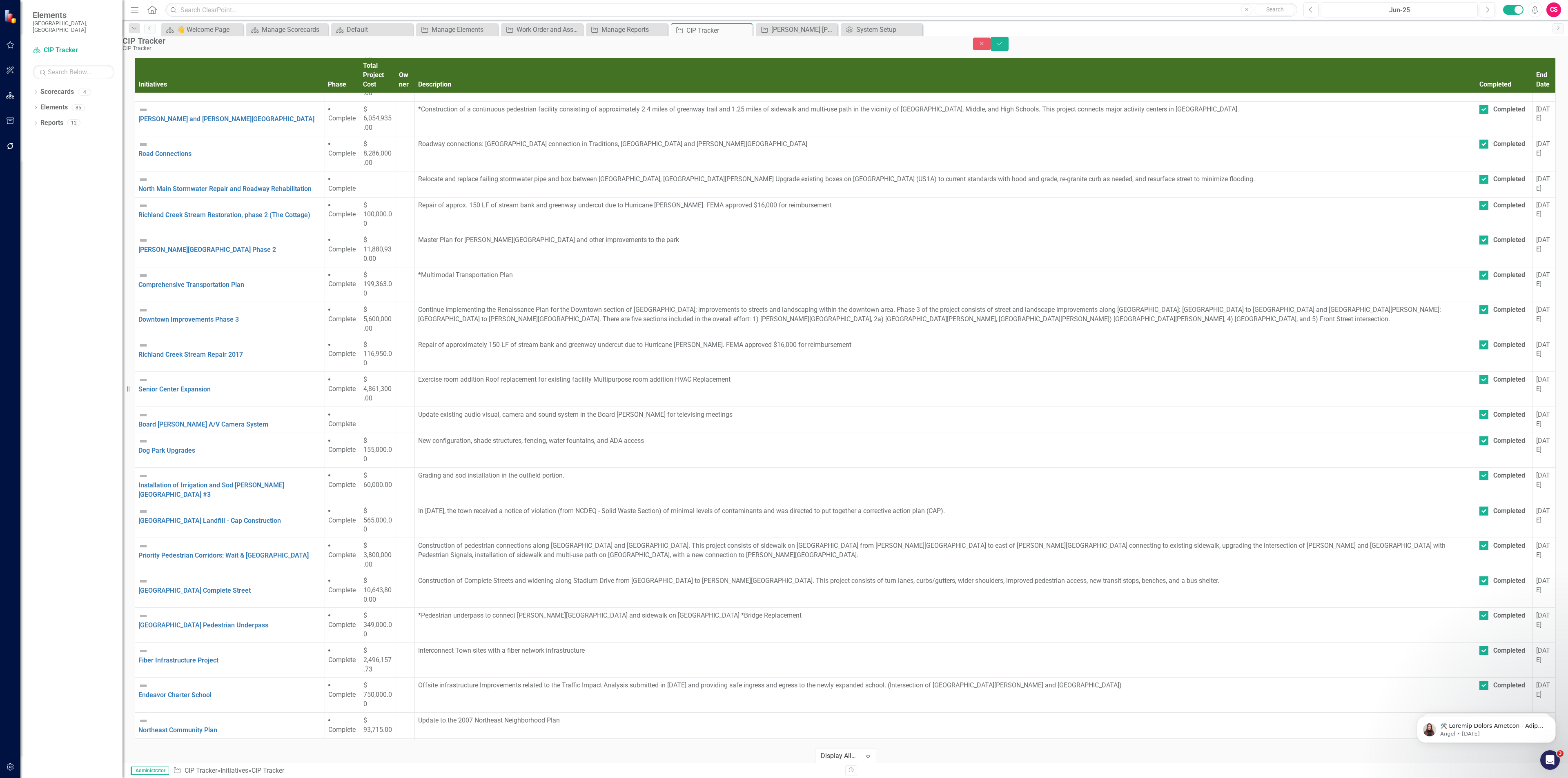
checkbox input "true"
click at [1479, 777] on div at bounding box center [1484, 782] width 9 height 9
click at [1479, 777] on input "Completed" at bounding box center [1482, 780] width 5 height 5
checkbox input "true"
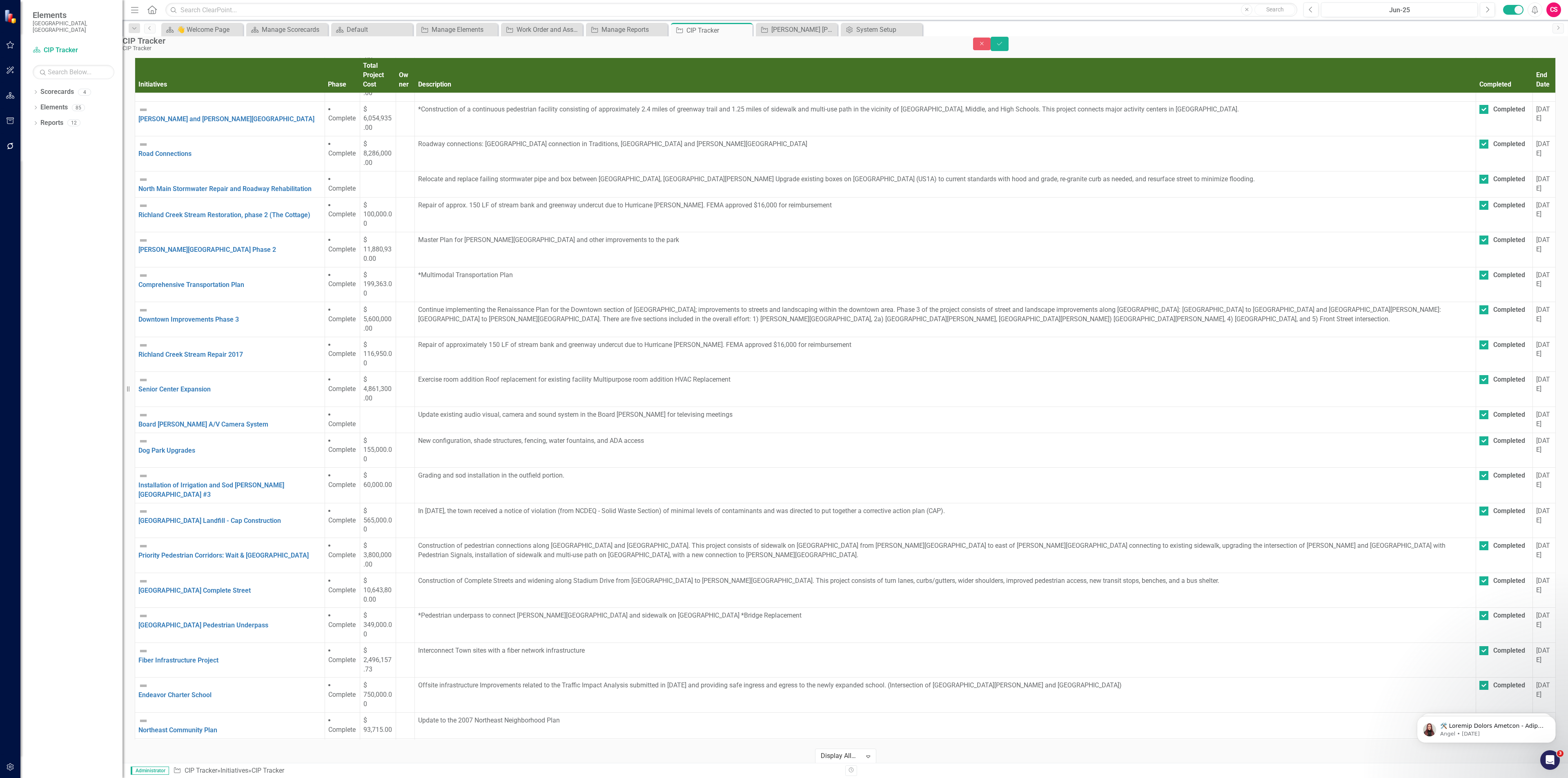
checkbox input "true"
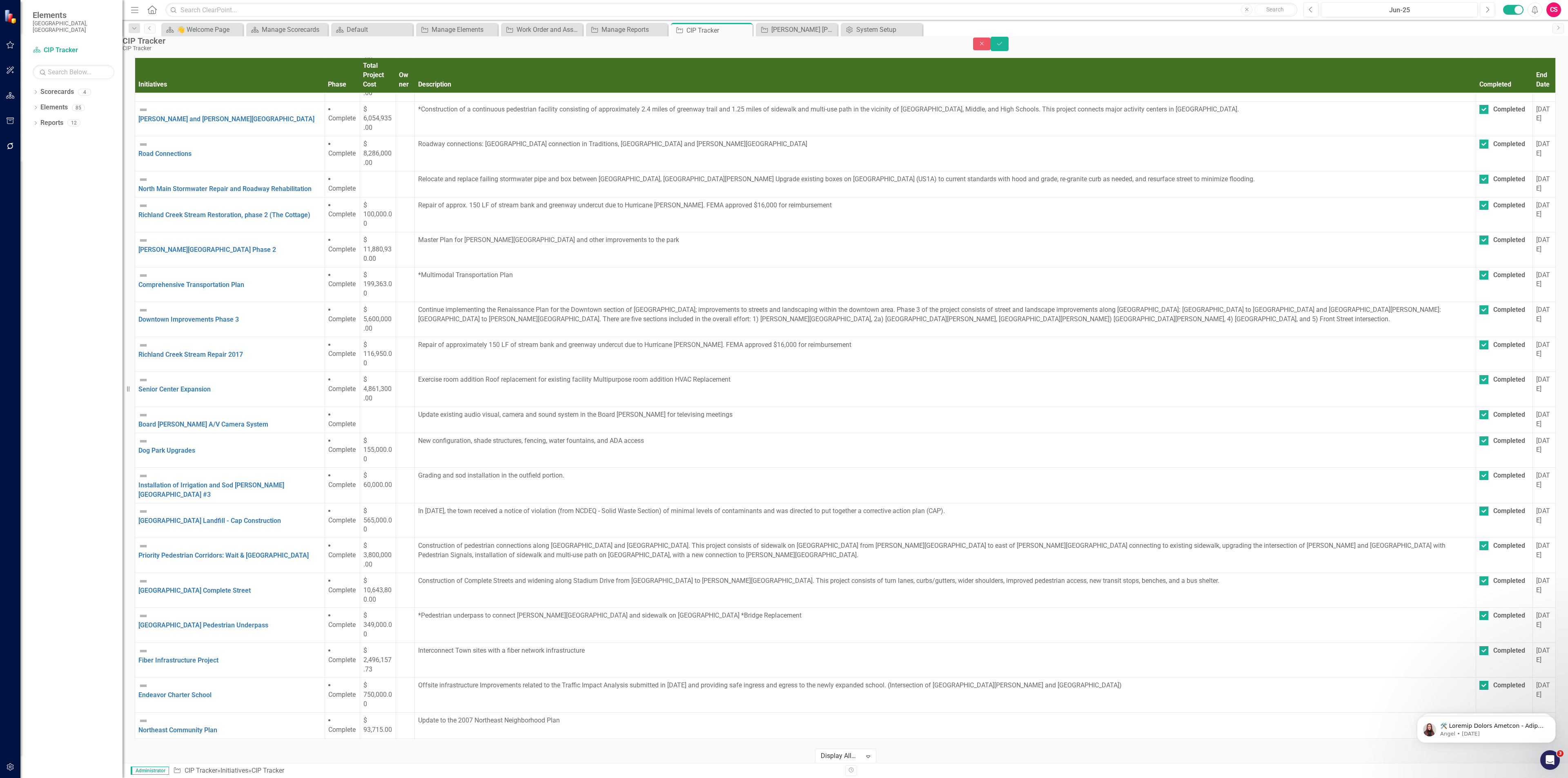
checkbox input "true"
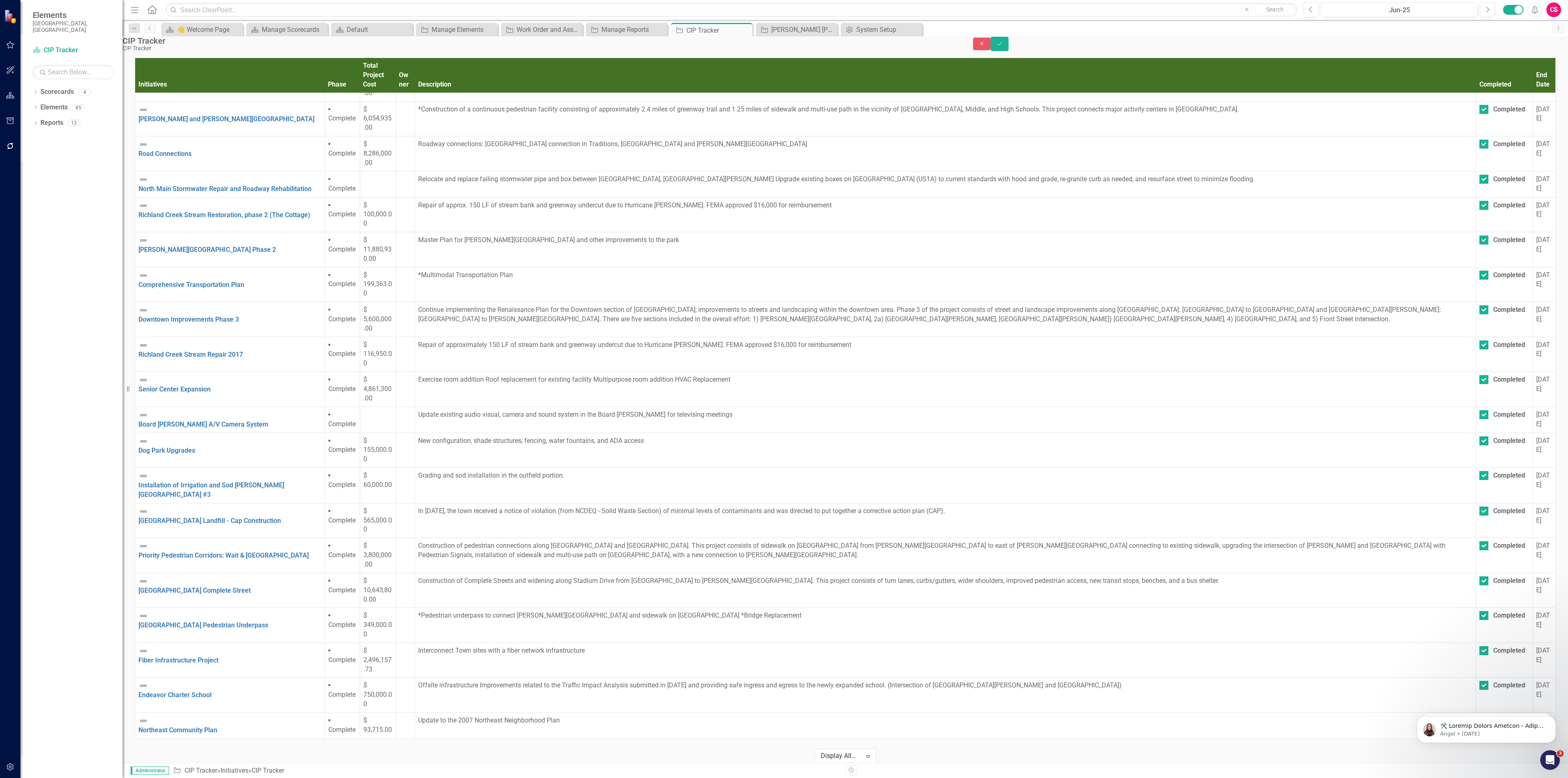
checkbox input "true"
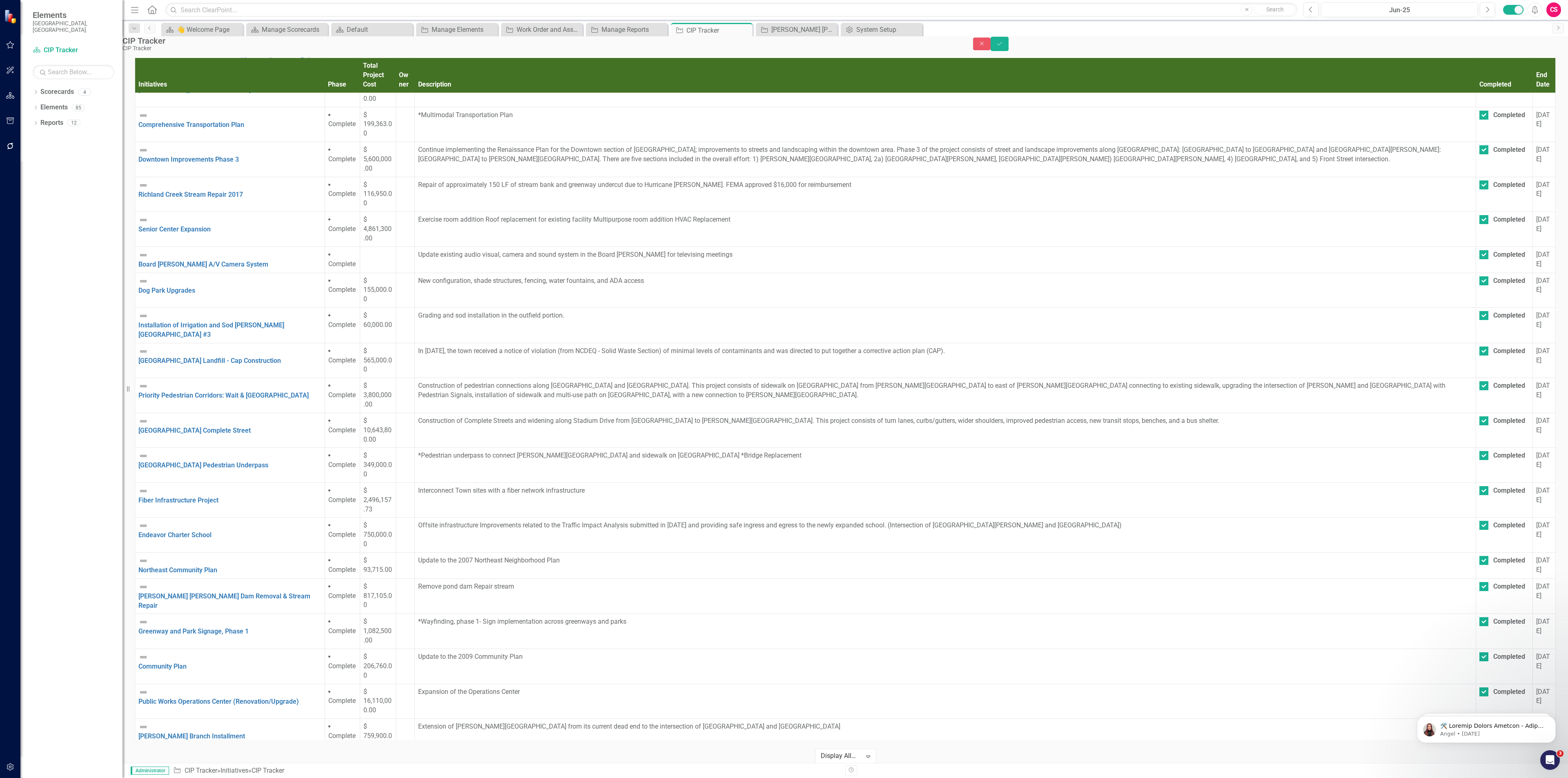
scroll to position [1828, 0]
checkbox input "true"
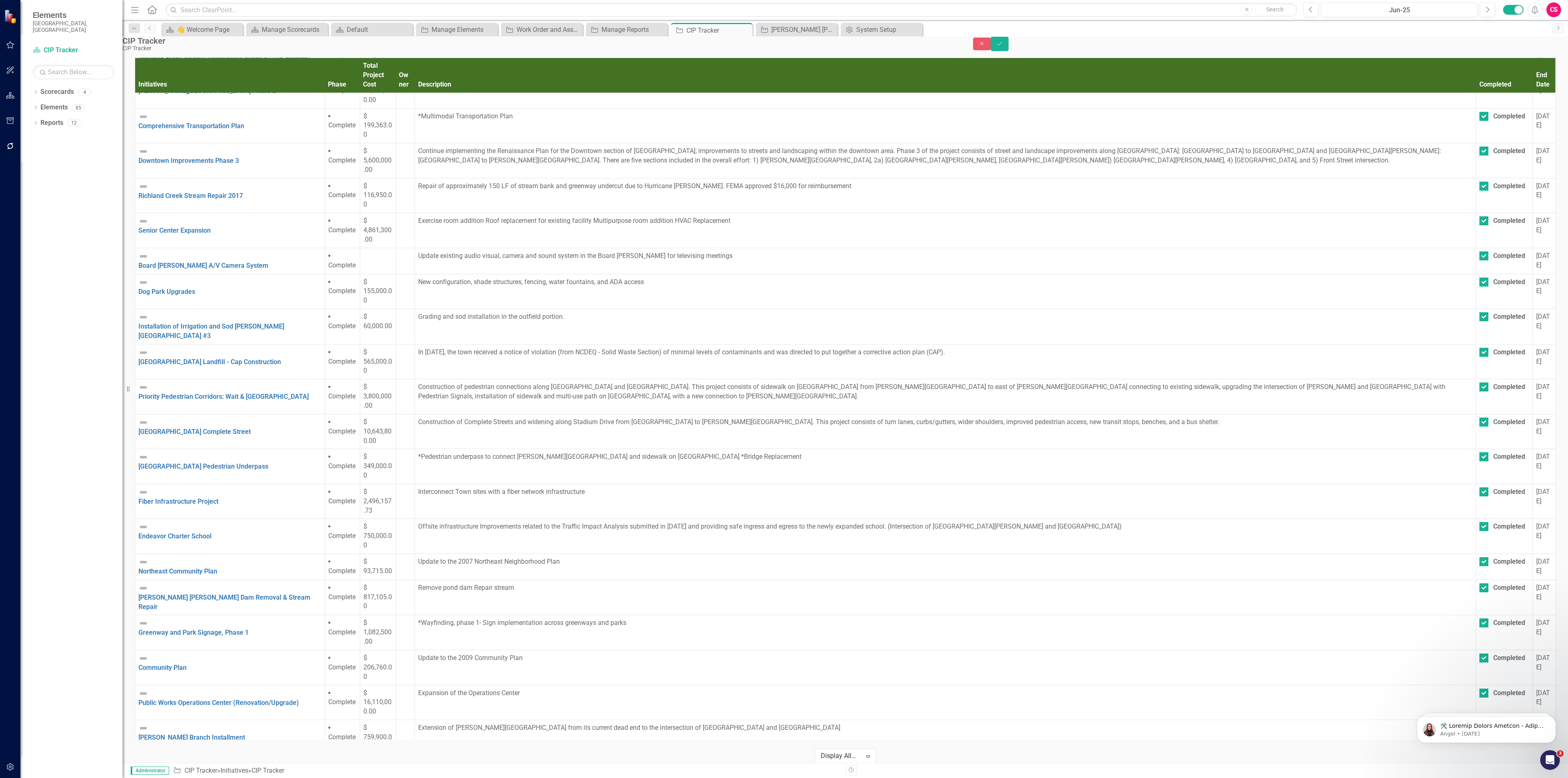
checkbox input "true"
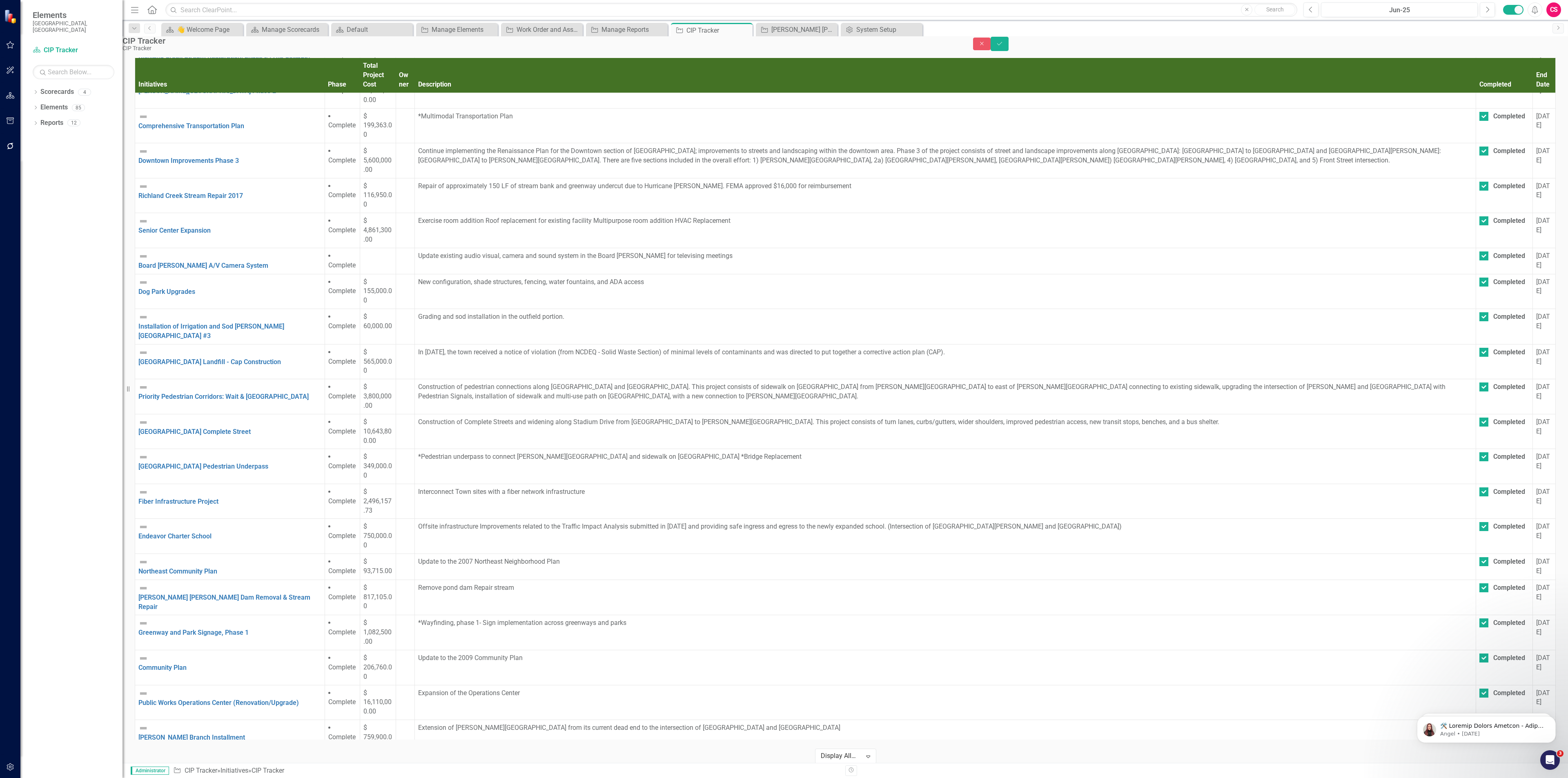
checkbox input "true"
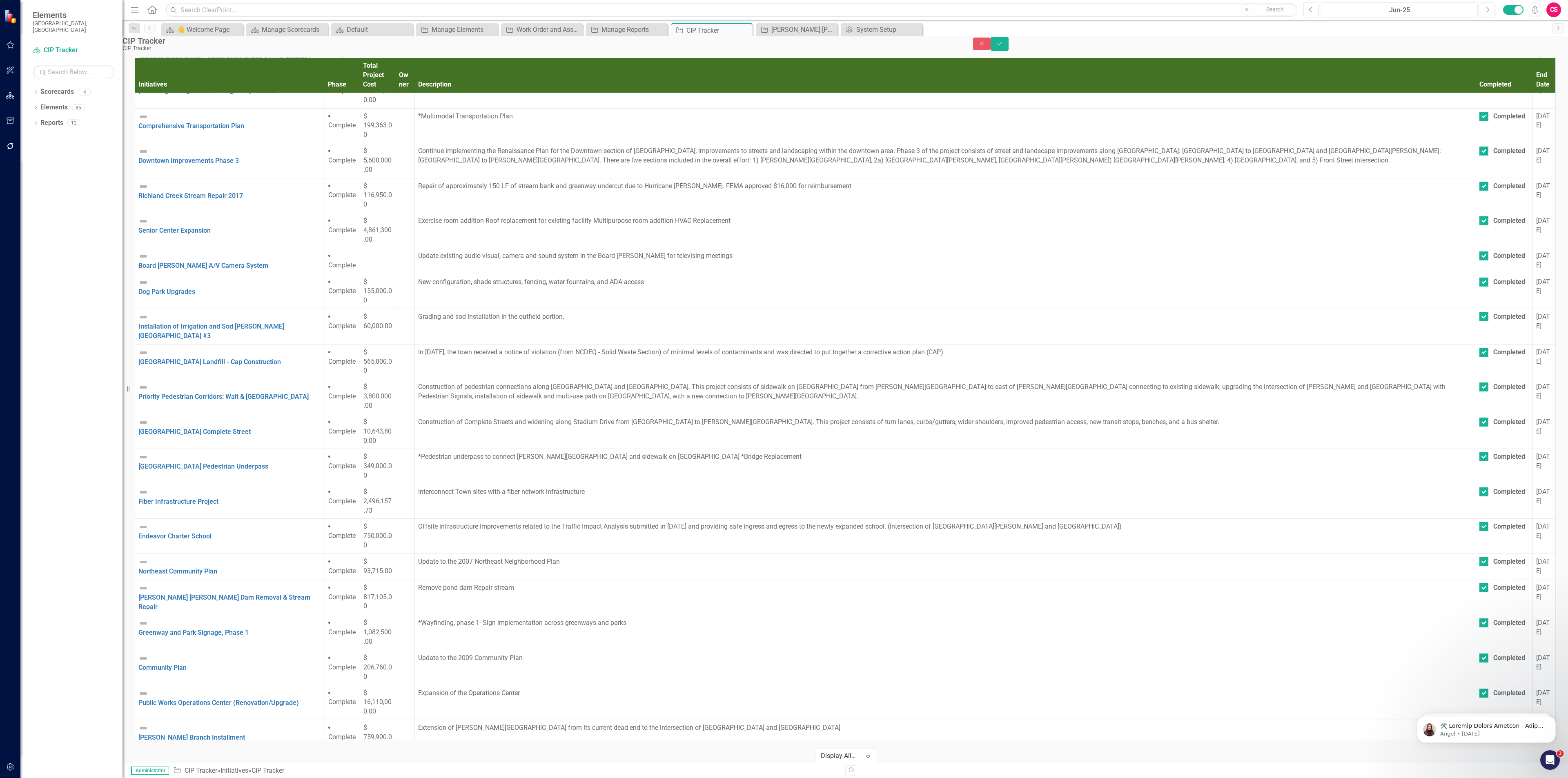
checkbox input "true"
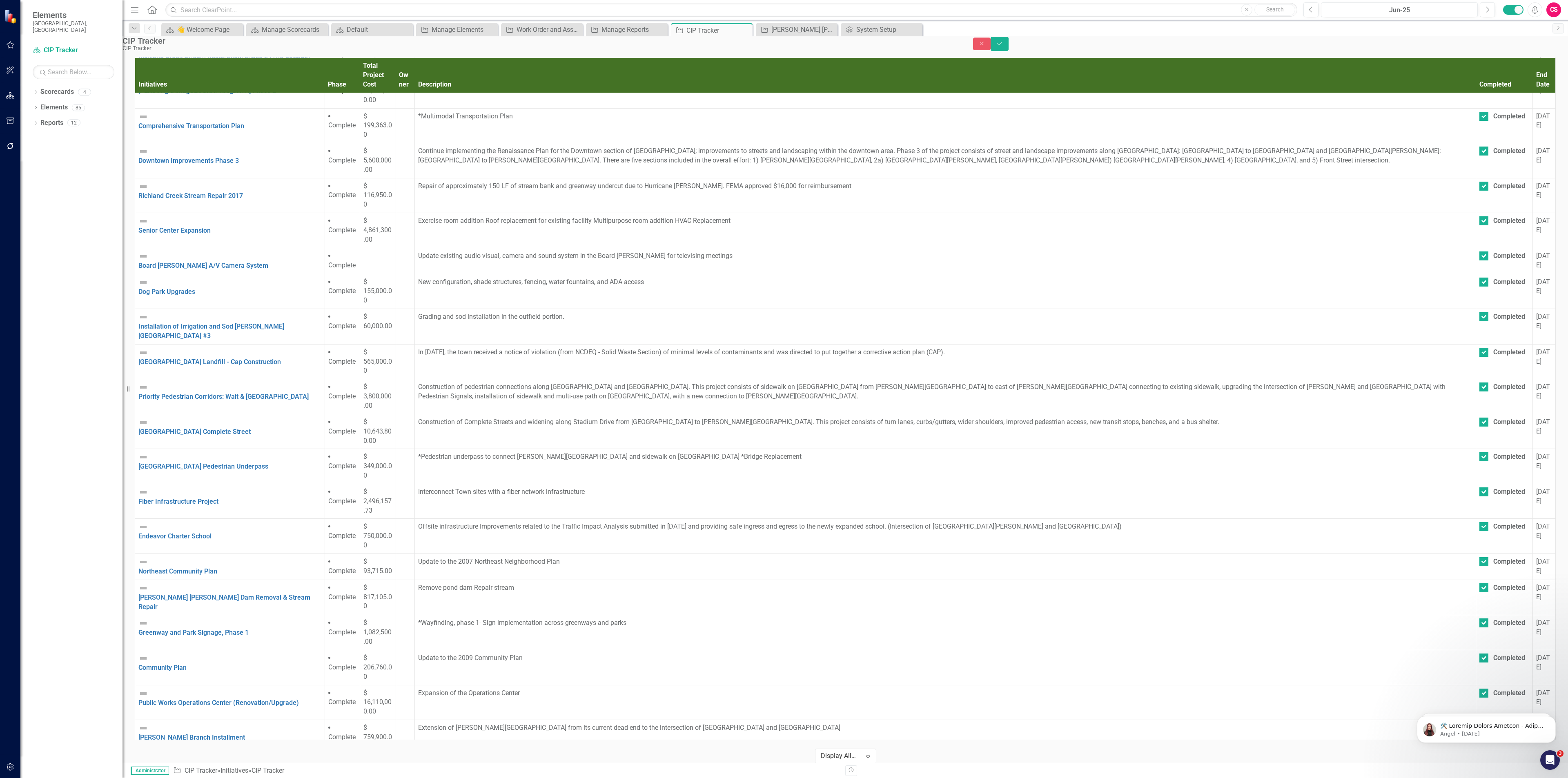
checkbox input "true"
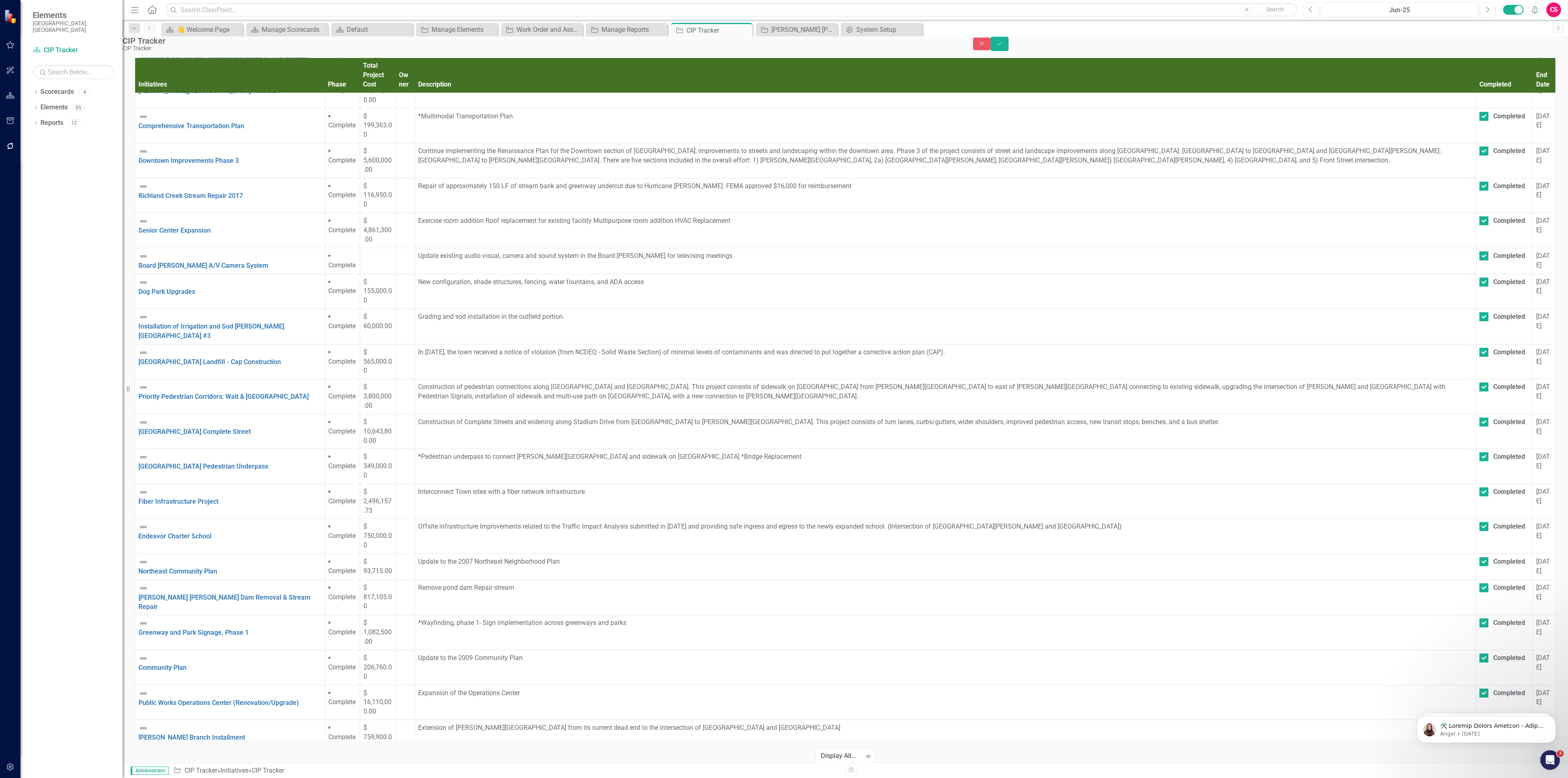
drag, startPoint x: 1156, startPoint y: 737, endPoint x: 1156, endPoint y: 720, distance: 17.0
checkbox input "true"
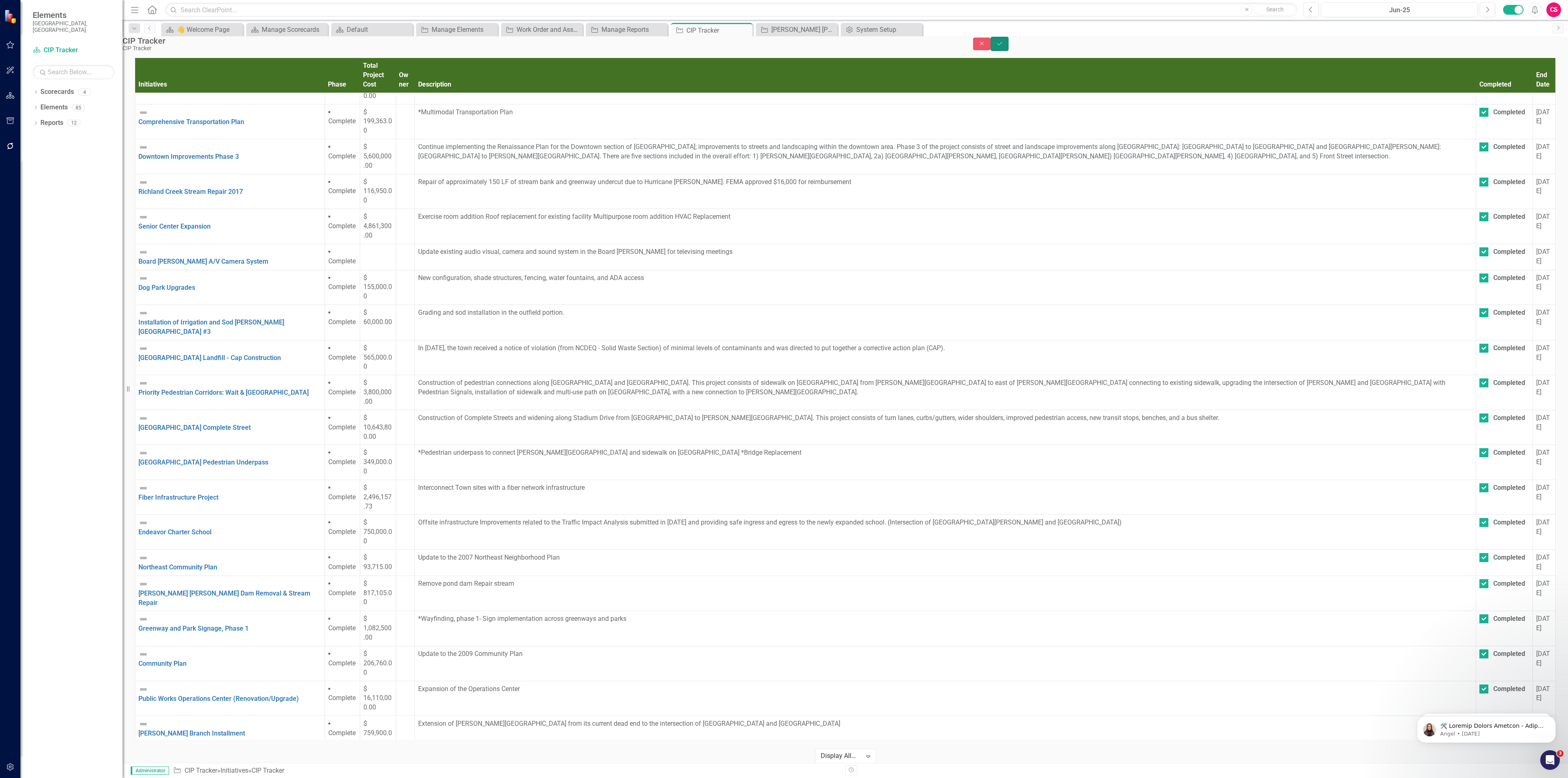
click at [1009, 51] on button "Save" at bounding box center [999, 44] width 18 height 15
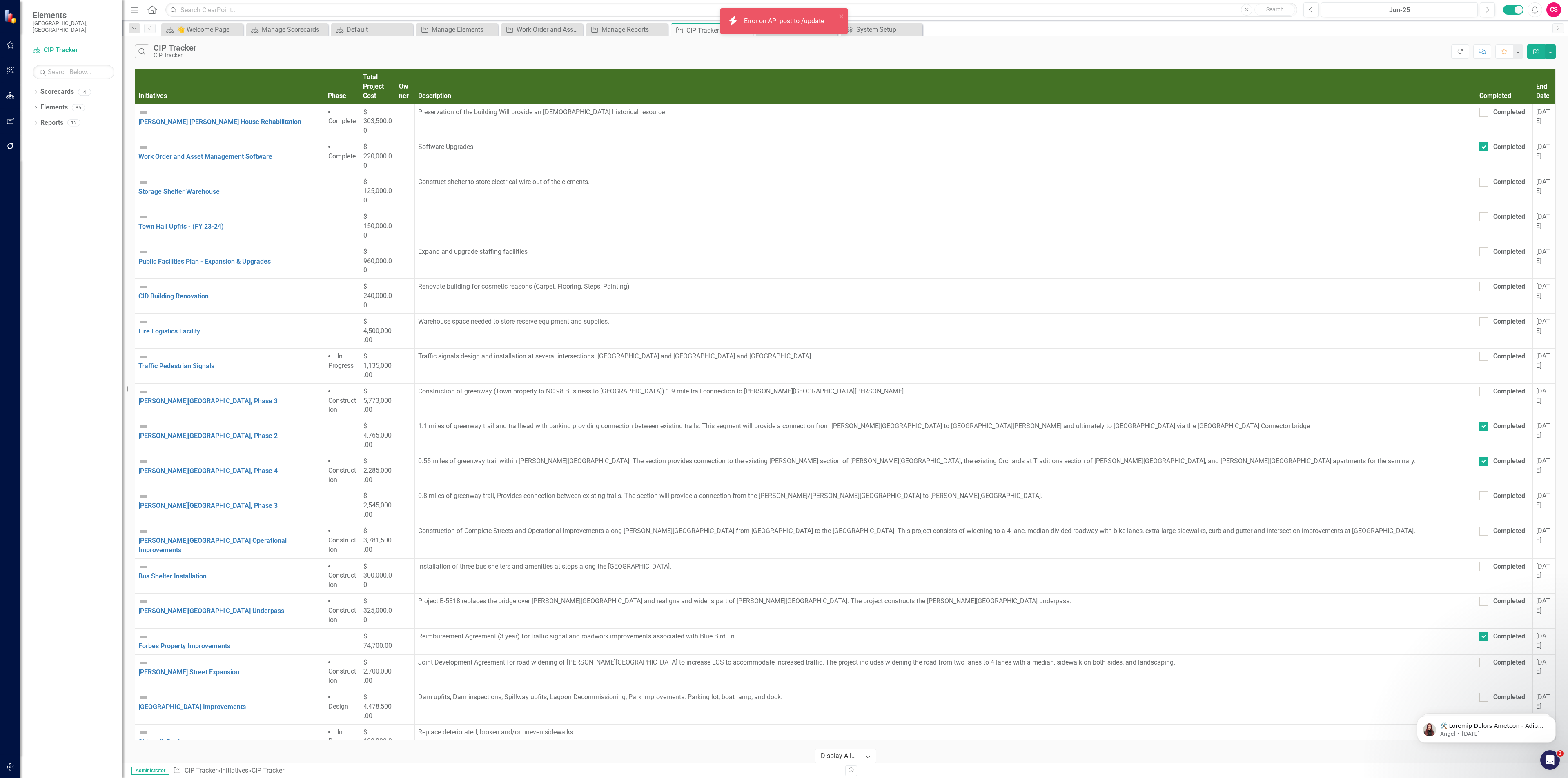
checkbox input "false"
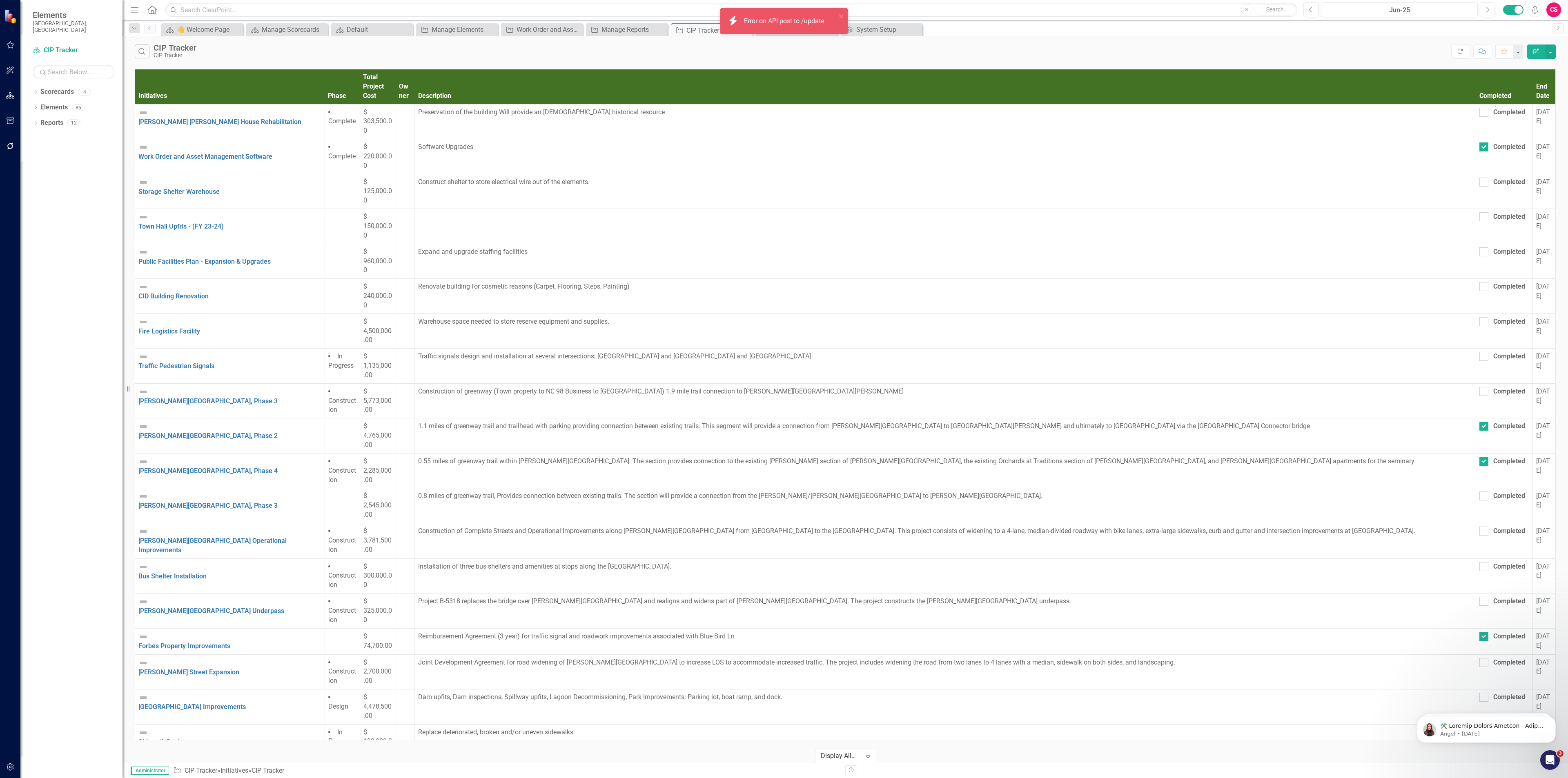
checkbox input "false"
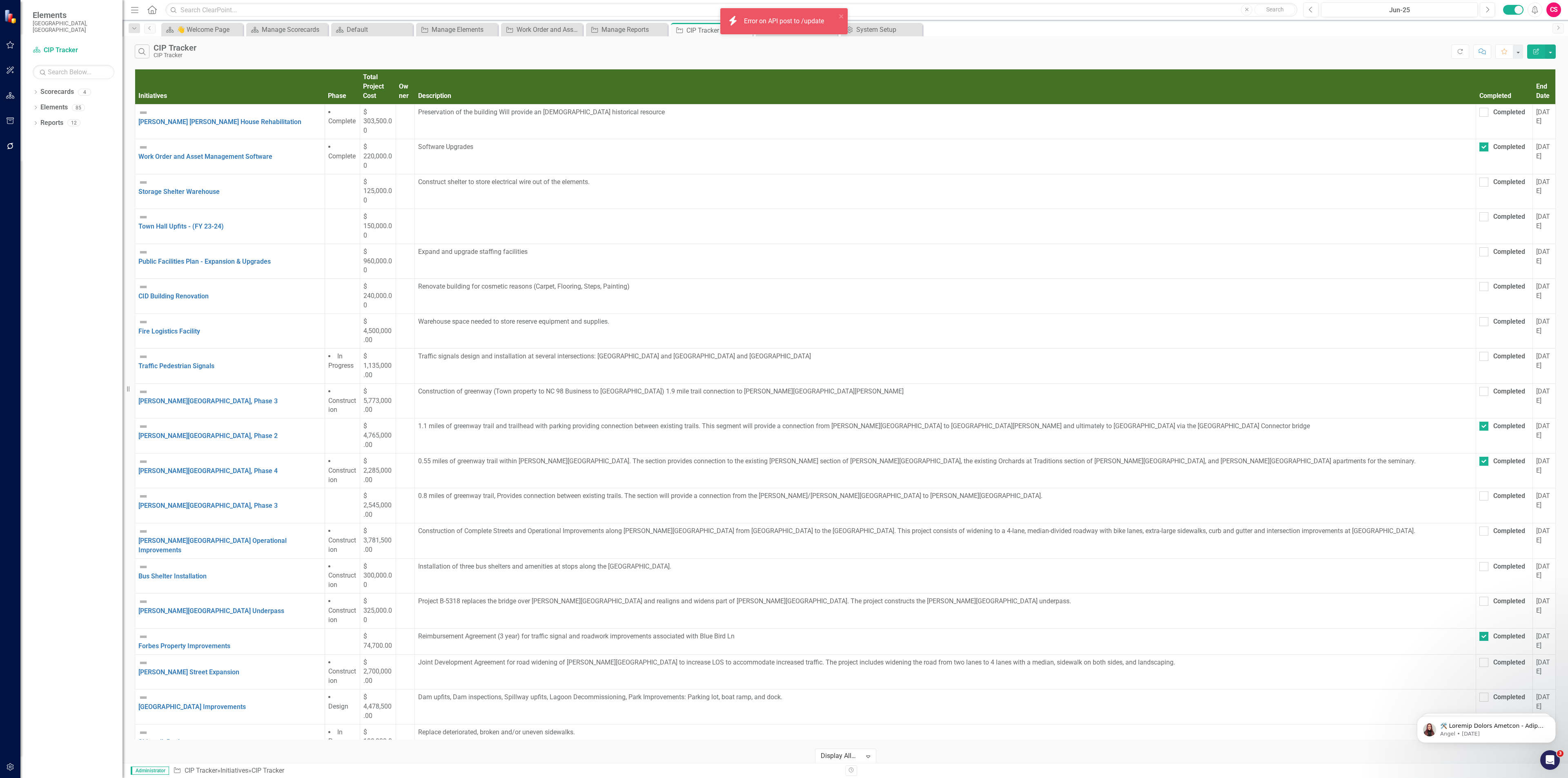
checkbox input "false"
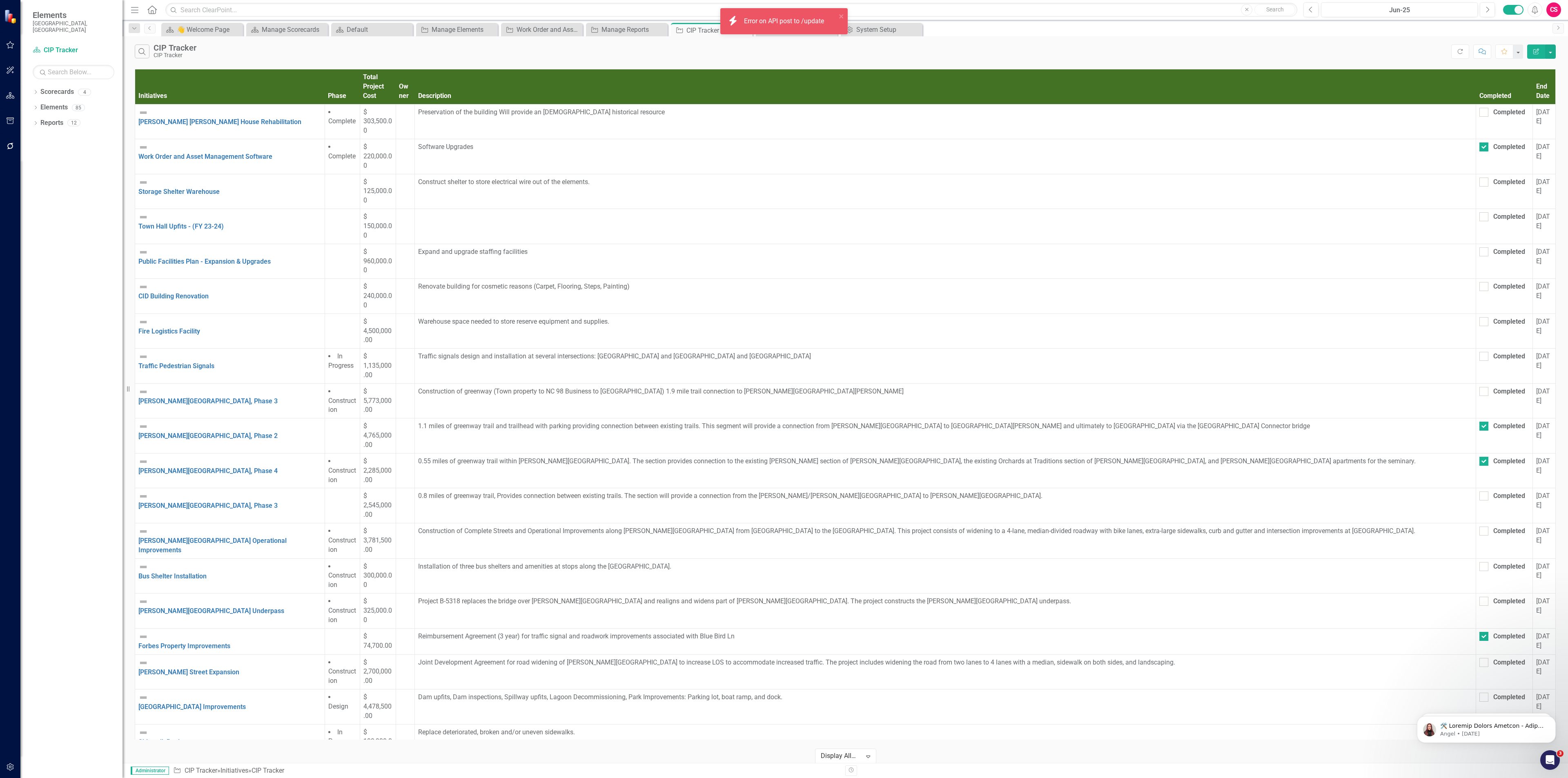
checkbox input "false"
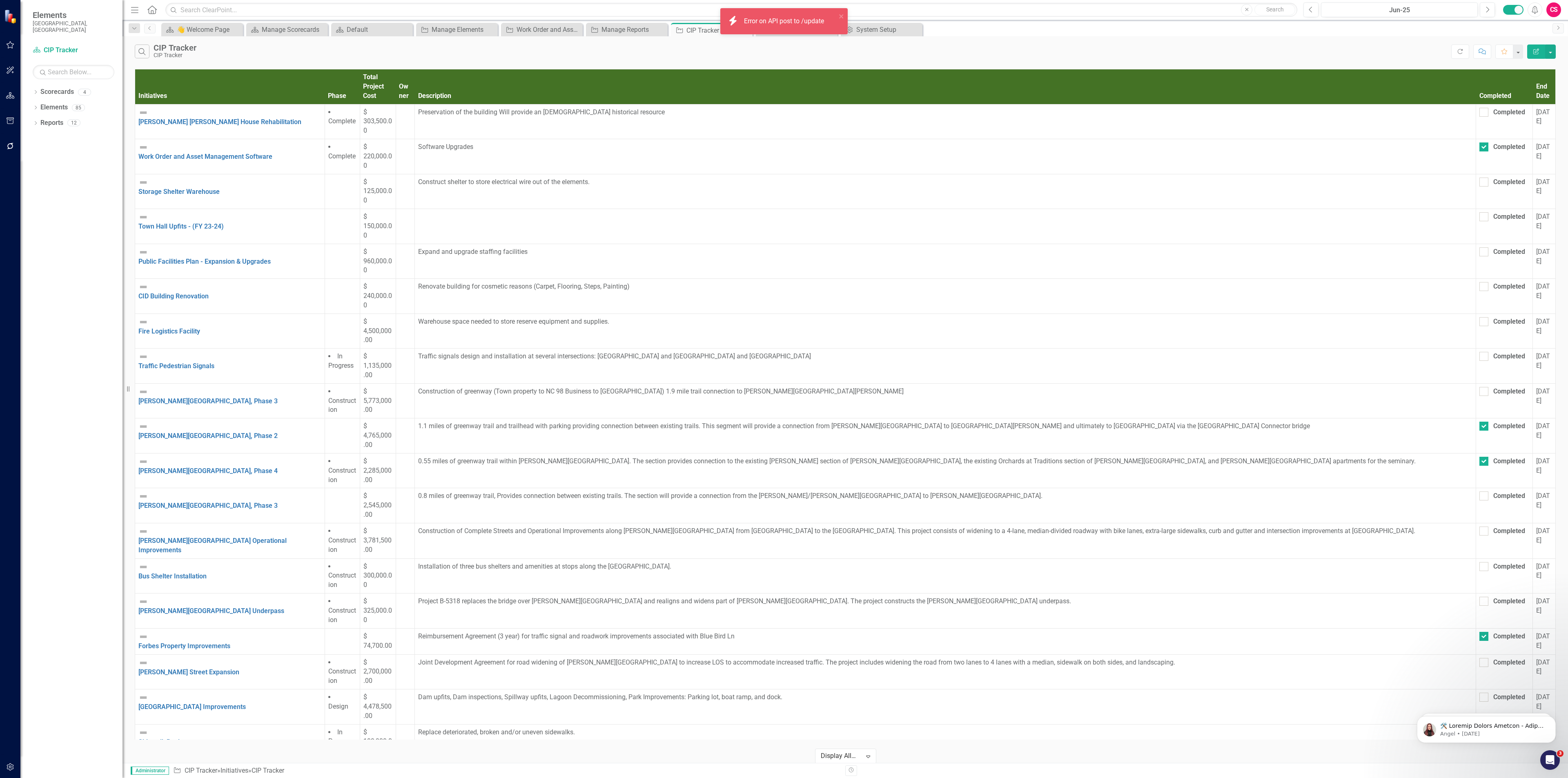
checkbox input "false"
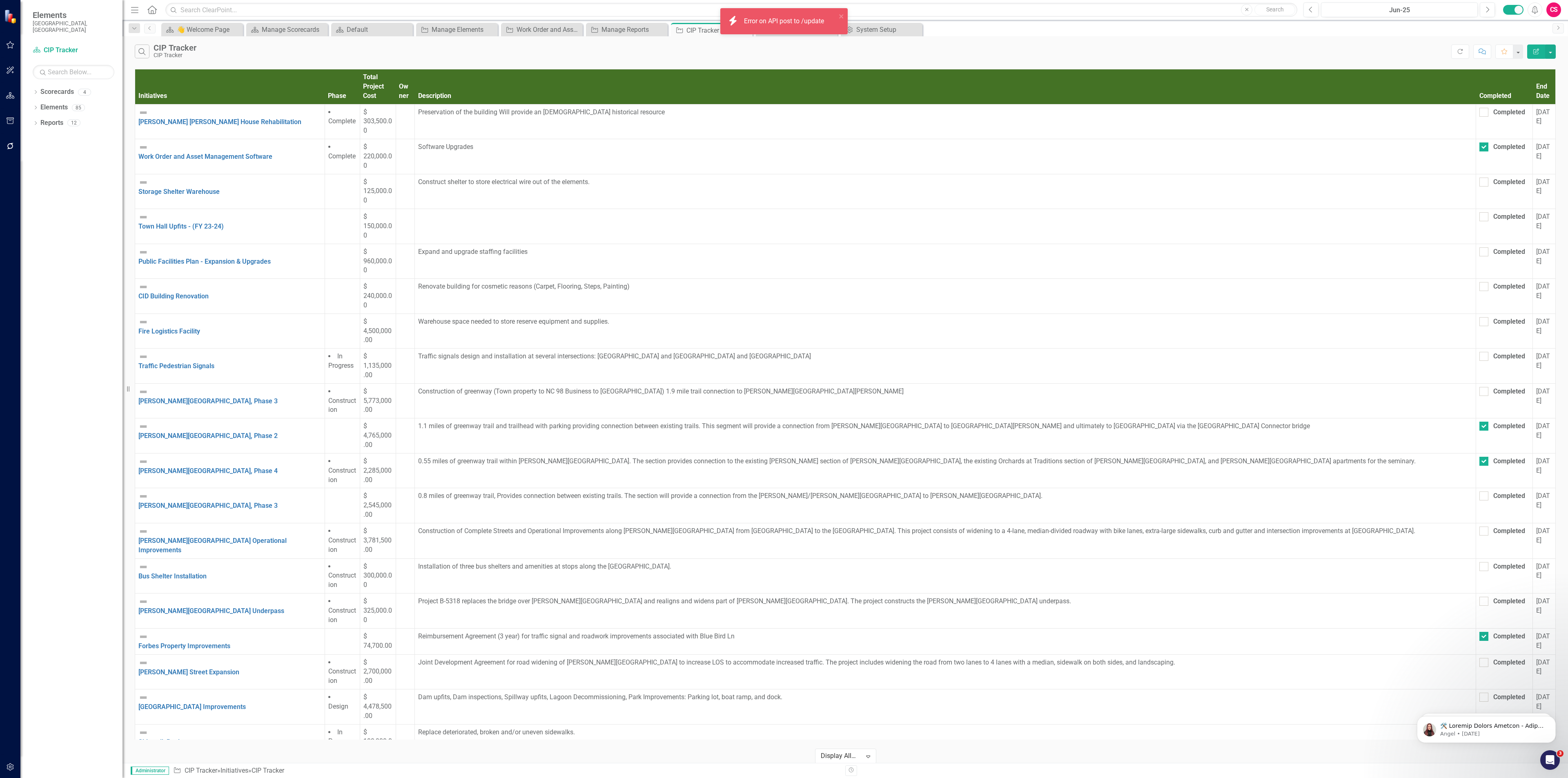
checkbox input "false"
checkbox input "true"
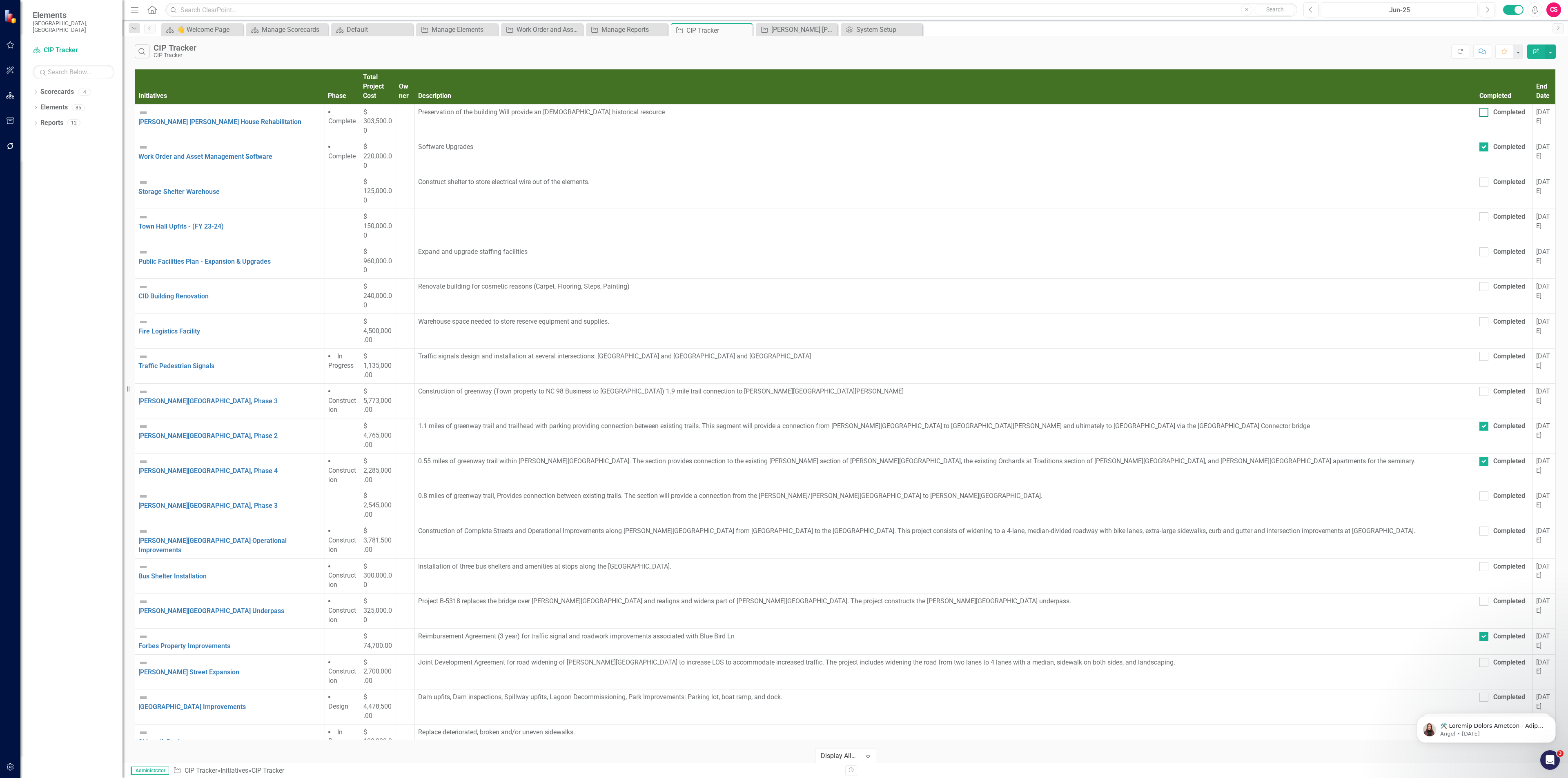
checkbox input "true"
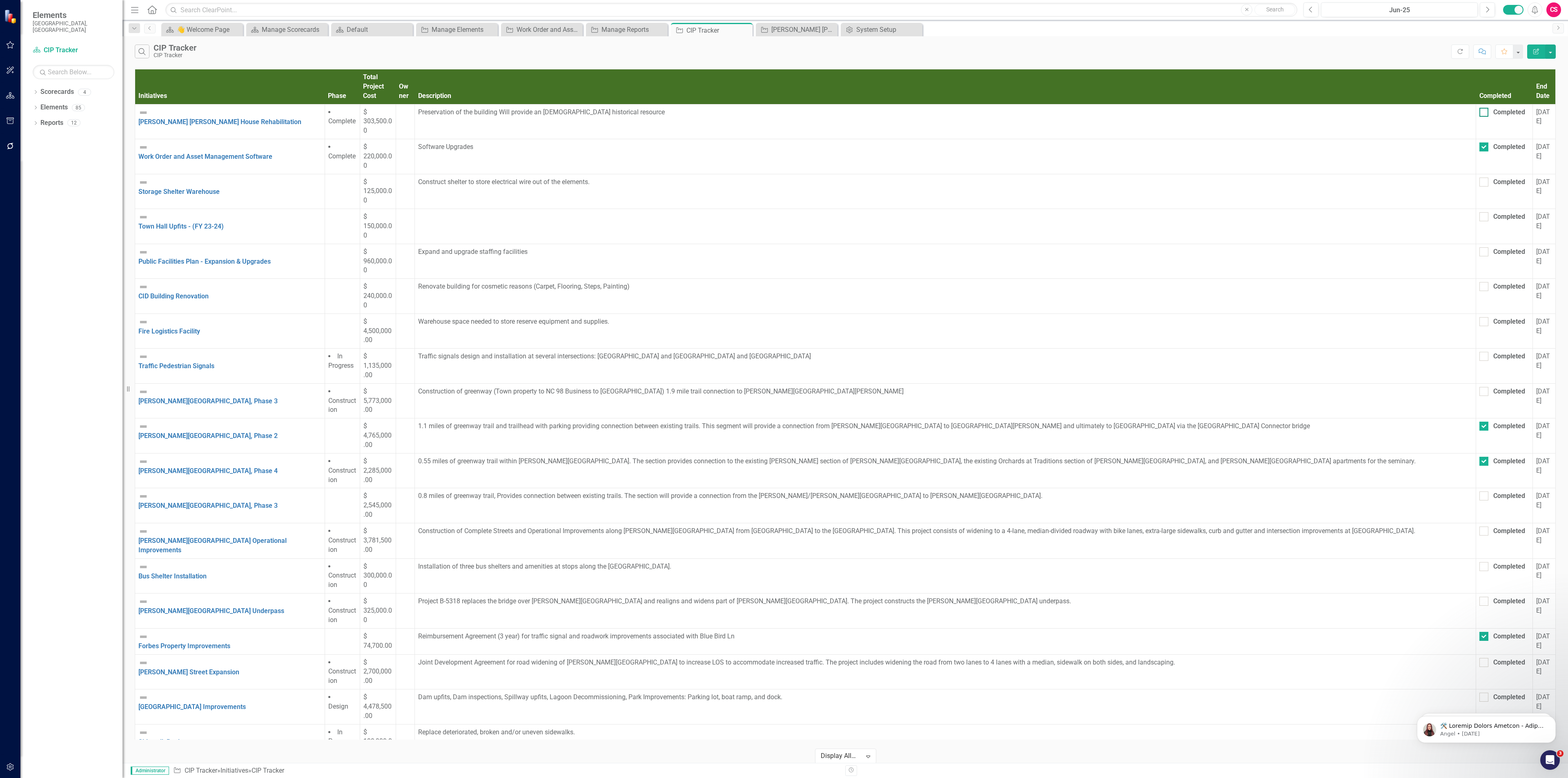
checkbox input "true"
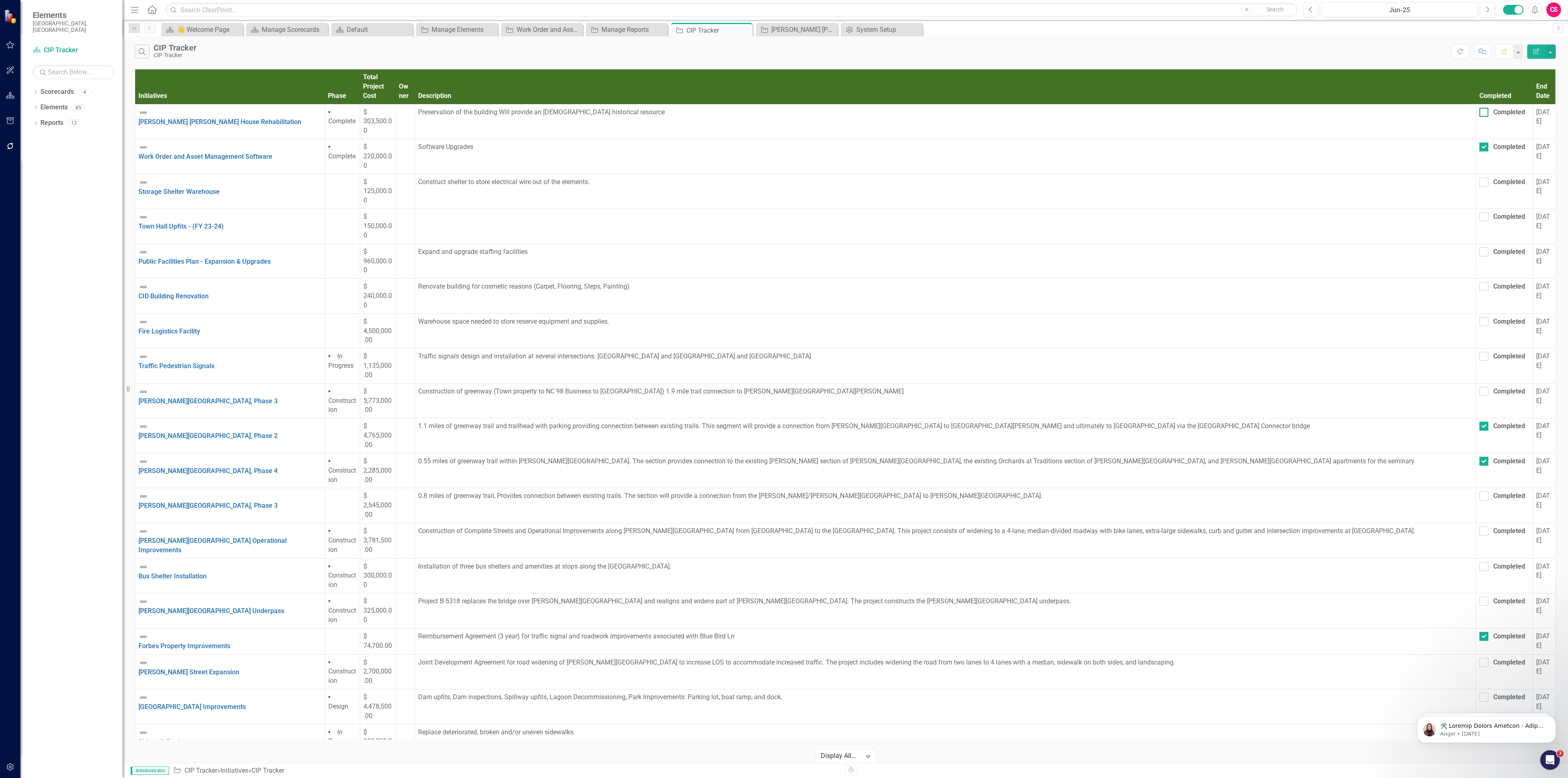
checkbox input "true"
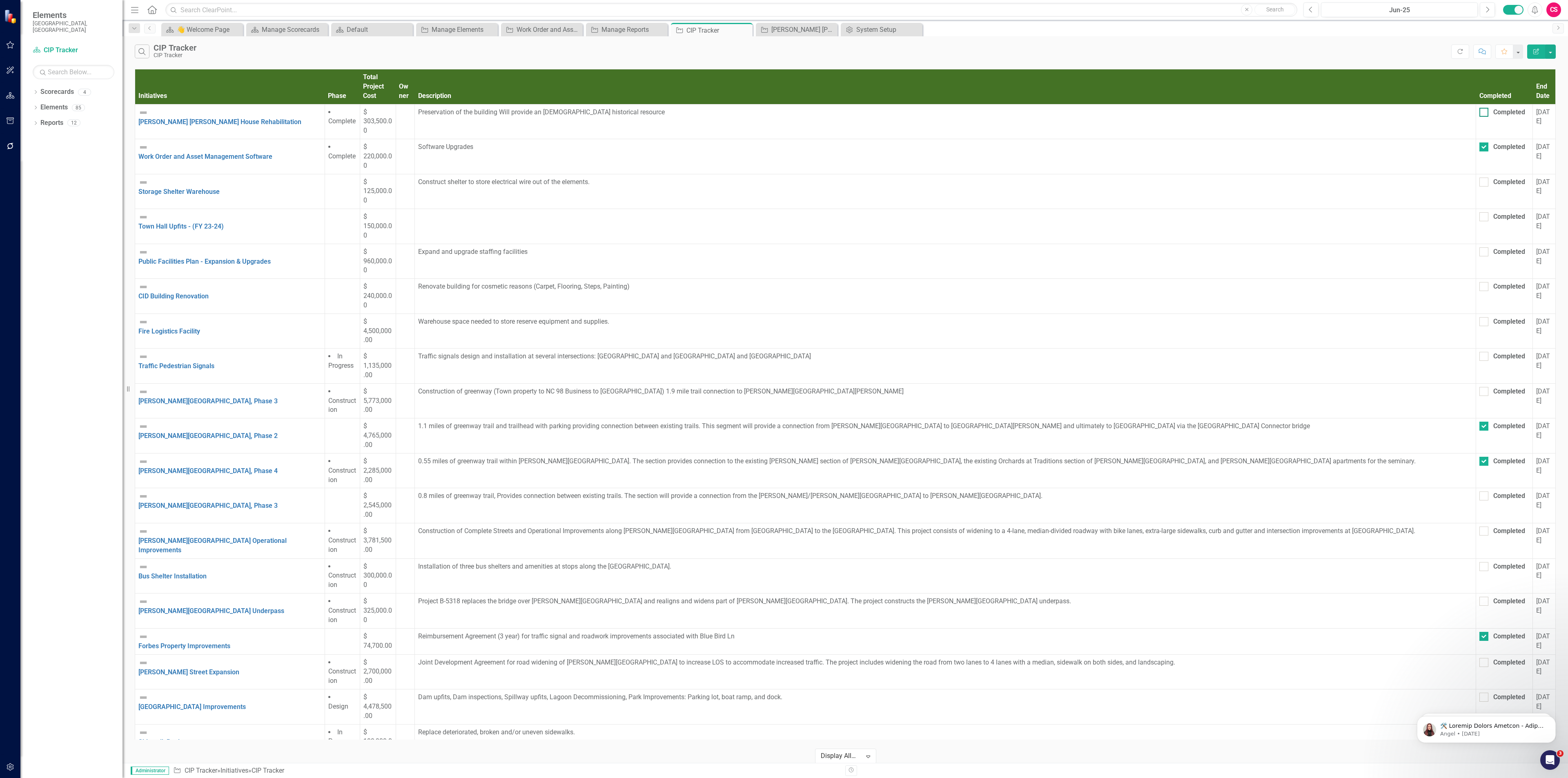
checkbox input "true"
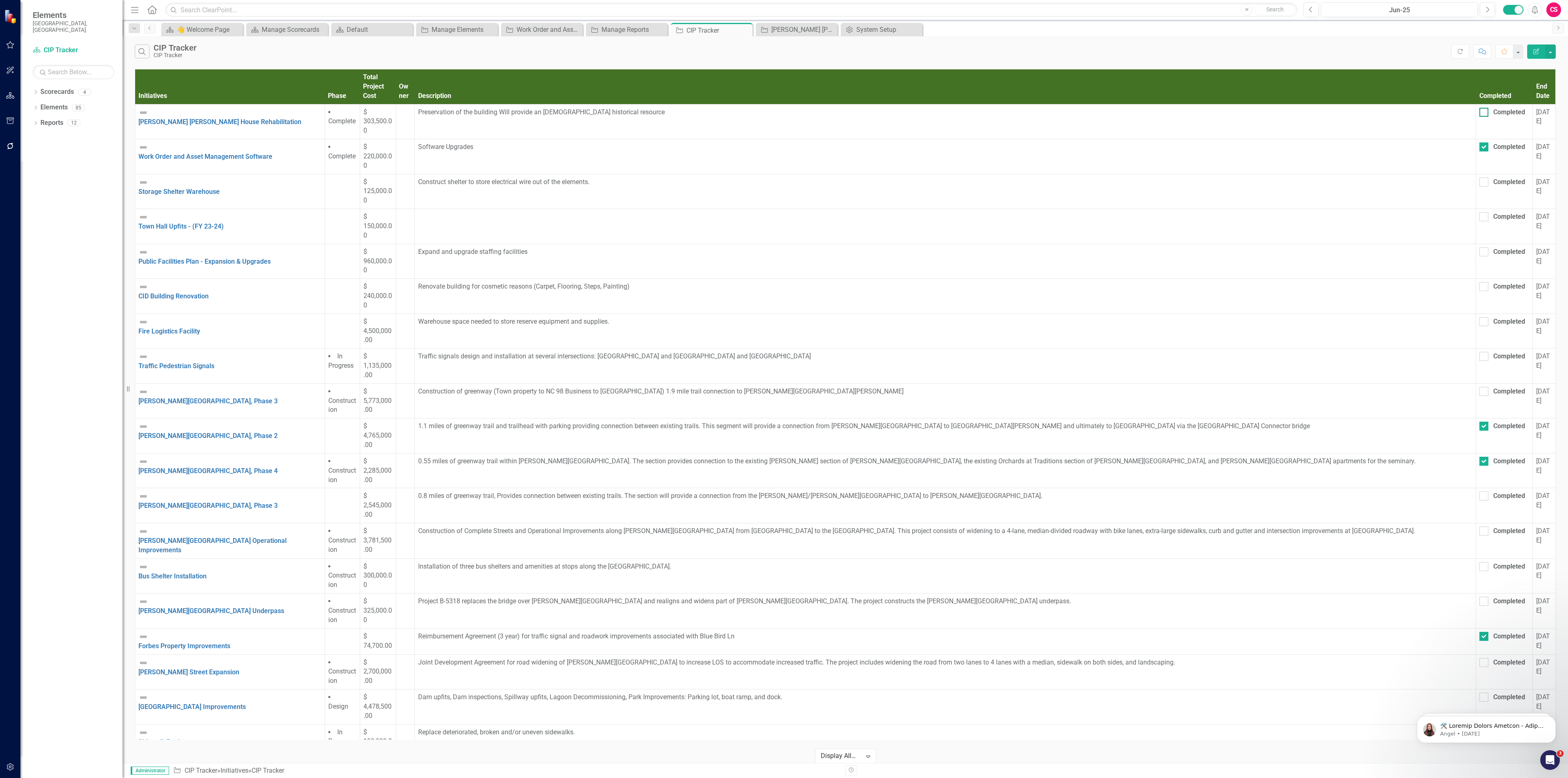
checkbox input "true"
click at [47, 119] on link "Reports" at bounding box center [52, 123] width 23 height 9
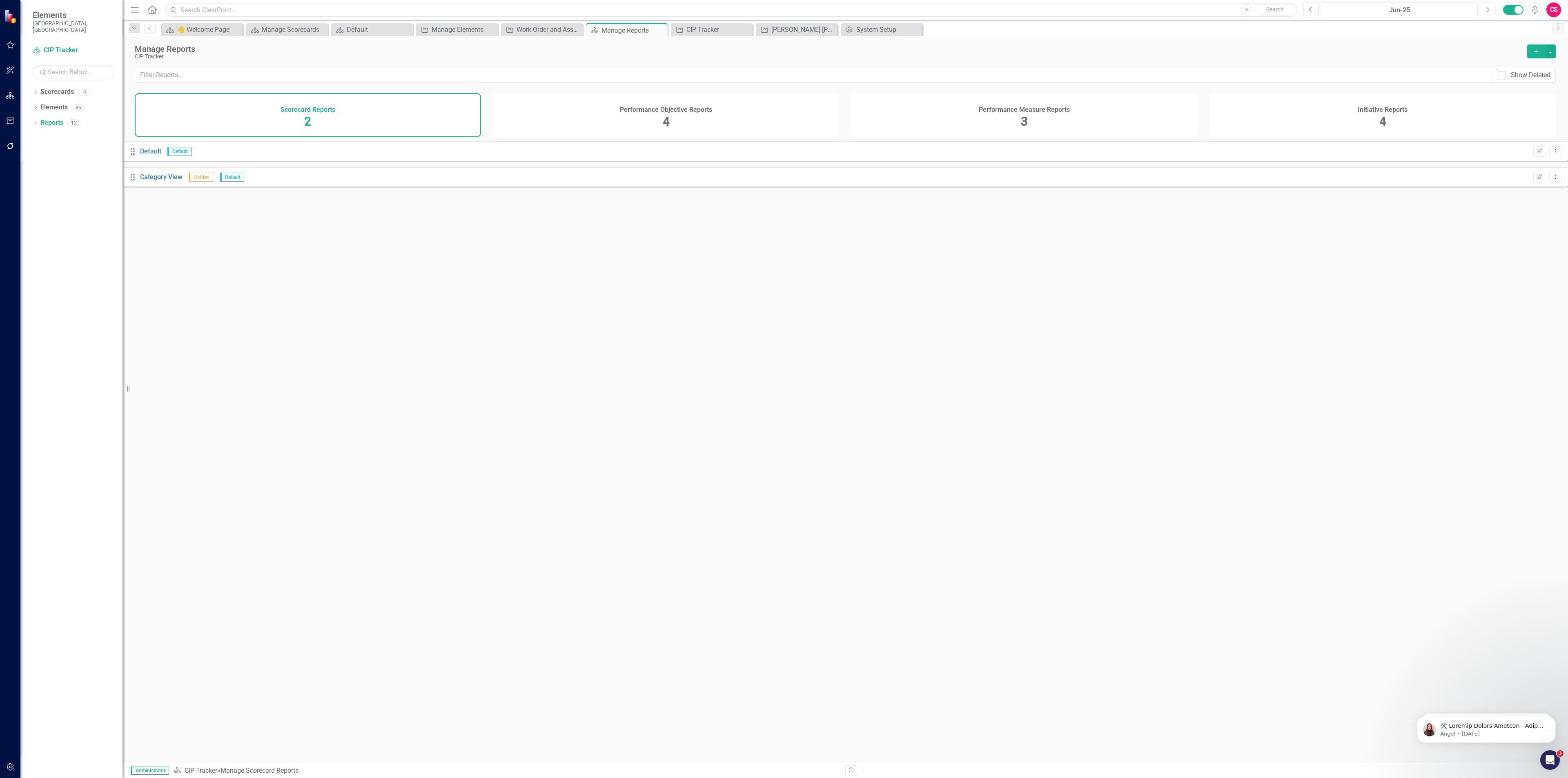
click at [1542, 50] on button "Add" at bounding box center [1536, 51] width 18 height 14
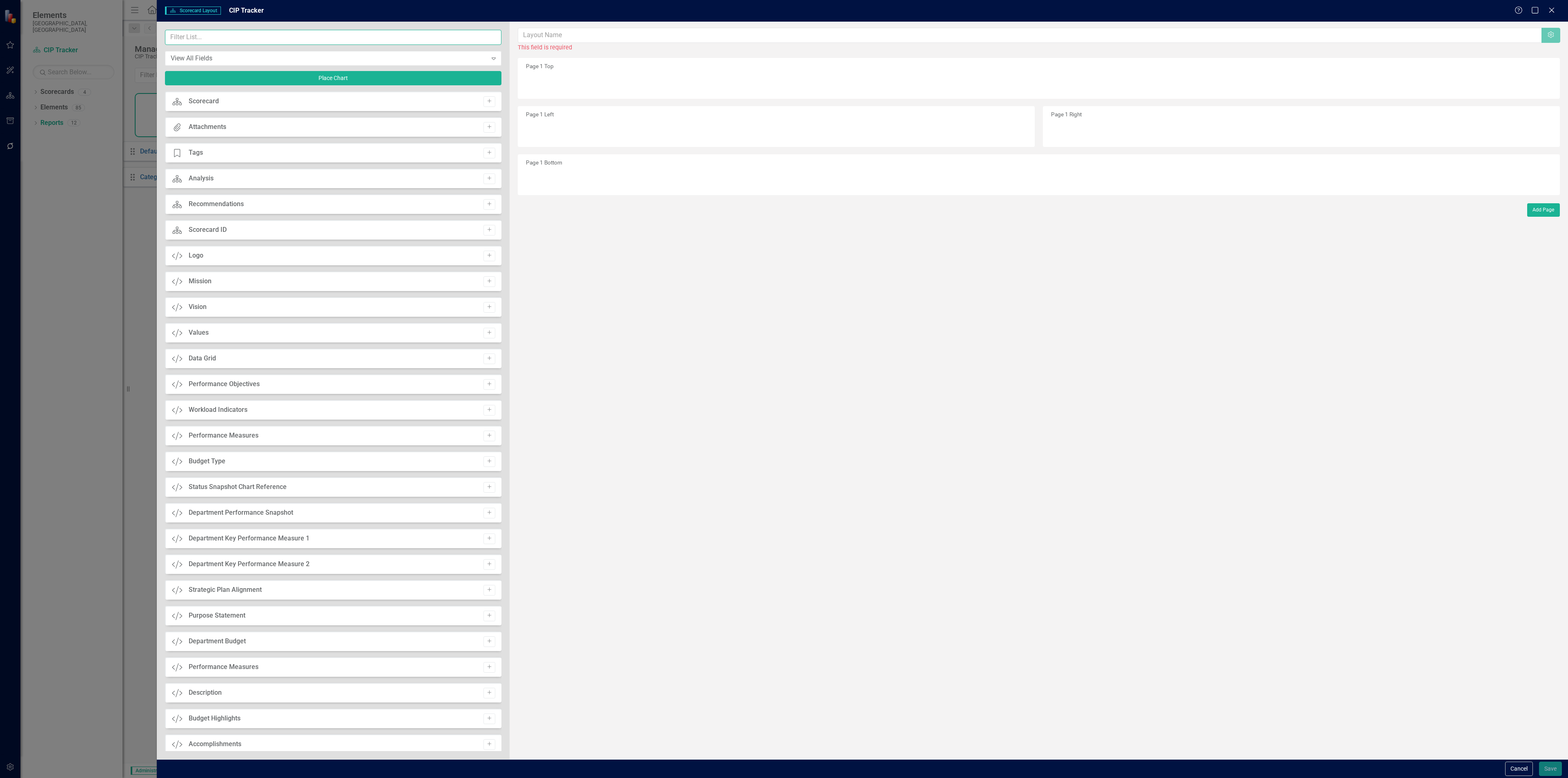
click at [372, 41] on input "text" at bounding box center [333, 37] width 337 height 15
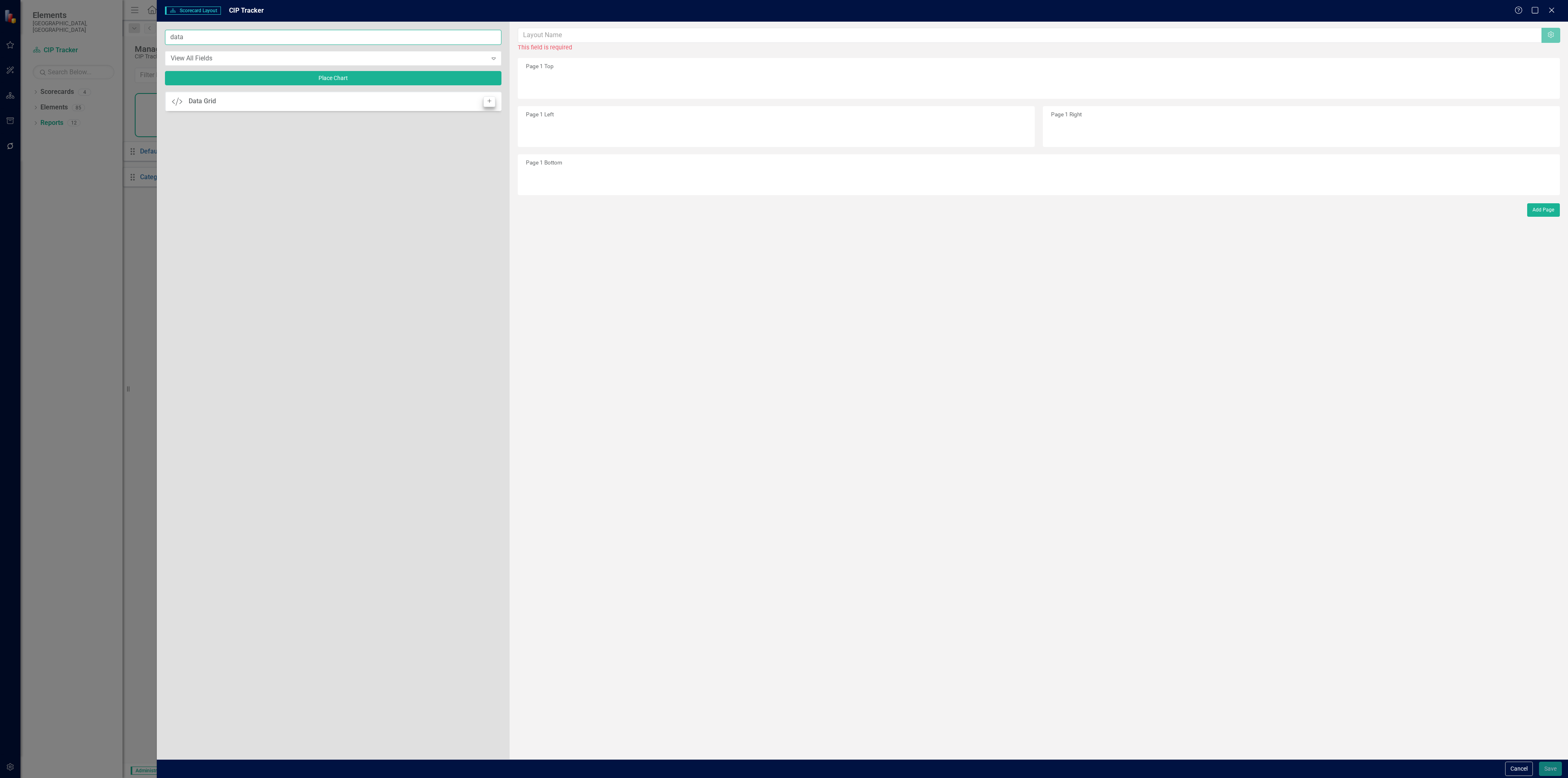
type input "data"
click at [488, 102] on icon "Add" at bounding box center [490, 101] width 6 height 5
click at [1539, 85] on icon "Edit" at bounding box center [1540, 83] width 6 height 5
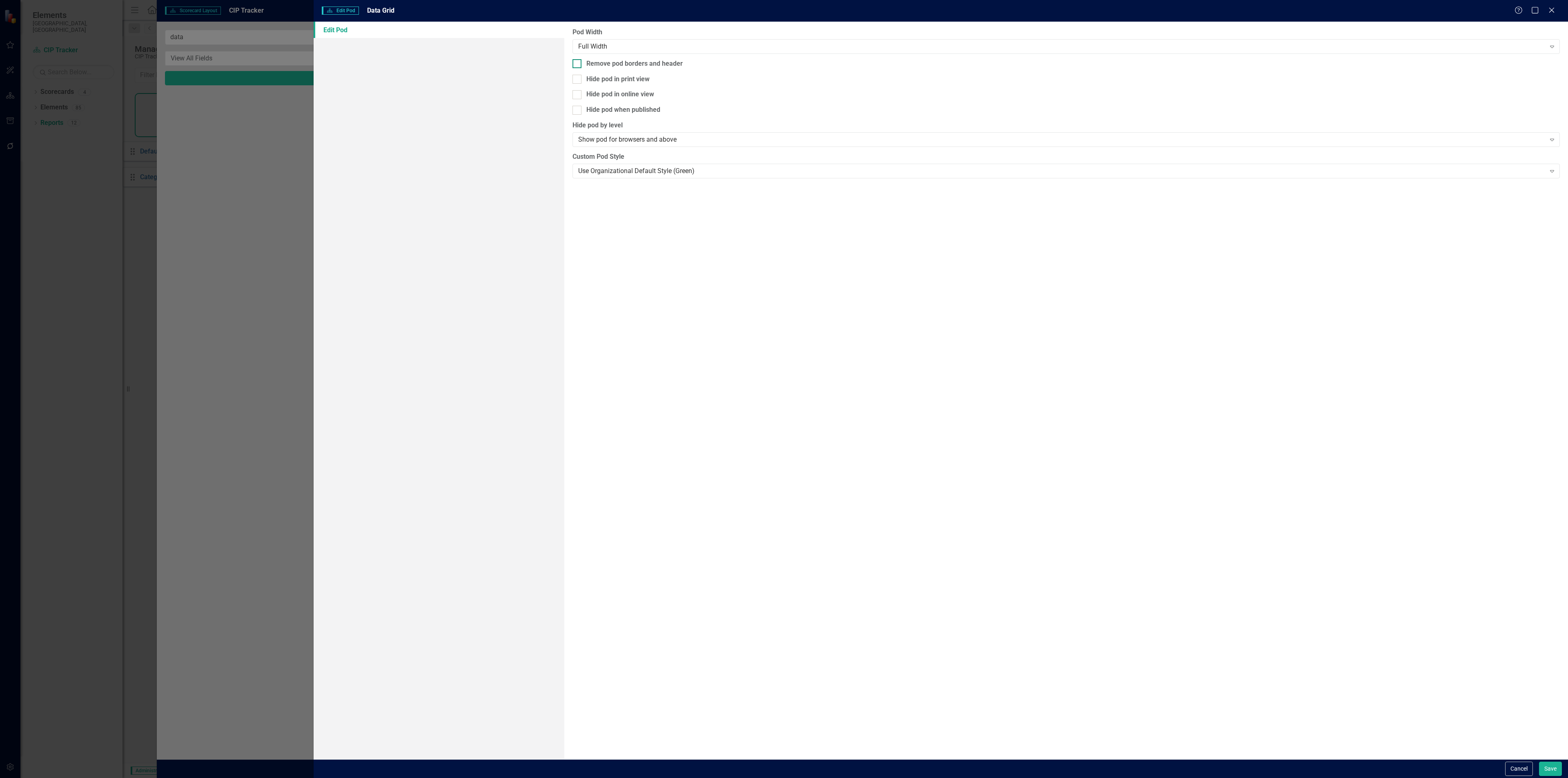
click at [581, 60] on div at bounding box center [577, 63] width 9 height 9
click at [577, 60] on input "Remove pod borders and header" at bounding box center [574, 61] width 5 height 5
checkbox input "true"
click at [1550, 766] on button "Save" at bounding box center [1550, 769] width 23 height 15
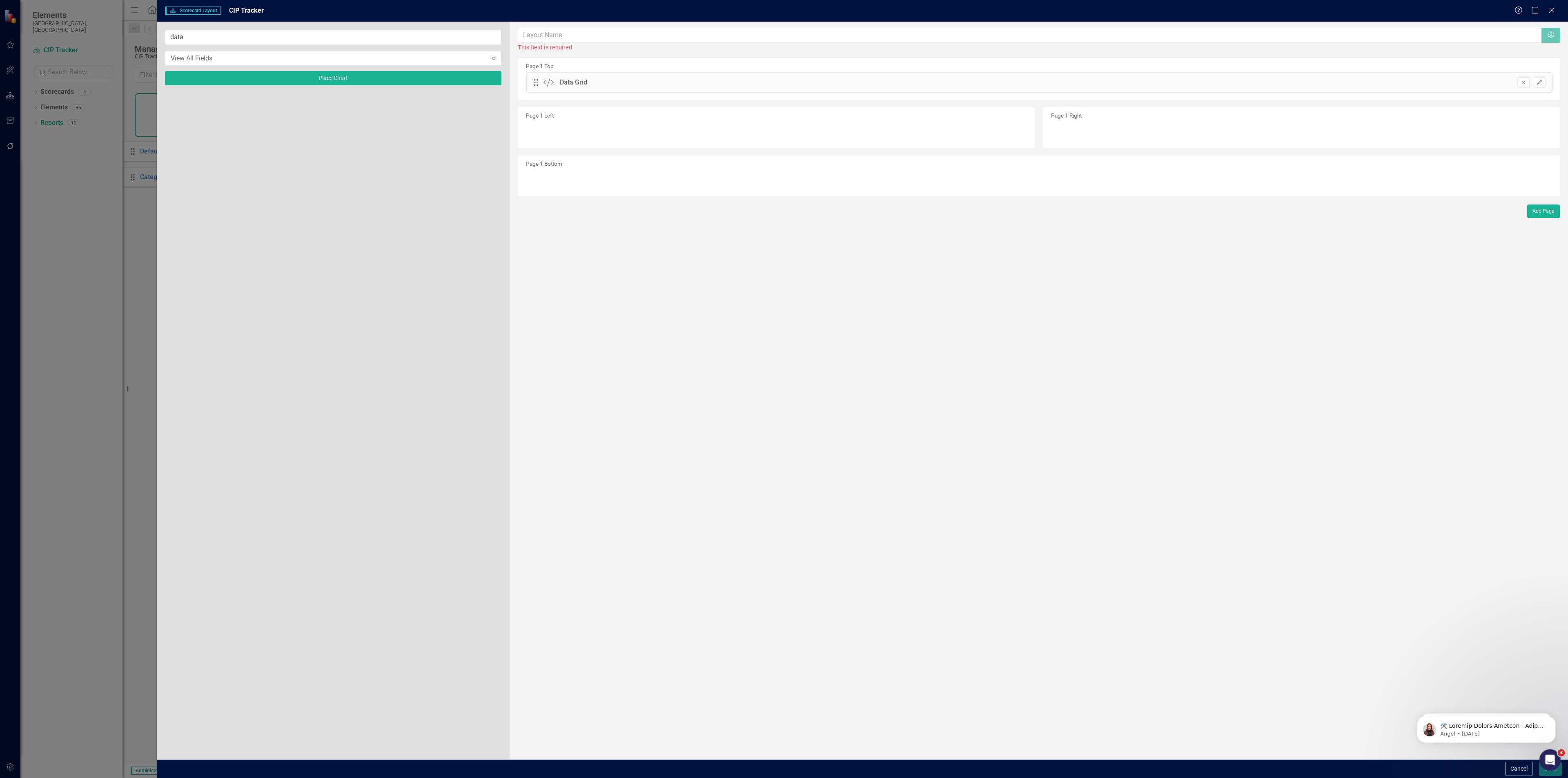
drag, startPoint x: 1556, startPoint y: 763, endPoint x: 1545, endPoint y: 646, distance: 117.5
click at [1545, 750] on html at bounding box center [1549, 760] width 20 height 20
click at [1552, 717] on icon "Dismiss notification" at bounding box center [1553, 718] width 5 height 5
click at [1552, 721] on button "Dismiss notification" at bounding box center [1553, 719] width 11 height 11
click at [1541, 770] on body "Elements [GEOGRAPHIC_DATA], [GEOGRAPHIC_DATA] Scorecard CIP Tracker Search Drop…" at bounding box center [784, 389] width 1568 height 778
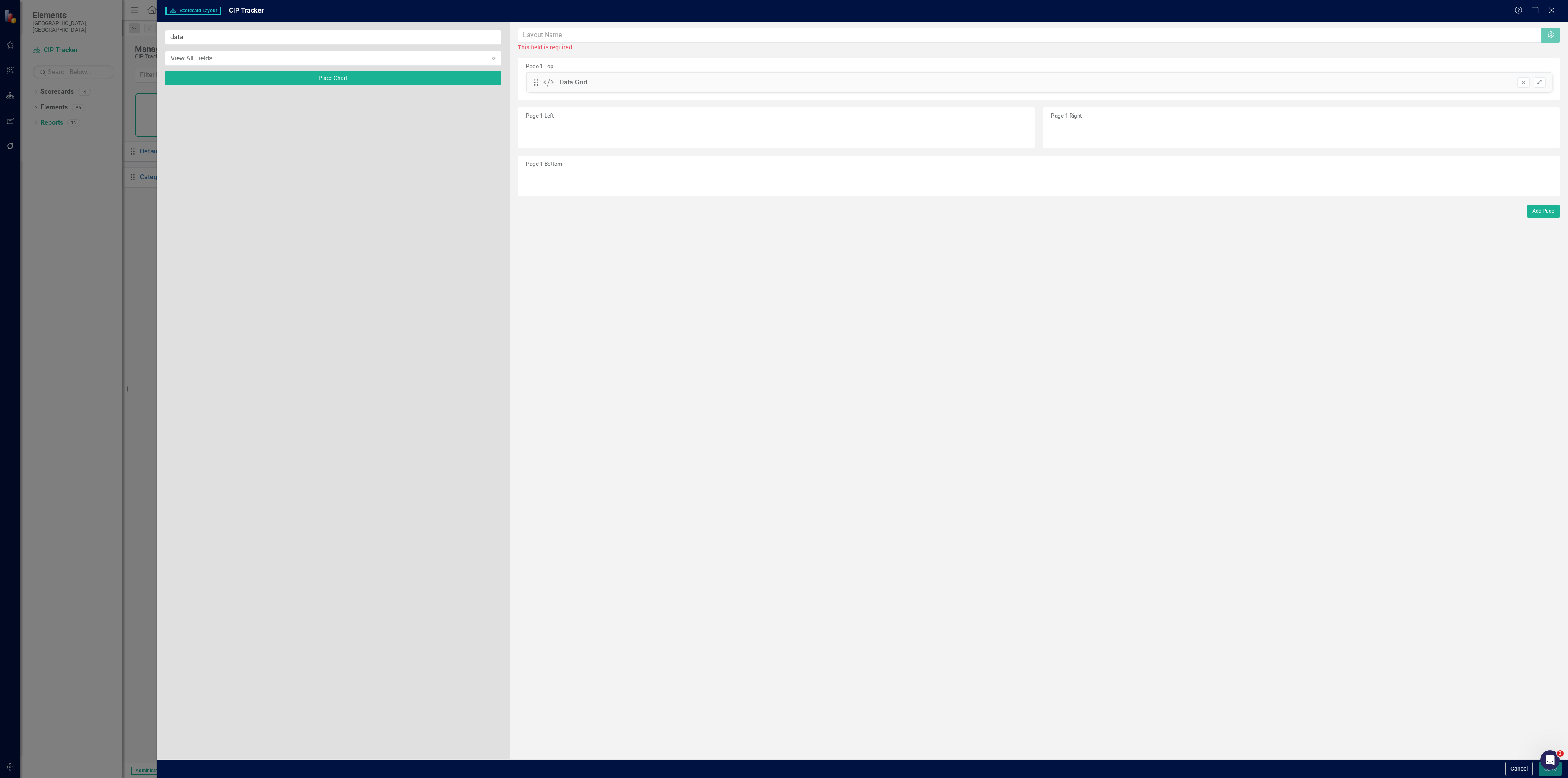
click at [1539, 776] on div "Cancel Save" at bounding box center [1532, 769] width 59 height 15
drag, startPoint x: 1556, startPoint y: 758, endPoint x: 3082, endPoint y: 1466, distance: 1682.2
click at [1539, 750] on html at bounding box center [1549, 760] width 20 height 20
click at [702, 30] on input "text" at bounding box center [1030, 35] width 1024 height 15
type input "CIP Tracker"
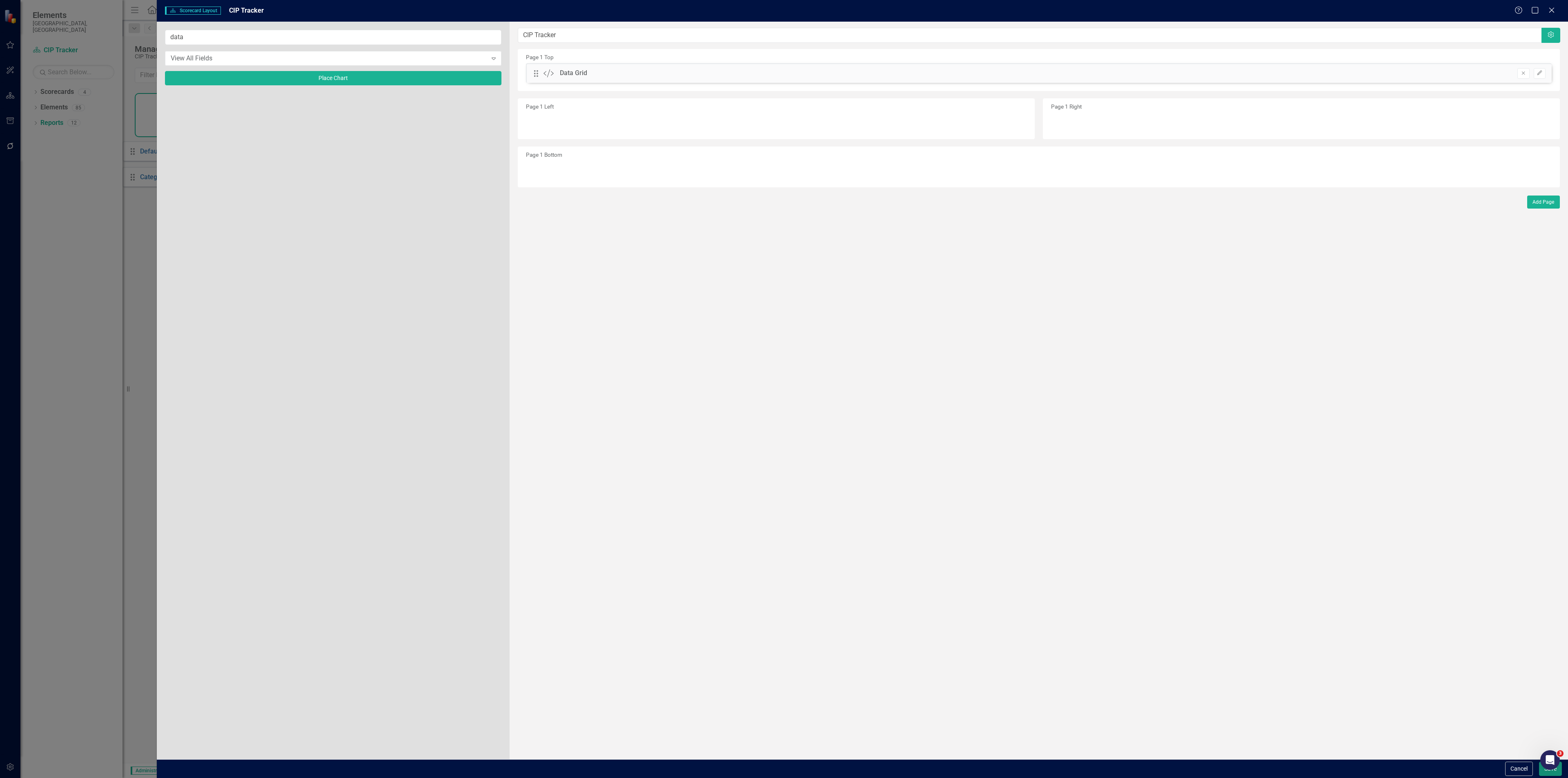
click at [1541, 772] on button "Save" at bounding box center [1550, 769] width 23 height 15
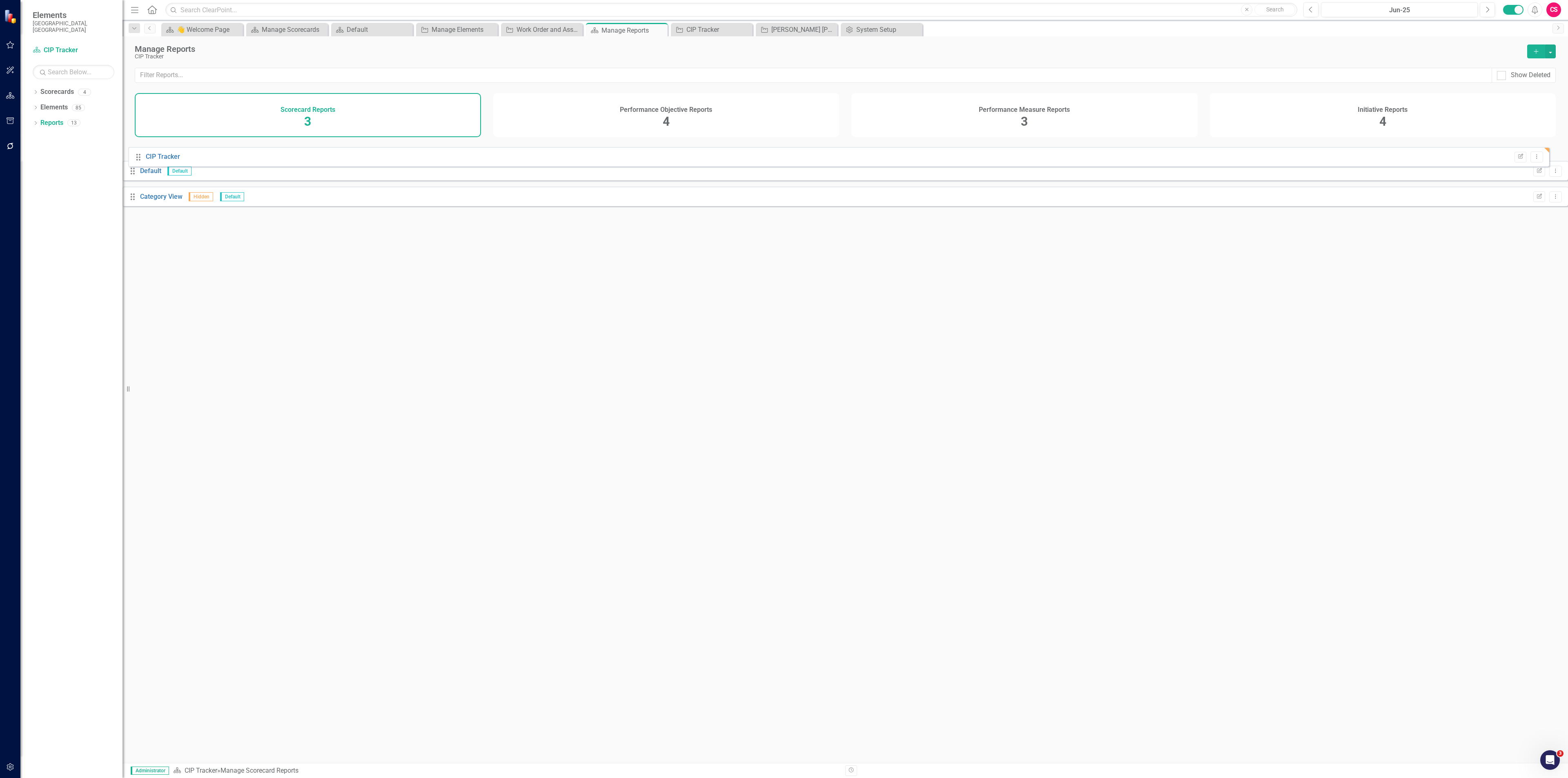
drag, startPoint x: 144, startPoint y: 210, endPoint x: 137, endPoint y: 157, distance: 53.5
click at [137, 157] on div "Drag Default Default Edit Report Dropdown Menu Drag Category View Hidden Defaul…" at bounding box center [845, 177] width 1446 height 71
click at [164, 155] on link "CIP Tracker" at bounding box center [157, 151] width 34 height 8
click at [642, 83] on div at bounding box center [845, 79] width 1421 height 24
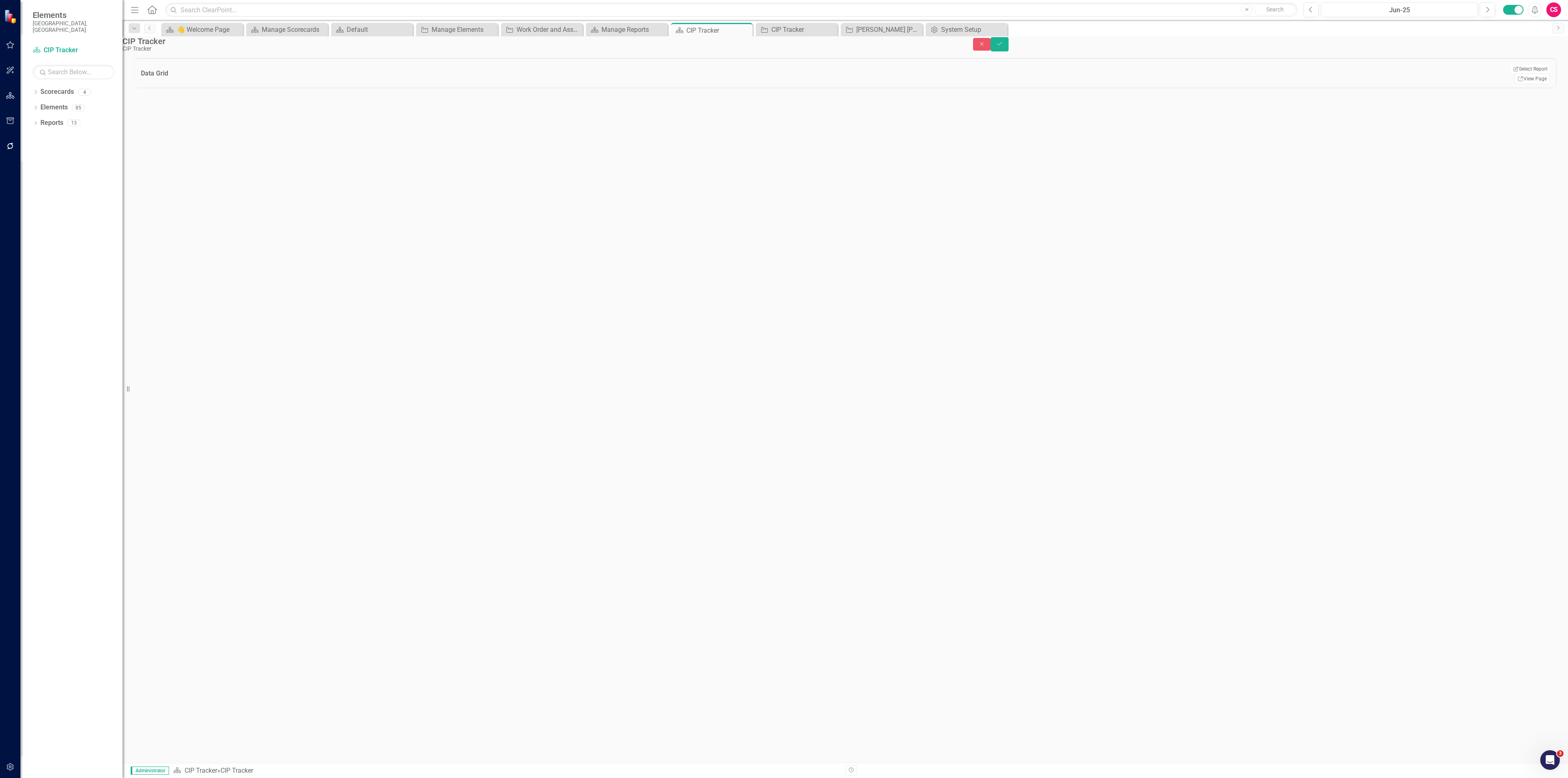
click at [642, 83] on td "Data Grid" at bounding box center [431, 74] width 581 height 20
click at [1527, 73] on button "Edit Report Select Report" at bounding box center [1530, 69] width 40 height 9
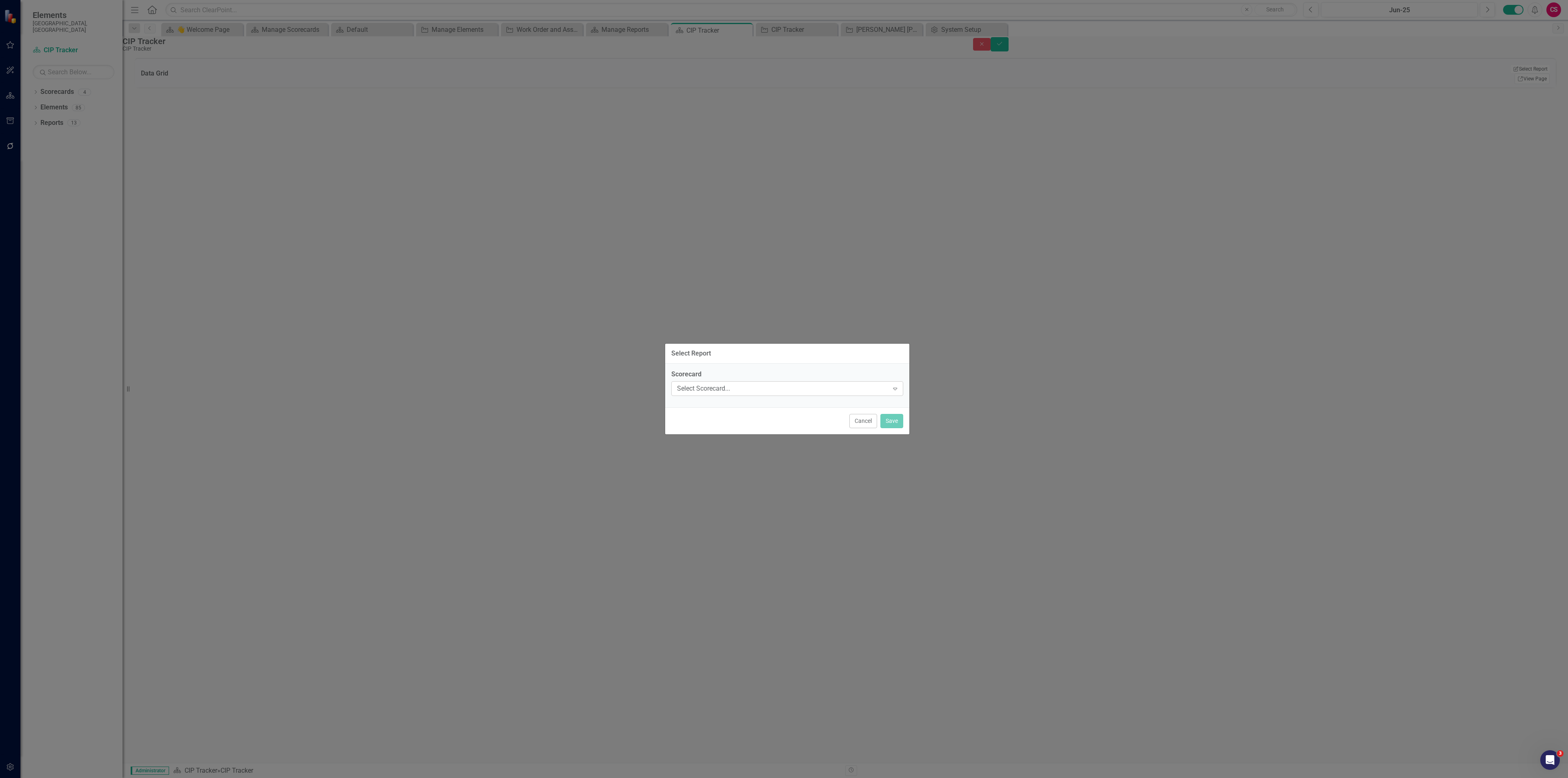
click at [792, 388] on div "Select Scorecard..." at bounding box center [782, 389] width 212 height 9
click at [746, 402] on div "Expand" at bounding box center [787, 404] width 232 height 15
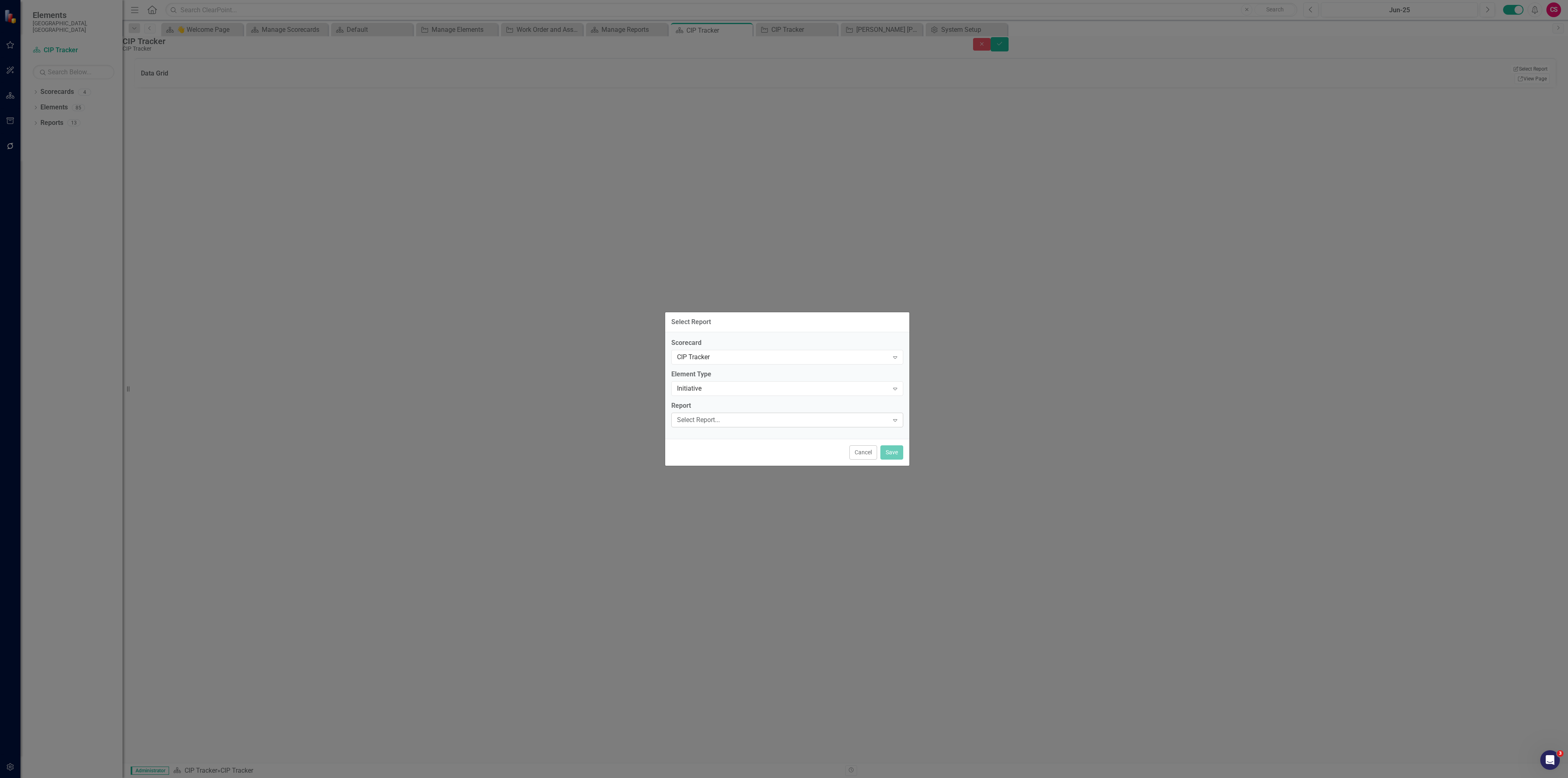
click at [721, 422] on div "Select Report..." at bounding box center [782, 420] width 212 height 9
click at [891, 454] on button "Save" at bounding box center [892, 452] width 23 height 15
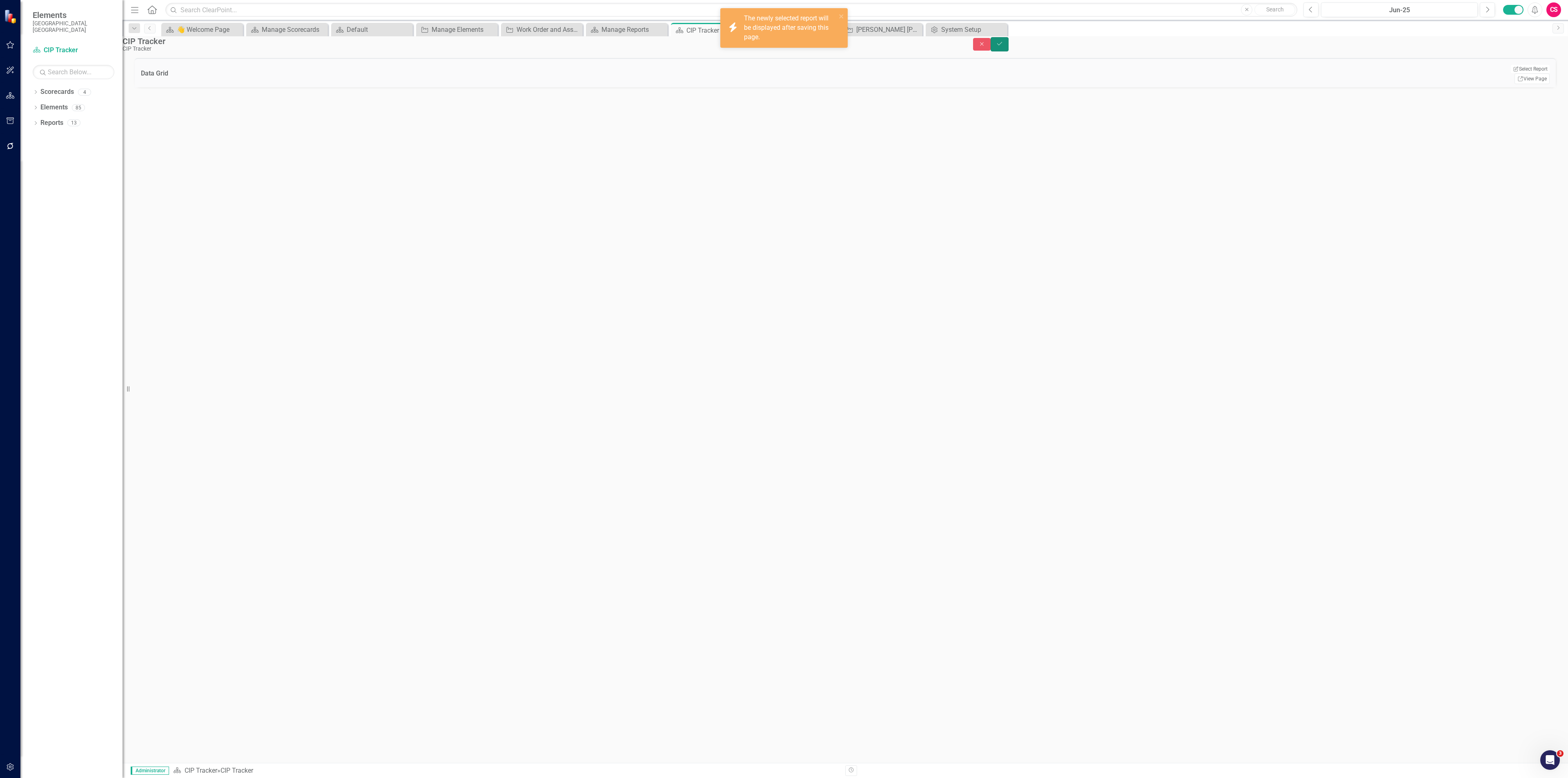
click at [1009, 50] on button "Save" at bounding box center [999, 44] width 18 height 15
